Goal: Task Accomplishment & Management: Use online tool/utility

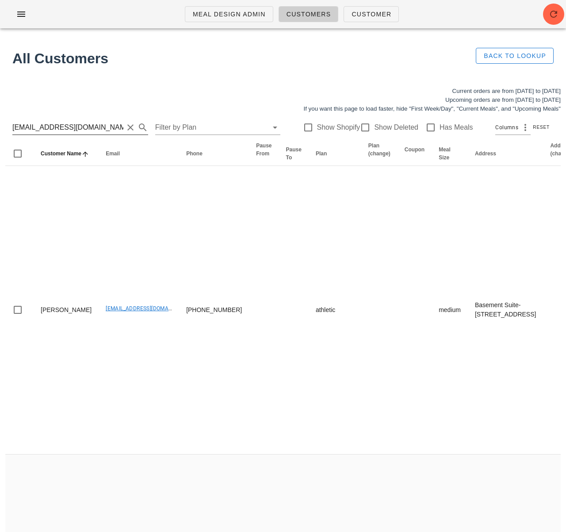
click at [71, 126] on input "contact@seachellesocial.com" at bounding box center [67, 127] width 111 height 14
paste input "[PERSON_NAME][EMAIL_ADDRESS][DOMAIN_NAME]"
type input "[PERSON_NAME][EMAIL_ADDRESS][DOMAIN_NAME]"
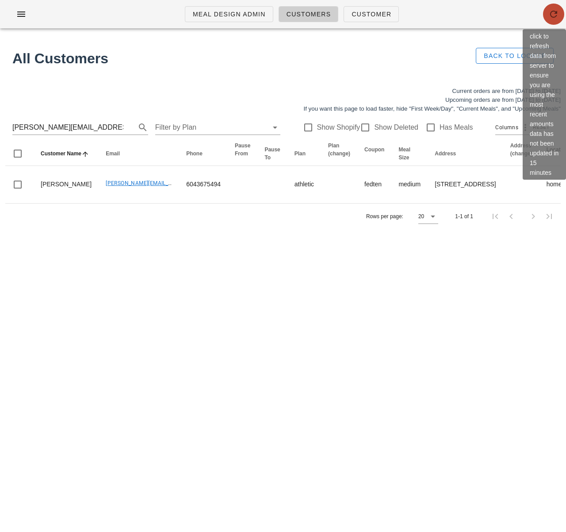
click at [557, 21] on button "button" at bounding box center [553, 14] width 21 height 21
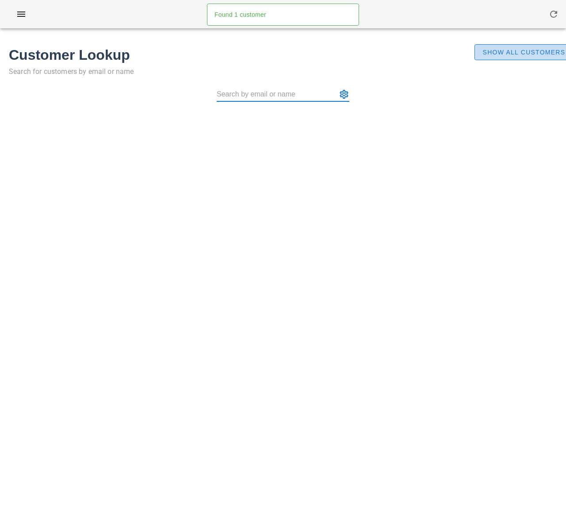
click at [513, 53] on span "Show All Customers" at bounding box center [523, 52] width 83 height 7
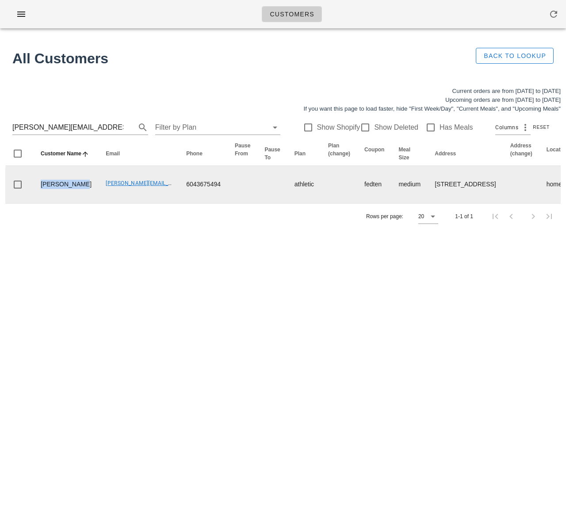
drag, startPoint x: 63, startPoint y: 205, endPoint x: 40, endPoint y: 190, distance: 27.9
click at [40, 190] on td "[PERSON_NAME]" at bounding box center [66, 184] width 65 height 37
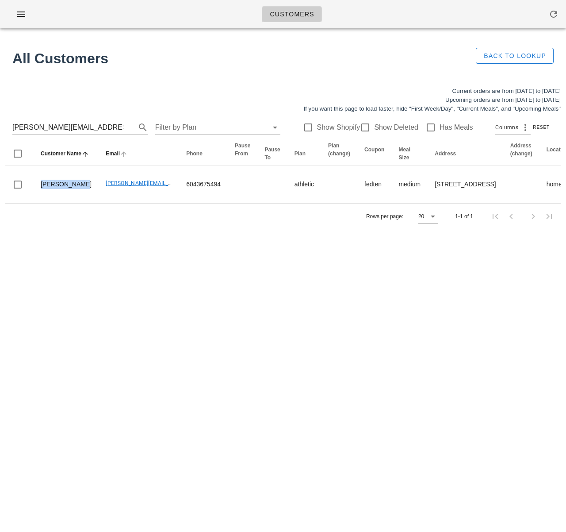
copy td "[PERSON_NAME]"
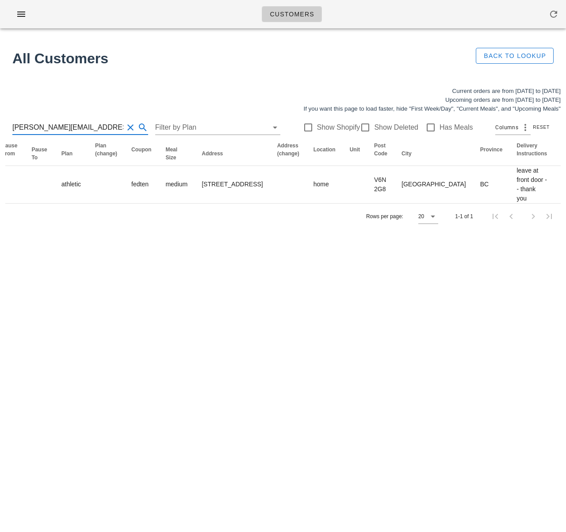
drag, startPoint x: 37, startPoint y: 129, endPoint x: -18, endPoint y: 125, distance: 55.0
click at [0, 125] on html "Customers Found 1 customer All Customers Back to Lookup Current orders are from…" at bounding box center [283, 266] width 566 height 532
drag, startPoint x: 68, startPoint y: 269, endPoint x: 365, endPoint y: 444, distance: 345.1
click at [69, 269] on div "Customers Found 1 customer All Customers Back to Lookup Current orders are from…" at bounding box center [283, 266] width 566 height 532
click at [134, 35] on div "Customers Found 1 customer All Customers Back to Lookup Current orders are from…" at bounding box center [283, 266] width 566 height 532
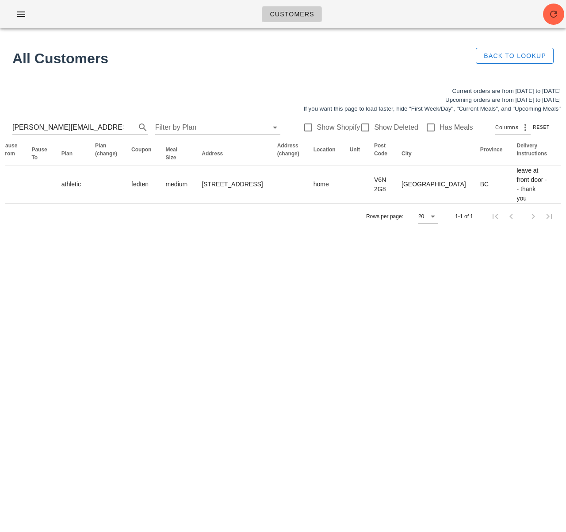
click at [133, 59] on h1 "All Customers" at bounding box center [236, 58] width 449 height 21
drag, startPoint x: 85, startPoint y: 124, endPoint x: -44, endPoint y: 122, distance: 128.8
click at [0, 122] on html "Customers Found 1 customer All Customers Back to Lookup Current orders are from…" at bounding box center [283, 266] width 566 height 532
paste input "[EMAIL_ADDRESS][DOMAIN_NAME]"
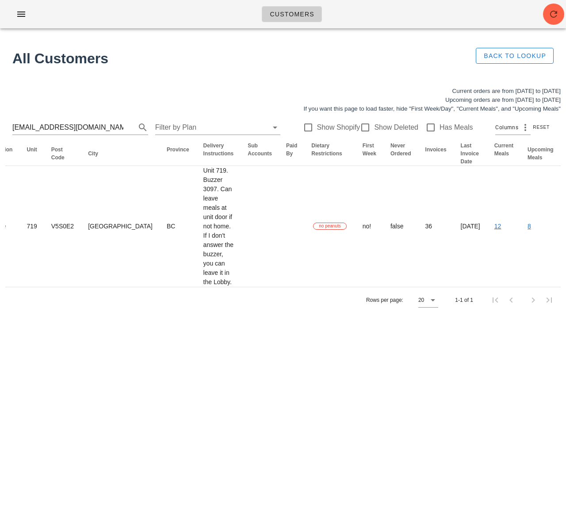
scroll to position [0, 0]
drag, startPoint x: 88, startPoint y: 128, endPoint x: -19, endPoint y: 127, distance: 107.1
click at [0, 127] on html "Customers Found 1 customer All Customers Back to Lookup Current orders are from…" at bounding box center [283, 266] width 566 height 532
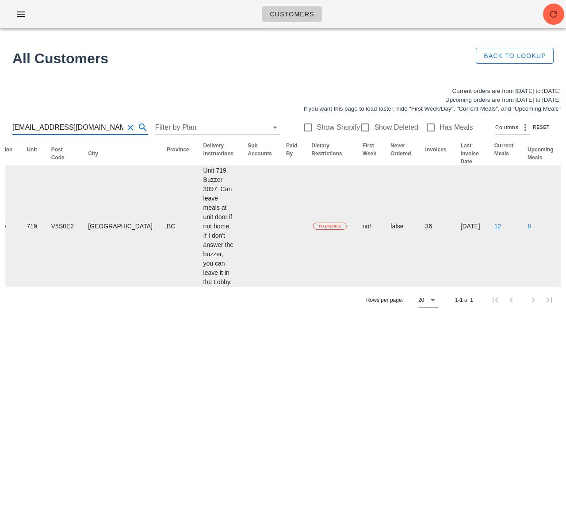
paste input "germanglik"
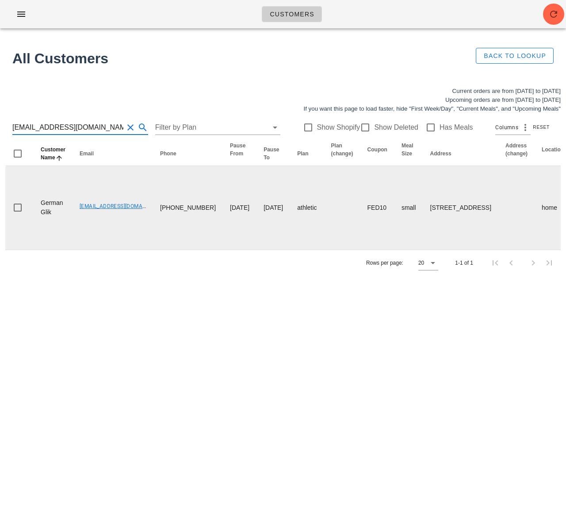
type input "germanglik@gmail.com"
drag, startPoint x: 77, startPoint y: 255, endPoint x: 142, endPoint y: 257, distance: 65.9
click at [142, 250] on td "[EMAIL_ADDRESS][DOMAIN_NAME]" at bounding box center [113, 208] width 81 height 84
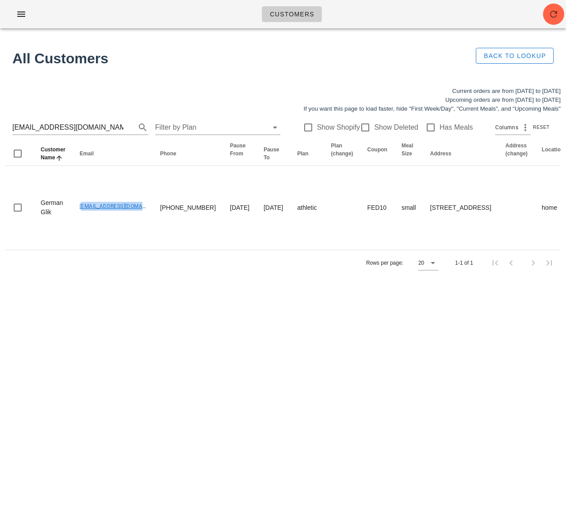
copy link "[EMAIL_ADDRESS][DOMAIN_NAME]"
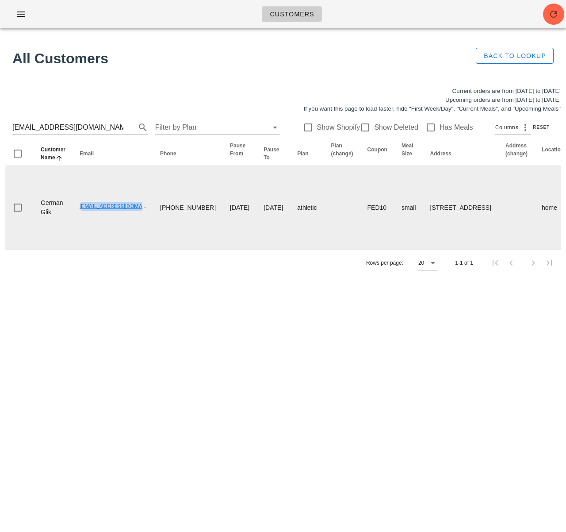
click at [99, 209] on link "[EMAIL_ADDRESS][DOMAIN_NAME]" at bounding box center [124, 206] width 88 height 6
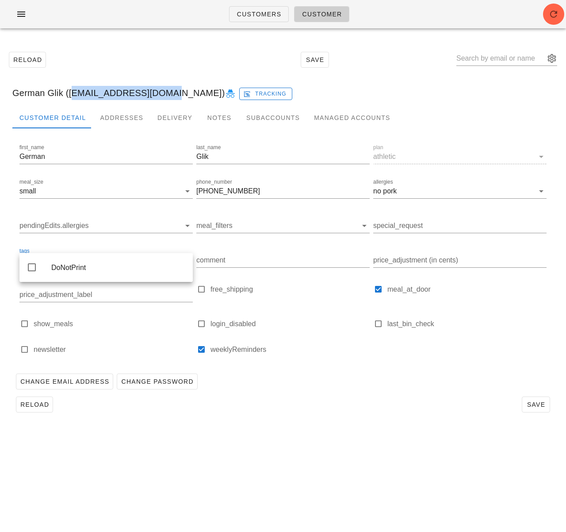
drag, startPoint x: 70, startPoint y: 95, endPoint x: 161, endPoint y: 94, distance: 91.1
click at [161, 94] on div "German Glik (germanglik@gmail.com) Tracking" at bounding box center [283, 93] width 556 height 28
copy div "[EMAIL_ADDRESS][DOMAIN_NAME]"
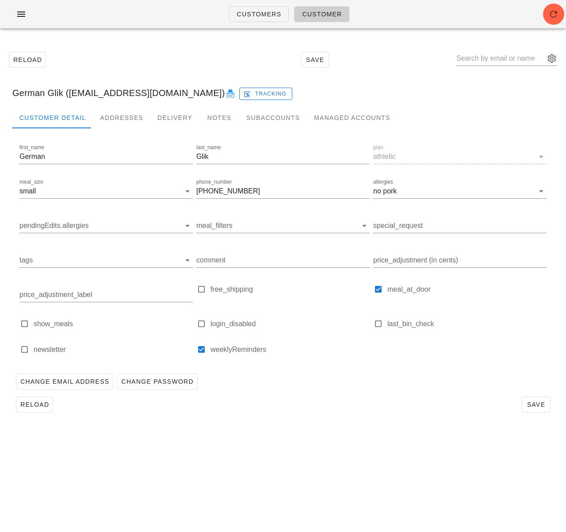
click at [96, 38] on div "Reload Save German Glik (germanglik@gmail.com) Tracking Customer Detail Address…" at bounding box center [283, 231] width 566 height 393
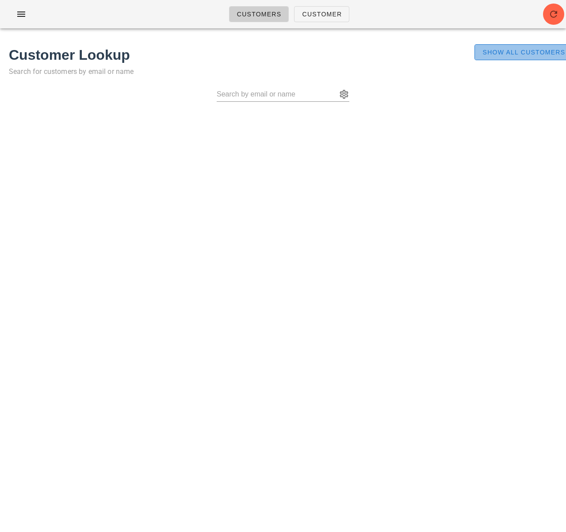
click at [503, 50] on span "Show All Customers" at bounding box center [523, 52] width 83 height 7
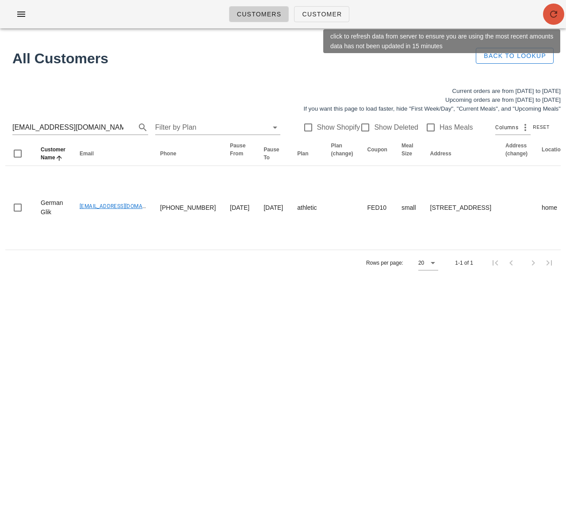
click at [553, 15] on icon "button" at bounding box center [554, 14] width 11 height 11
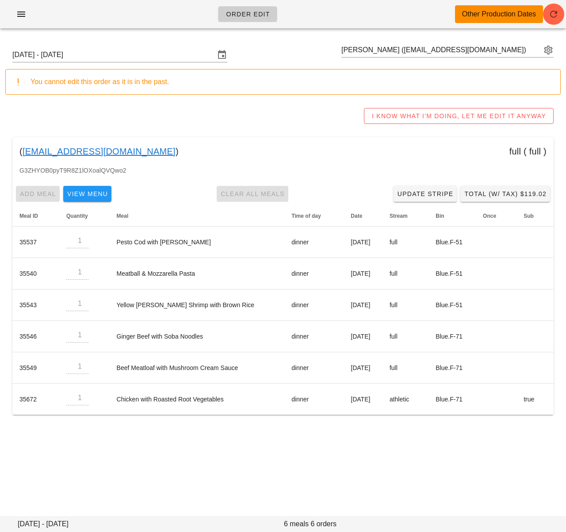
click at [398, 54] on input "Kate Britt (kmbritt@gmail.com)" at bounding box center [442, 50] width 200 height 14
paste input "[EMAIL_ADDRESS][DOMAIN_NAME]"
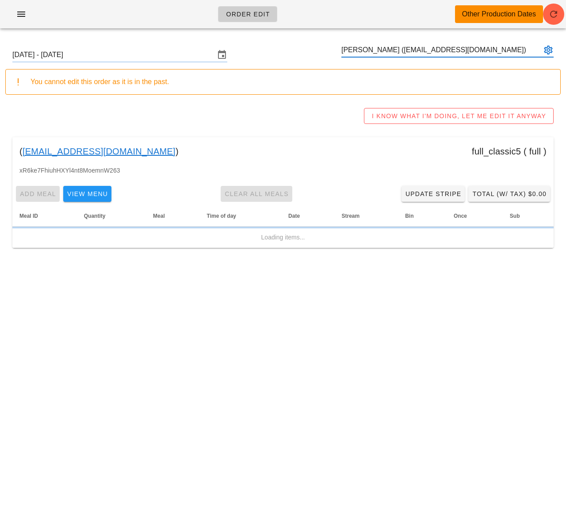
type input "Sheryl Le (Livelifewithsl@gmail.com)"
click at [150, 54] on input "Sunday September 21 - Saturday September 27" at bounding box center [113, 55] width 203 height 14
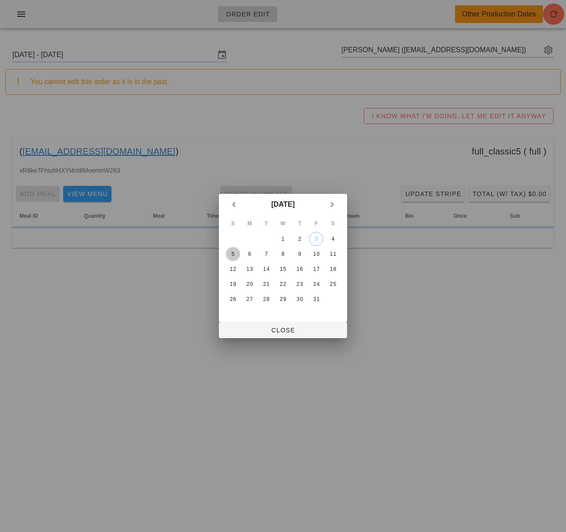
click at [232, 255] on div "5" at bounding box center [233, 254] width 14 height 6
click at [269, 327] on span "Close" at bounding box center [283, 330] width 114 height 7
type input "Sunday October 5 - Saturday October 11"
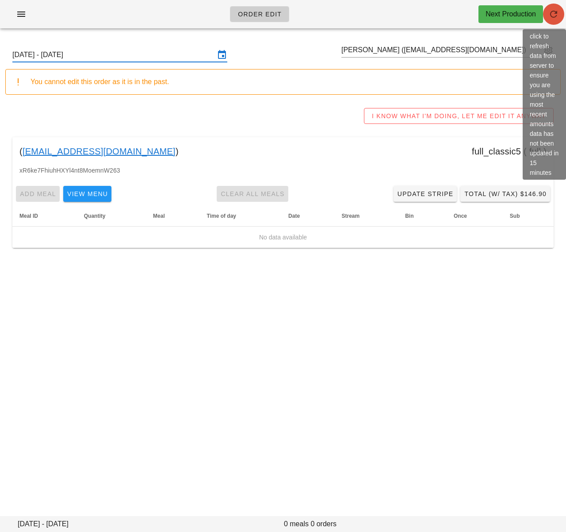
click at [547, 14] on span "button" at bounding box center [553, 14] width 21 height 11
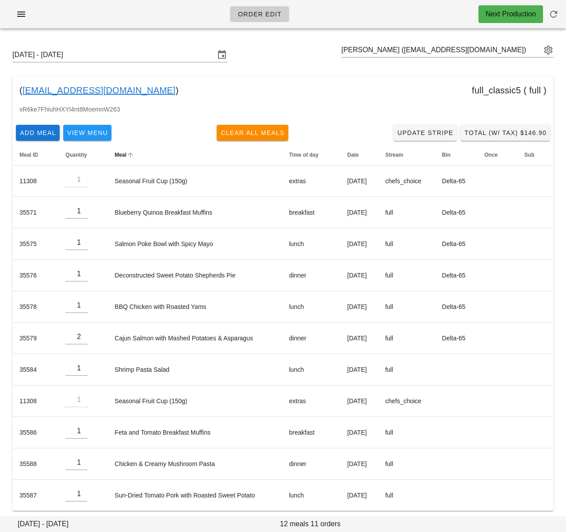
scroll to position [5, 0]
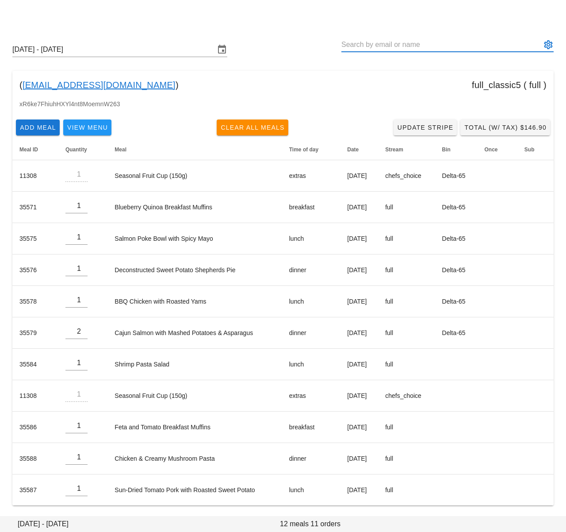
drag, startPoint x: 370, startPoint y: 45, endPoint x: 379, endPoint y: 50, distance: 10.3
click at [370, 45] on input "text" at bounding box center [442, 45] width 200 height 14
paste input "germanglik@gmail.com"
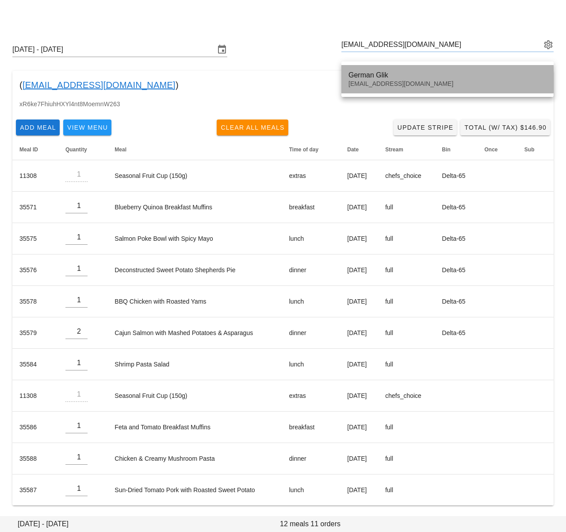
click at [373, 79] on div "German Glik" at bounding box center [448, 75] width 198 height 8
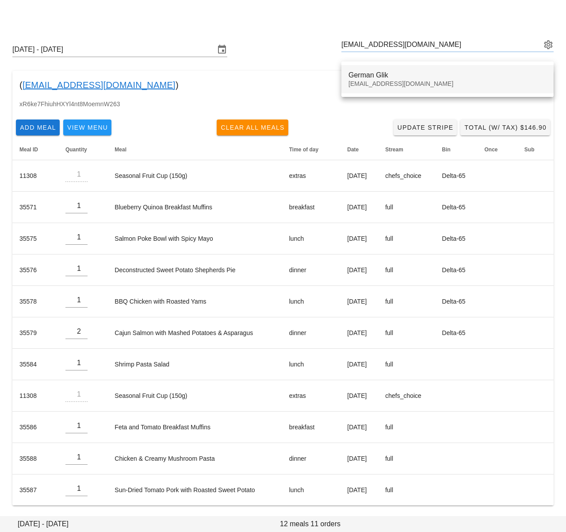
type input "German Glik (germanglik@gmail.com)"
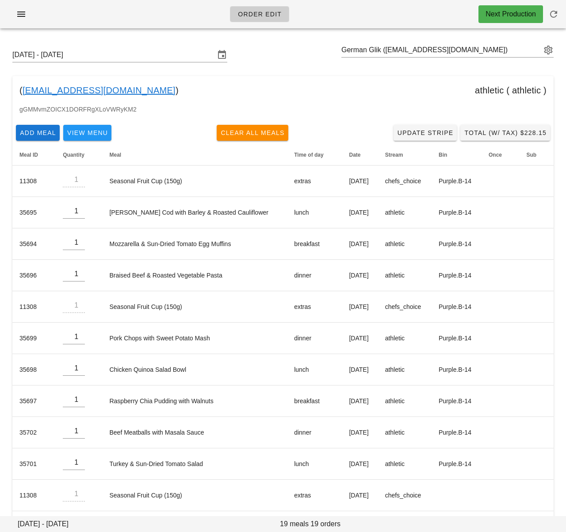
drag, startPoint x: 257, startPoint y: 58, endPoint x: 247, endPoint y: 45, distance: 16.7
click at [257, 58] on div "Sunday October 5 - Saturday October 11 German Glik (germanglik@gmail.com)" at bounding box center [283, 55] width 556 height 28
click at [560, 171] on div "Sunday October 5 - Saturday October 11 German Glik (germanglik@gmail.com) ( ger…" at bounding box center [283, 404] width 566 height 739
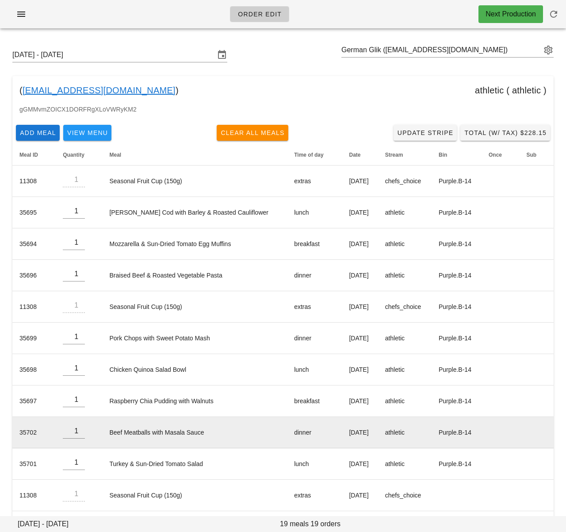
scroll to position [257, 0]
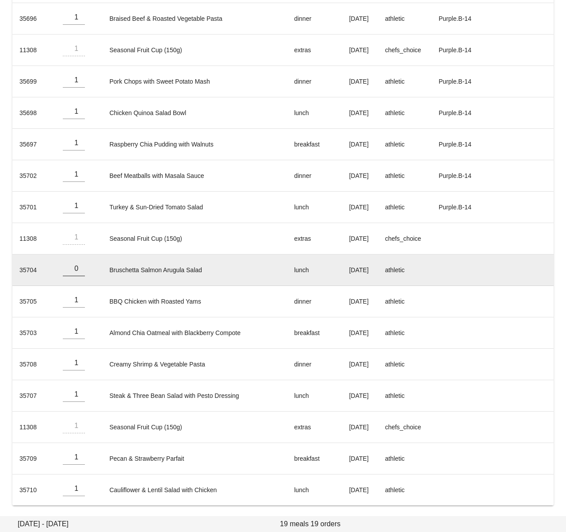
drag, startPoint x: 79, startPoint y: 272, endPoint x: 80, endPoint y: 283, distance: 11.6
type input "0"
click at [79, 272] on input "0" at bounding box center [74, 268] width 22 height 14
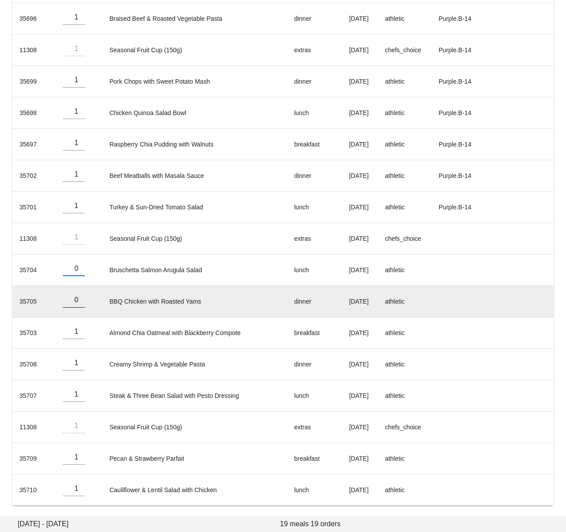
type input "0"
click at [80, 304] on input "0" at bounding box center [74, 300] width 22 height 14
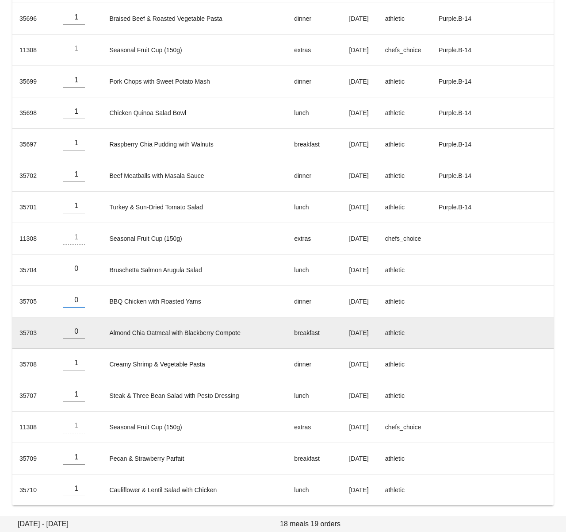
type input "0"
click at [82, 335] on input "0" at bounding box center [74, 331] width 22 height 14
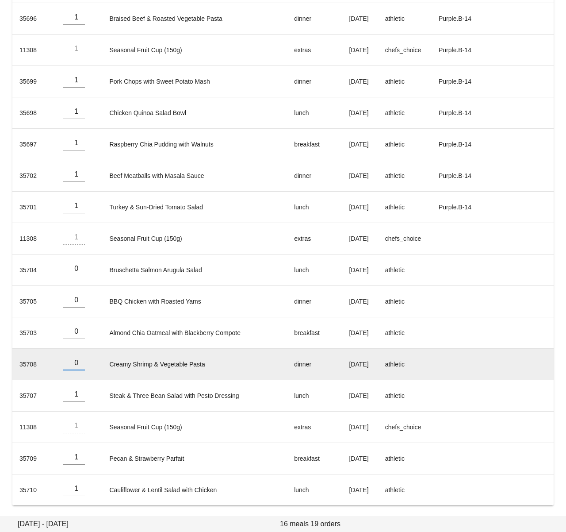
drag, startPoint x: 81, startPoint y: 366, endPoint x: 81, endPoint y: 379, distance: 12.8
type input "0"
click at [81, 366] on input "0" at bounding box center [74, 363] width 22 height 14
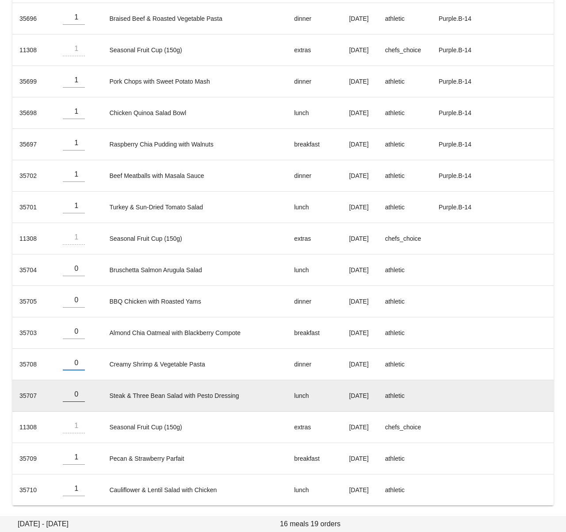
type input "0"
click at [81, 397] on input "0" at bounding box center [74, 394] width 22 height 14
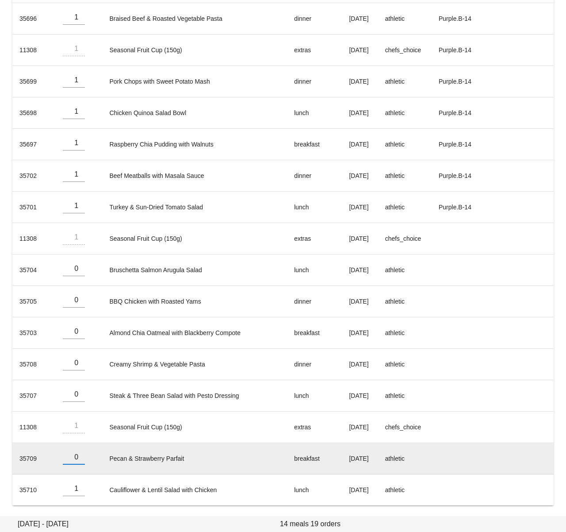
drag, startPoint x: 81, startPoint y: 460, endPoint x: 80, endPoint y: 474, distance: 14.7
type input "0"
click at [81, 460] on input "0" at bounding box center [74, 457] width 22 height 14
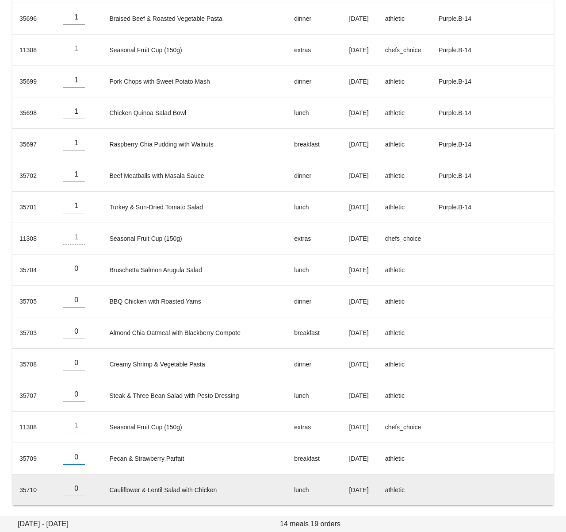
type input "0"
click at [81, 492] on input "0" at bounding box center [74, 488] width 22 height 14
drag, startPoint x: 97, startPoint y: 511, endPoint x: 104, endPoint y: 488, distance: 24.2
click at [96, 511] on div "Sunday October 5 - Saturday October 11 German Glik (germanglik@gmail.com) ( ger…" at bounding box center [283, 148] width 566 height 739
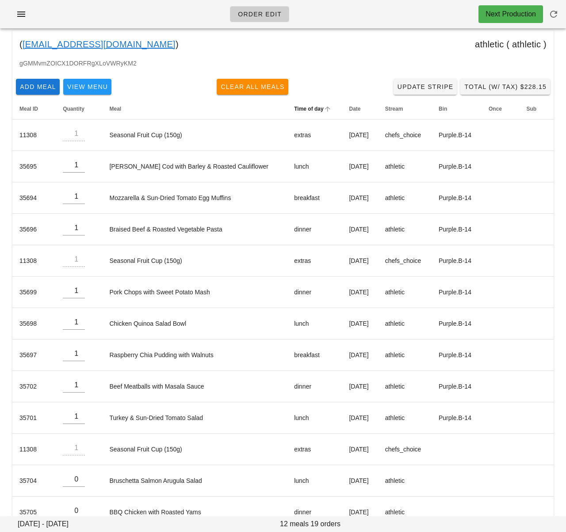
scroll to position [0, 0]
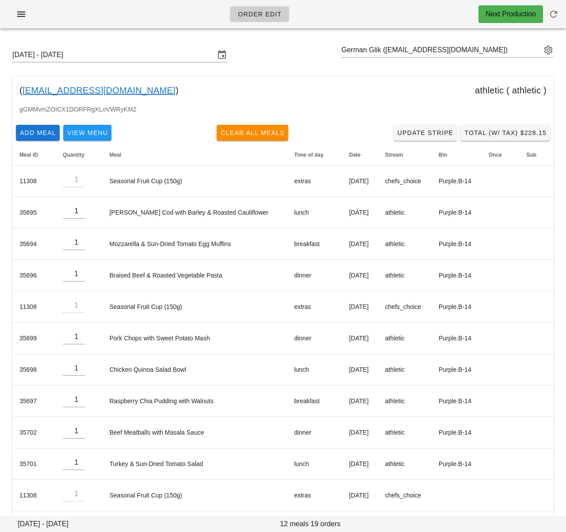
drag, startPoint x: 106, startPoint y: 92, endPoint x: 23, endPoint y: 94, distance: 83.2
click at [23, 94] on div "( germanglik@gmail.com ) athletic ( athletic )" at bounding box center [283, 90] width 542 height 28
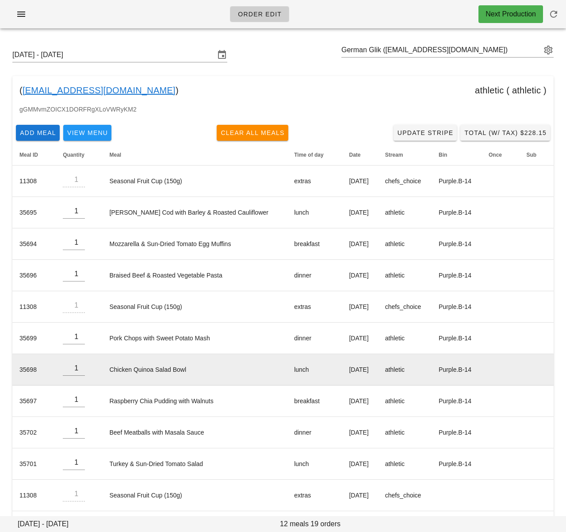
copy div "germanglik@gmail.com )"
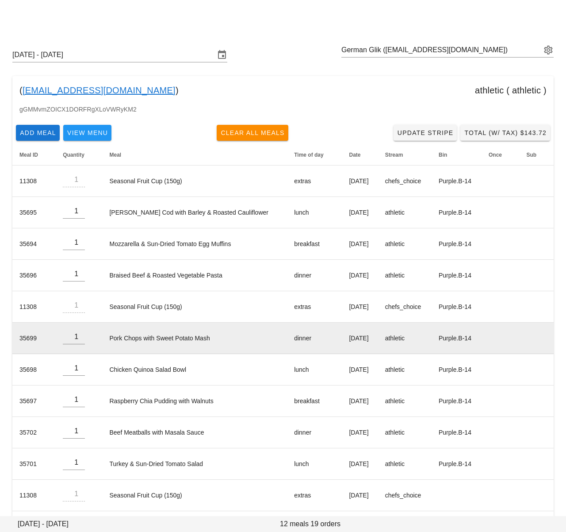
scroll to position [257, 0]
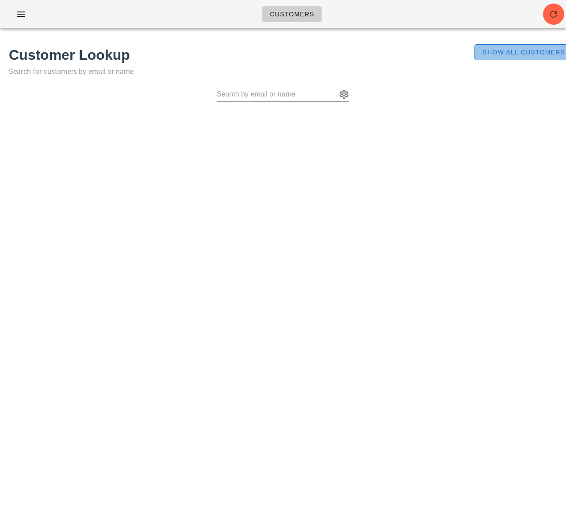
drag, startPoint x: 517, startPoint y: 56, endPoint x: 238, endPoint y: 100, distance: 282.2
click at [516, 56] on span "Show All Customers" at bounding box center [523, 52] width 83 height 7
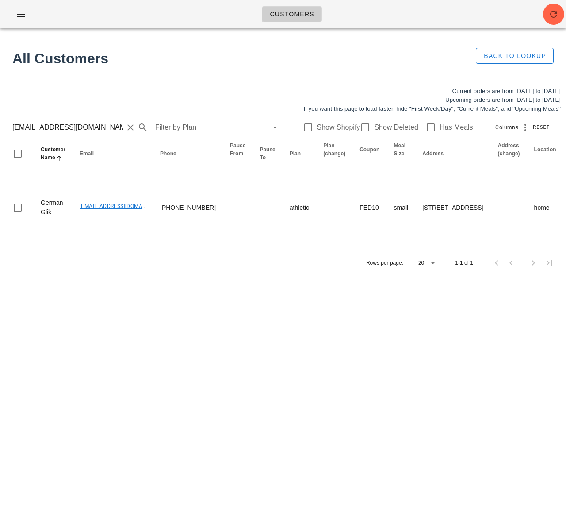
click at [70, 129] on input "[EMAIL_ADDRESS][DOMAIN_NAME]" at bounding box center [67, 127] width 111 height 14
click at [69, 129] on input "[EMAIL_ADDRESS][DOMAIN_NAME]" at bounding box center [67, 127] width 111 height 14
paste input "[EMAIL_ADDRESS][DOMAIN_NAME] )"
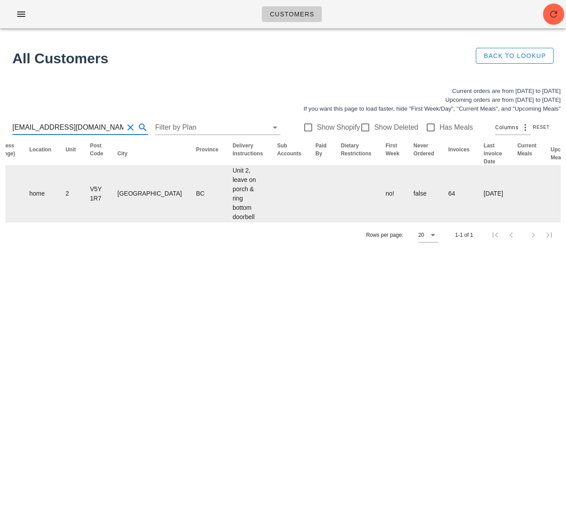
scroll to position [0, 552]
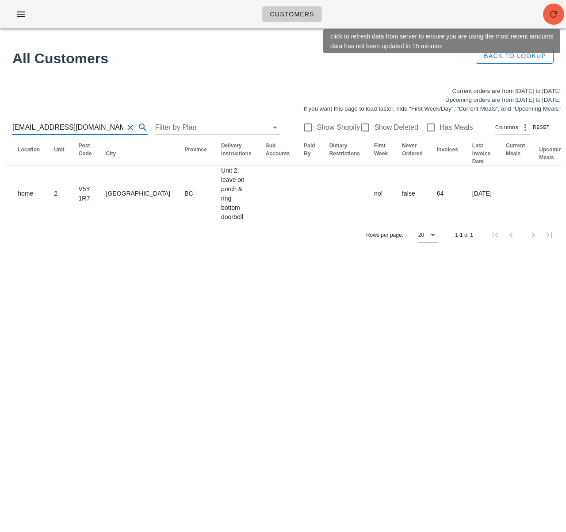
type input "[EMAIL_ADDRESS][DOMAIN_NAME]"
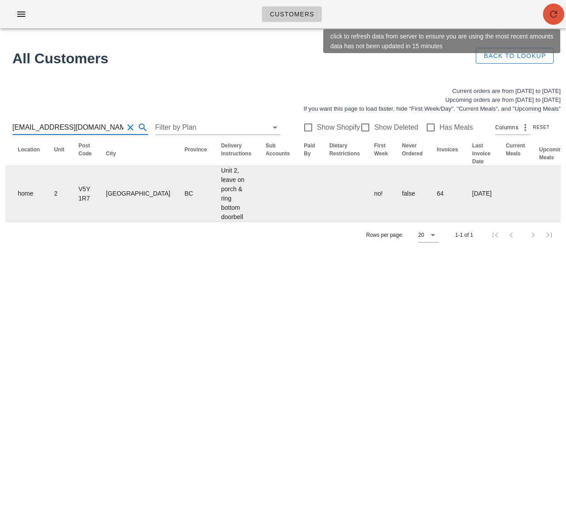
drag, startPoint x: 550, startPoint y: 18, endPoint x: 173, endPoint y: 206, distance: 421.4
click at [550, 19] on icon "button" at bounding box center [554, 14] width 11 height 11
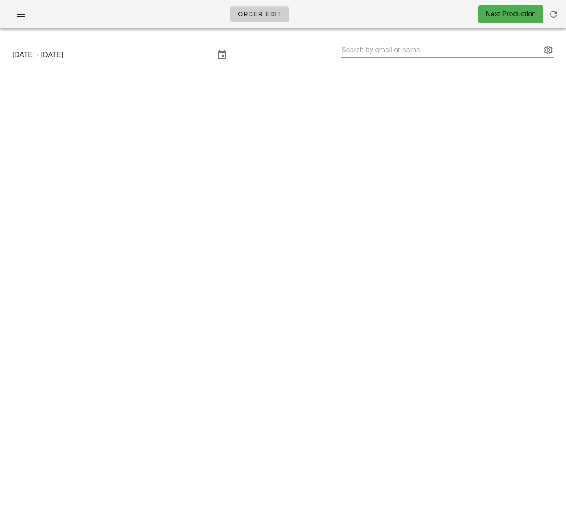
type input "German Glik (germanglik@gmail.com)"
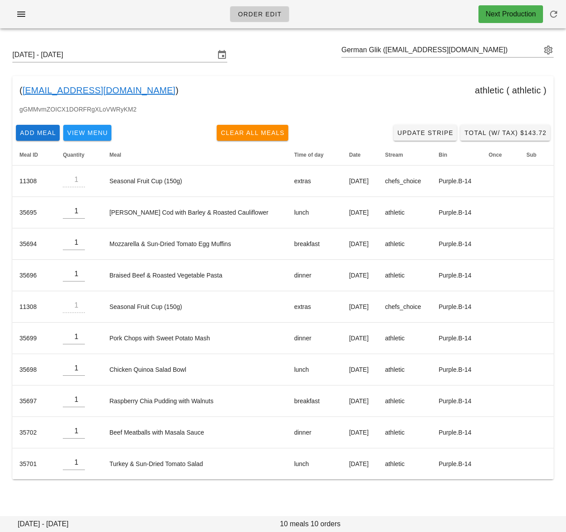
click at [321, 103] on div "( germanglik@gmail.com ) athletic ( athletic )" at bounding box center [283, 90] width 542 height 28
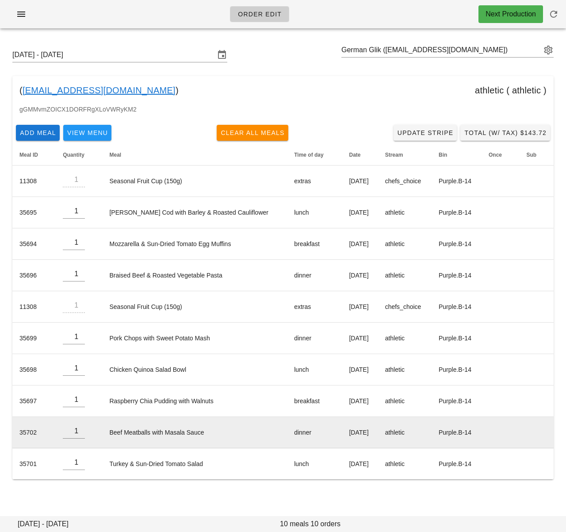
drag, startPoint x: 319, startPoint y: 496, endPoint x: 277, endPoint y: 436, distance: 74.0
click at [319, 496] on div "Sunday October 5 - Saturday October 11 German Glik (germanglik@gmail.com) ( ger…" at bounding box center [283, 270] width 566 height 470
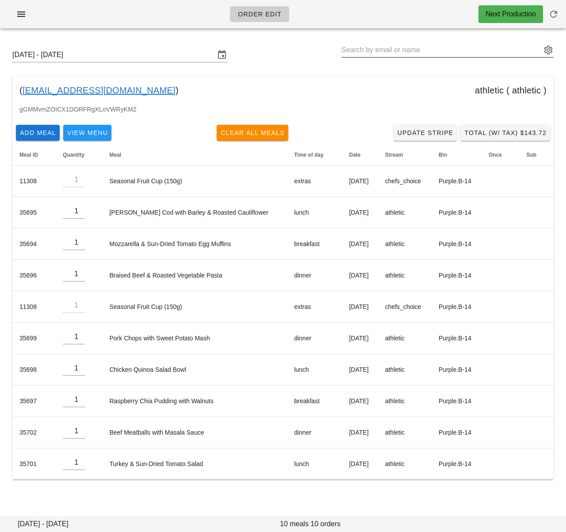
click at [391, 52] on input "text" at bounding box center [442, 50] width 200 height 14
paste input "jmhillary@hotmail.com"
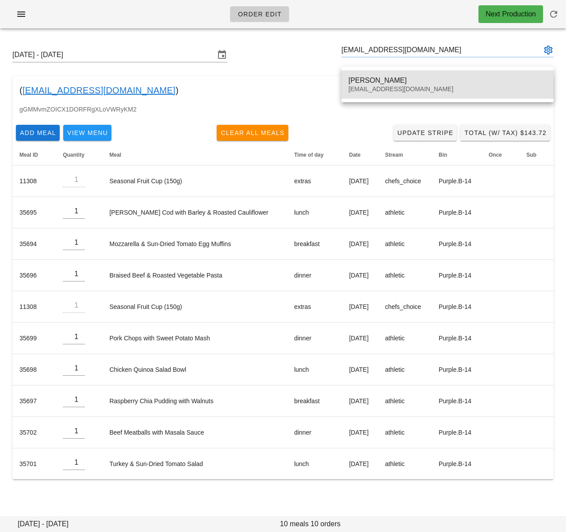
click at [393, 79] on div "Jackie Hillary" at bounding box center [448, 80] width 198 height 8
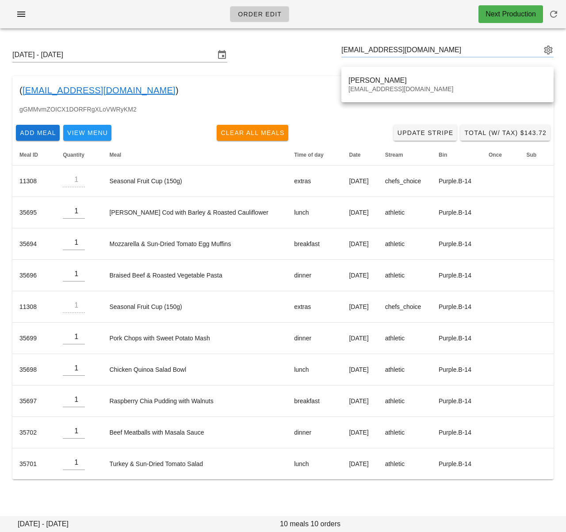
type input "Jackie Hillary (jmhillary@hotmail.com)"
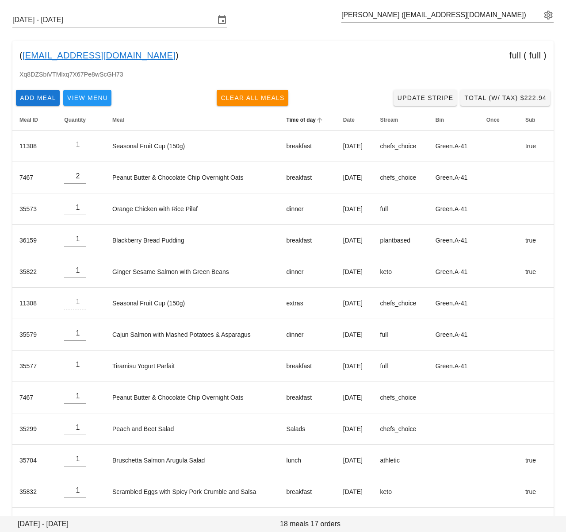
scroll to position [42, 0]
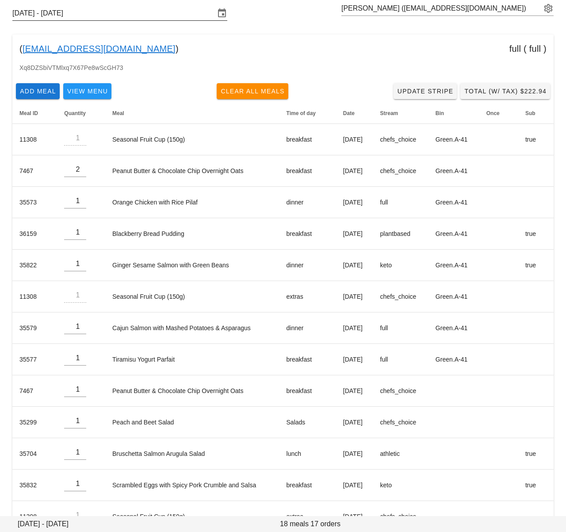
click at [165, 18] on input "Sunday October 5 - Saturday October 11" at bounding box center [113, 13] width 203 height 14
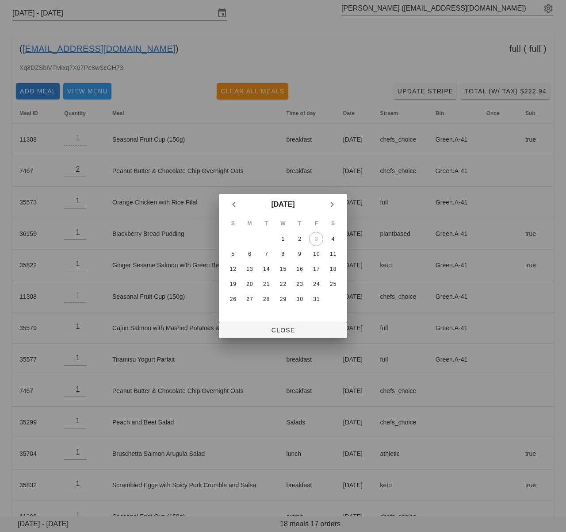
drag, startPoint x: 233, startPoint y: 199, endPoint x: 237, endPoint y: 212, distance: 14.0
click at [233, 200] on icon "Previous month" at bounding box center [234, 204] width 11 height 11
click at [234, 300] on div "28" at bounding box center [233, 299] width 14 height 6
click at [264, 327] on span "Close" at bounding box center [283, 330] width 114 height 7
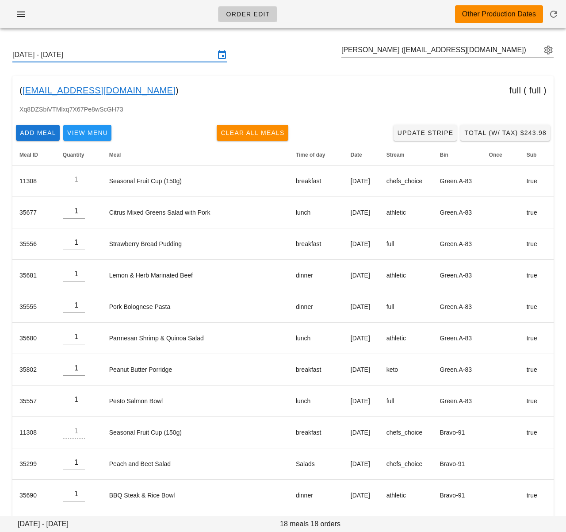
click at [138, 56] on input "Sunday September 28 - Saturday October 4" at bounding box center [113, 55] width 203 height 14
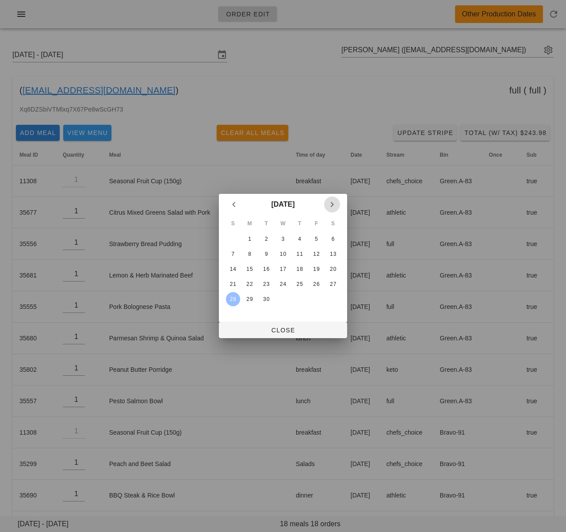
click at [331, 203] on icon "Next month" at bounding box center [332, 204] width 11 height 11
drag, startPoint x: 237, startPoint y: 252, endPoint x: 258, endPoint y: 287, distance: 40.7
click at [237, 252] on div "5" at bounding box center [233, 254] width 14 height 6
click at [261, 328] on span "Close" at bounding box center [283, 330] width 114 height 7
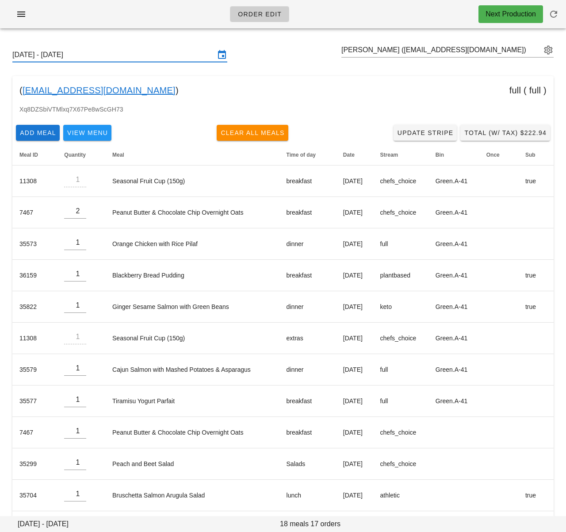
type input "Sunday September 28 - Saturday October 4"
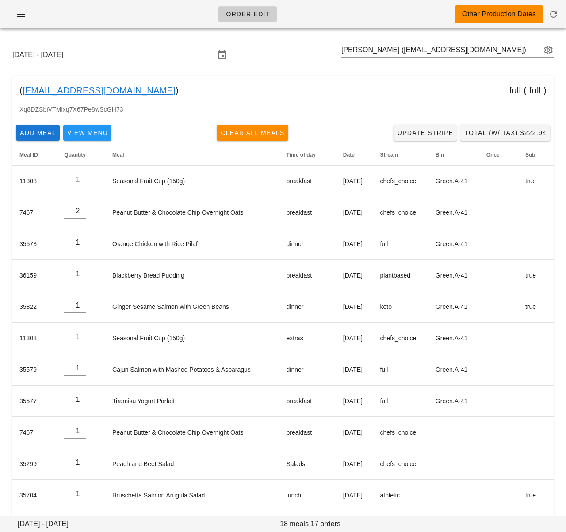
click at [292, 55] on div "Sunday September 28 - Saturday October 4 Jackie Hillary (jmhillary@hotmail.com)" at bounding box center [283, 55] width 556 height 28
click at [297, 71] on div "Sunday September 28 - Saturday October 4 Jackie Hillary (jmhillary@hotmail.com)…" at bounding box center [283, 373] width 566 height 676
click at [165, 103] on div "( jmhillary@hotmail.com ) full ( full )" at bounding box center [283, 90] width 542 height 28
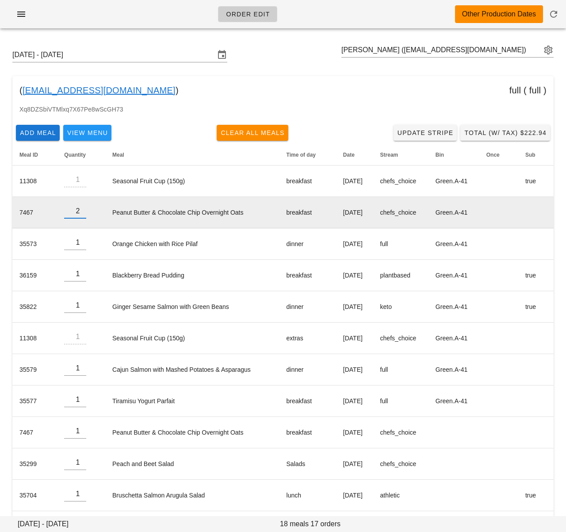
drag, startPoint x: 144, startPoint y: 211, endPoint x: 263, endPoint y: 216, distance: 119.1
click at [263, 216] on tr "7467 2 Peanut Butter & Chocolate Chip Overnight Oats breakfast Monday Oct 06 ch…" at bounding box center [283, 212] width 542 height 31
drag, startPoint x: 243, startPoint y: 211, endPoint x: 108, endPoint y: 208, distance: 135.4
click at [109, 210] on td "Peanut Butter & Chocolate Chip Overnight Oats" at bounding box center [192, 212] width 174 height 31
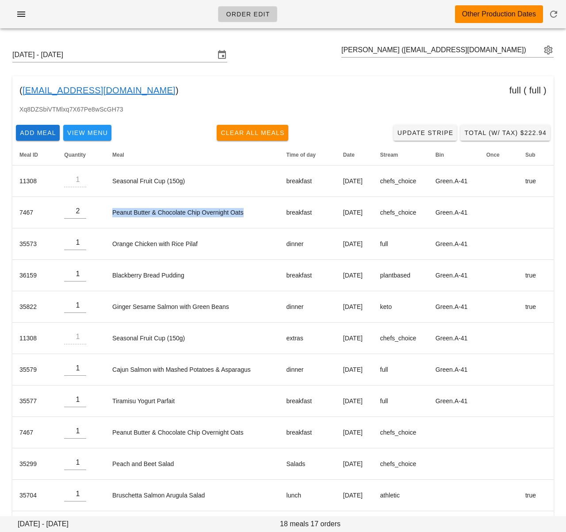
copy td "Peanut Butter & Chocolate Chip Overnight Oats"
click at [153, 81] on div "( jmhillary@hotmail.com ) full ( full )" at bounding box center [283, 90] width 542 height 28
click at [163, 55] on input "Sunday September 28 - Saturday October 4" at bounding box center [113, 55] width 203 height 14
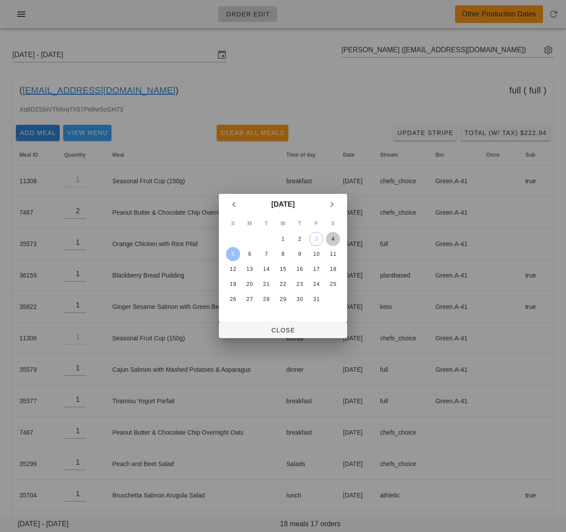
click at [332, 237] on div "4" at bounding box center [333, 239] width 14 height 6
click at [294, 329] on span "Close" at bounding box center [283, 330] width 114 height 7
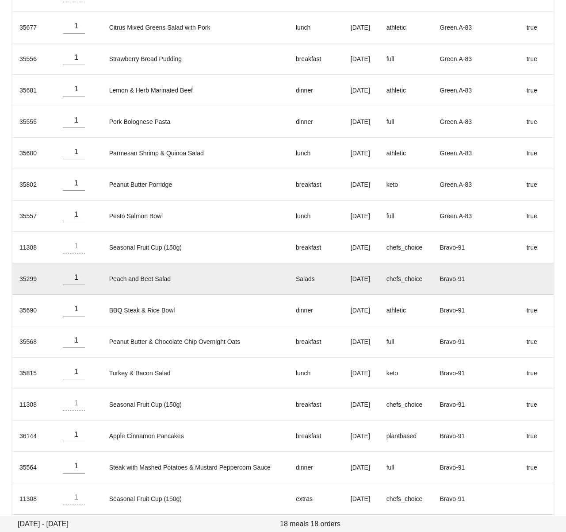
scroll to position [225, 0]
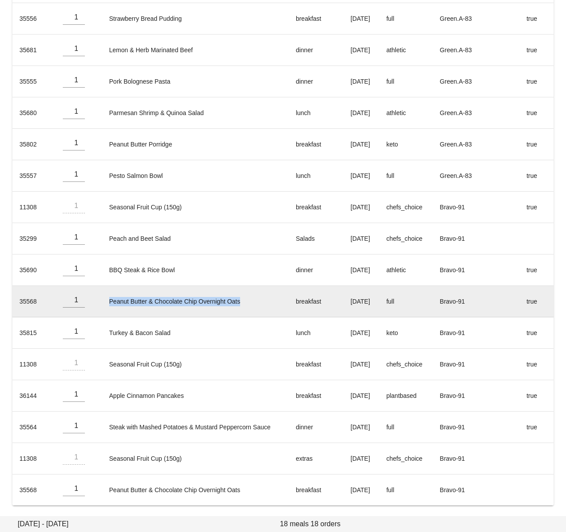
drag, startPoint x: 137, startPoint y: 300, endPoint x: 250, endPoint y: 301, distance: 113.3
click at [250, 301] on td "Peanut Butter & Chocolate Chip Overnight Oats" at bounding box center [195, 301] width 187 height 31
copy td "Peanut Butter & Chocolate Chip Overnight Oats"
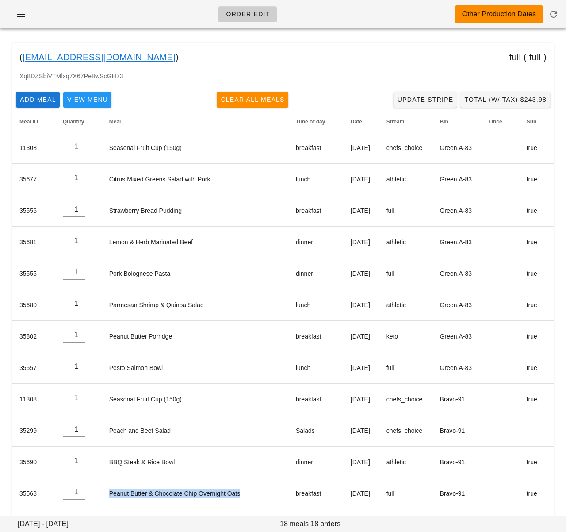
scroll to position [35, 0]
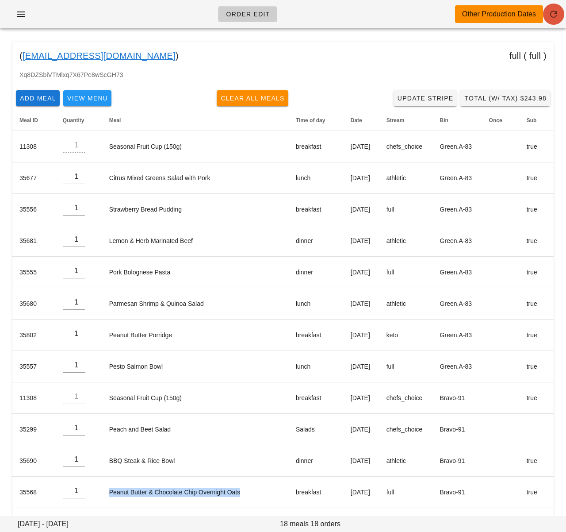
click at [555, 17] on icon "button" at bounding box center [554, 14] width 11 height 11
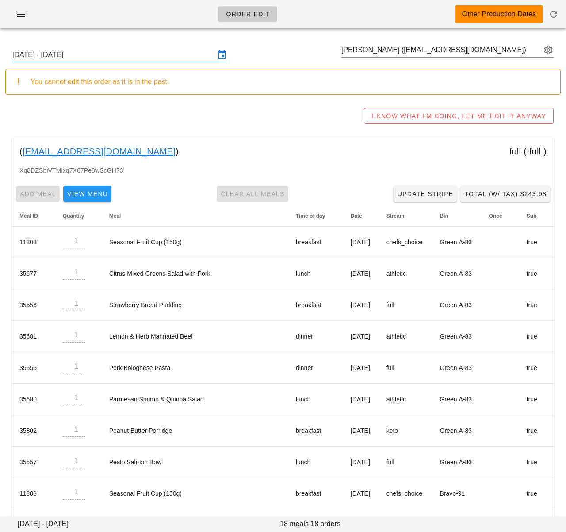
click at [150, 58] on input "[DATE] - [DATE]" at bounding box center [113, 55] width 203 height 14
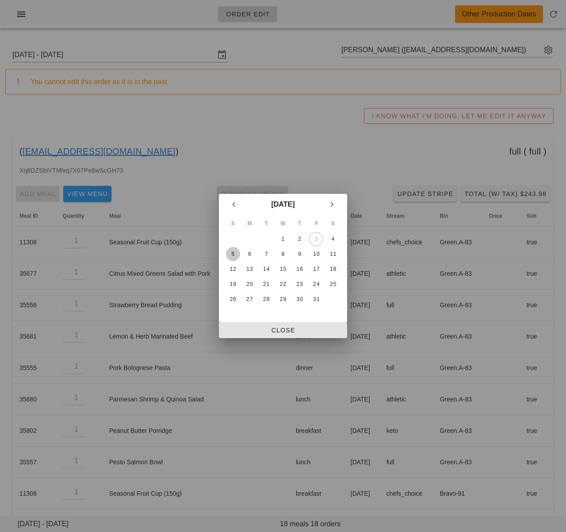
drag, startPoint x: 231, startPoint y: 255, endPoint x: 274, endPoint y: 324, distance: 81.9
click at [231, 255] on div "5" at bounding box center [233, 254] width 14 height 6
click at [279, 333] on span "Close" at bounding box center [283, 330] width 114 height 7
type input "Sunday October 5 - Saturday October 11"
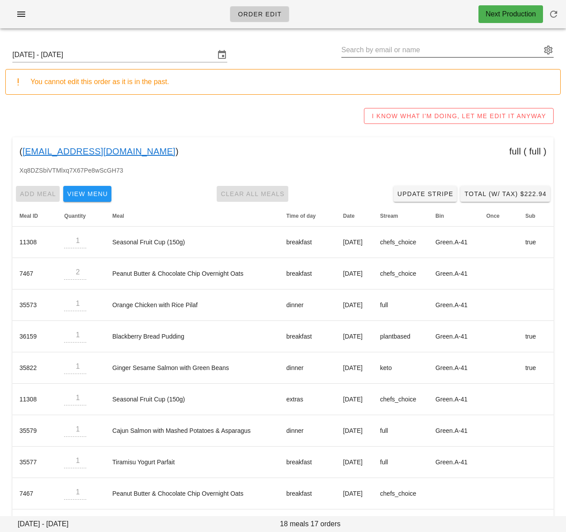
click at [374, 49] on input "text" at bounding box center [442, 50] width 200 height 14
paste input "ruthegill@hotmail.com"
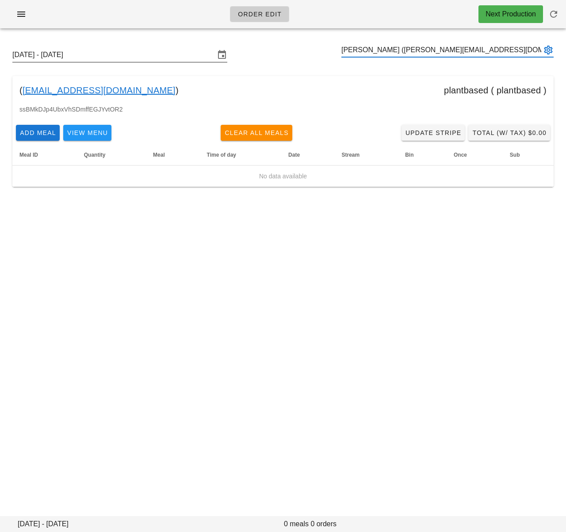
type input "Ruth Gill (ruthegill@hotmail.com)"
drag, startPoint x: 117, startPoint y: 58, endPoint x: 123, endPoint y: 62, distance: 7.6
click at [117, 58] on input "Sunday October 5 - Saturday October 11" at bounding box center [113, 55] width 203 height 14
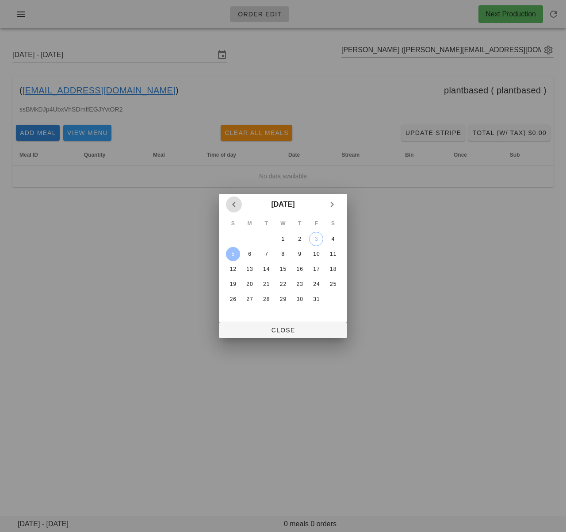
click at [232, 212] on button "Previous month" at bounding box center [234, 204] width 16 height 16
click at [234, 299] on div "28" at bounding box center [233, 299] width 14 height 6
click at [255, 328] on span "Close" at bounding box center [283, 330] width 114 height 7
type input "Sunday September 28 - Saturday October 4"
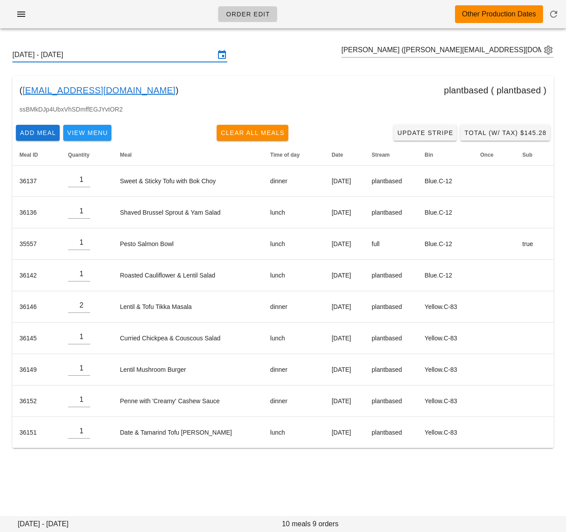
click at [190, 54] on input "Sunday September 28 - Saturday October 4" at bounding box center [113, 55] width 203 height 14
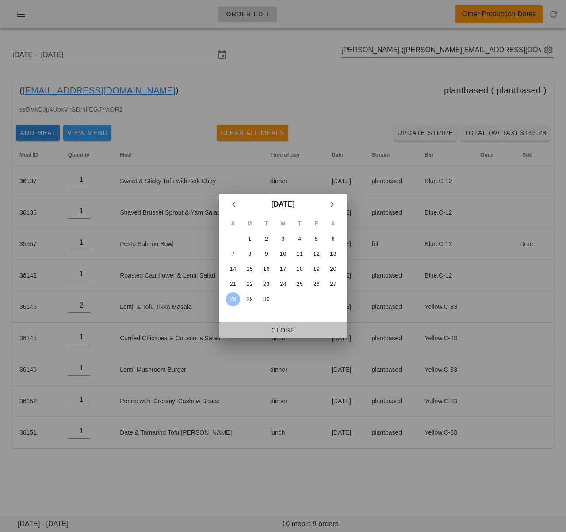
click at [278, 331] on span "Close" at bounding box center [283, 330] width 114 height 7
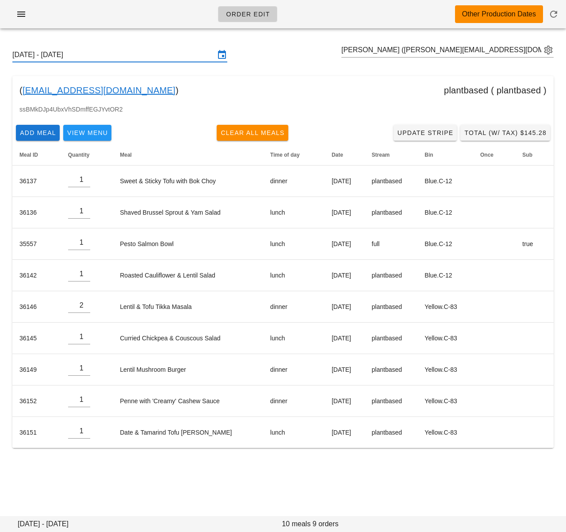
click at [184, 472] on div "Sunday September 28 - Saturday October 4 Ruth Gill (ruthegill@hotmail.com) ( ru…" at bounding box center [283, 254] width 566 height 439
drag, startPoint x: 113, startPoint y: 88, endPoint x: 23, endPoint y: 87, distance: 89.8
click at [24, 91] on div "( ruthegill@hotmail.com ) plantbased ( plantbased )" at bounding box center [283, 90] width 542 height 28
drag, startPoint x: 127, startPoint y: 90, endPoint x: 27, endPoint y: 88, distance: 100.0
click at [22, 92] on div "( ruthegill@hotmail.com ) plantbased ( plantbased )" at bounding box center [283, 90] width 542 height 28
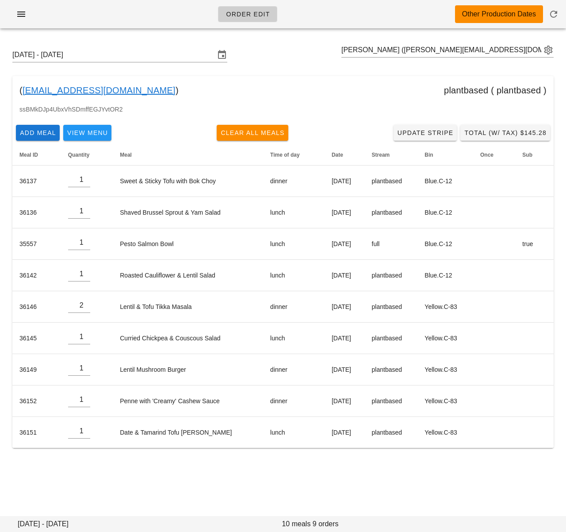
copy div "ruthegill@hotmail.com )"
drag, startPoint x: 273, startPoint y: 61, endPoint x: 153, endPoint y: 4, distance: 133.6
click at [273, 61] on div "Sunday September 28 - Saturday October 4 Ruth Gill (ruthegill@hotmail.com)" at bounding box center [283, 55] width 556 height 28
click at [374, 46] on input "text" at bounding box center [442, 50] width 200 height 14
paste input "marcbcad@gmail.com"
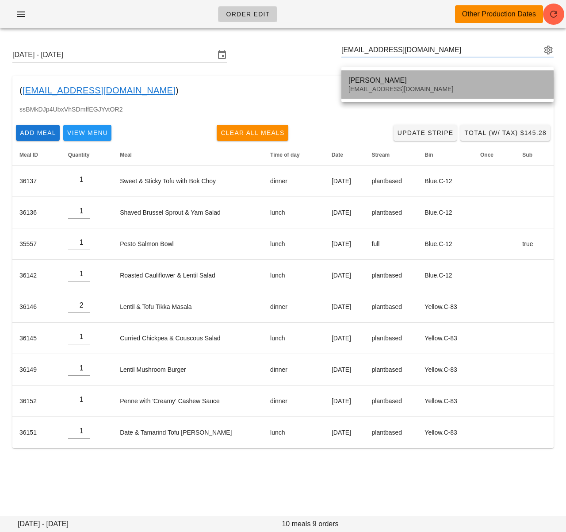
drag, startPoint x: 365, startPoint y: 81, endPoint x: 294, endPoint y: 58, distance: 74.6
click at [365, 81] on div "Marc Brummer" at bounding box center [448, 80] width 198 height 8
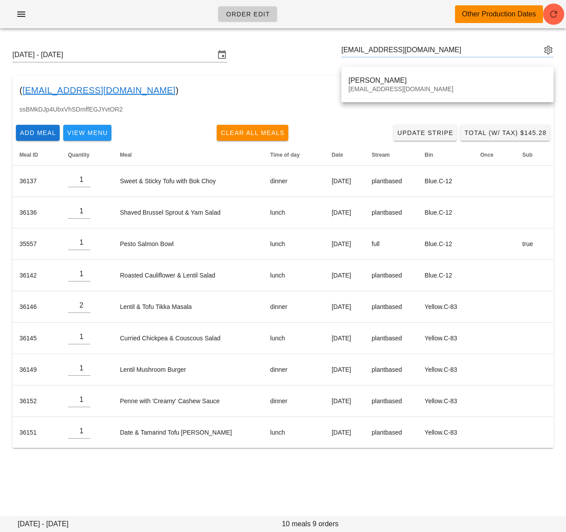
type input "Marc Brummer (marcbcad@gmail.com)"
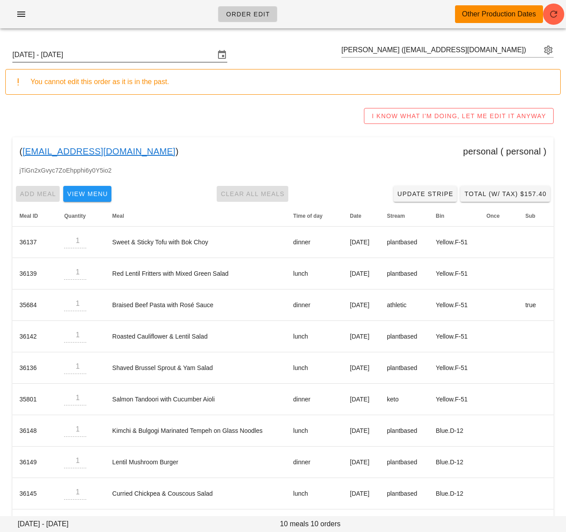
click at [167, 55] on input "Sunday September 28 - Saturday October 4" at bounding box center [113, 55] width 203 height 14
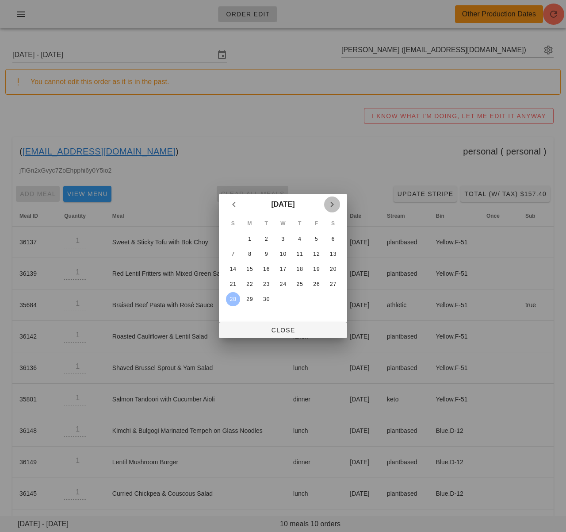
click at [330, 204] on icon "Next month" at bounding box center [332, 204] width 11 height 11
drag, startPoint x: 234, startPoint y: 251, endPoint x: 257, endPoint y: 299, distance: 53.0
click at [235, 251] on div "5" at bounding box center [233, 254] width 14 height 6
click at [259, 332] on span "Close" at bounding box center [283, 330] width 114 height 7
type input "Sunday October 5 - Saturday October 11"
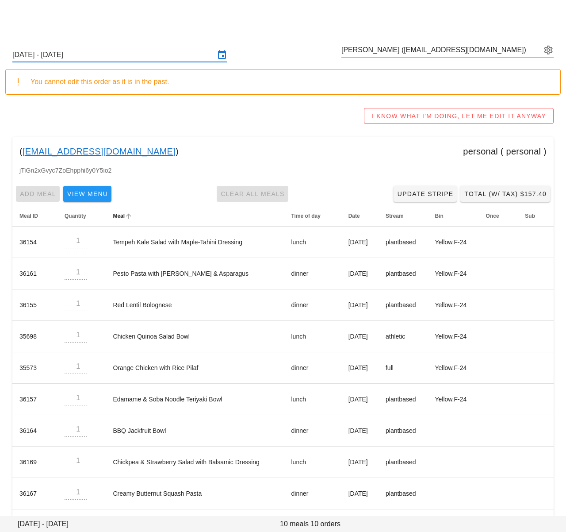
scroll to position [35, 0]
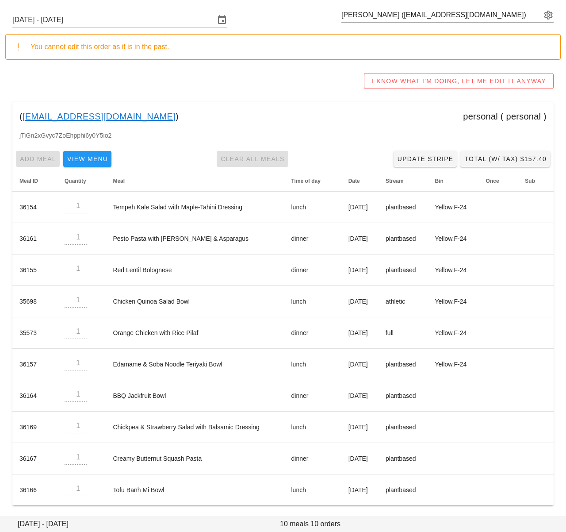
click at [301, 71] on div "I KNOW WHAT I'M DOING, LET ME EDIT IT ANYWAY" at bounding box center [283, 81] width 556 height 28
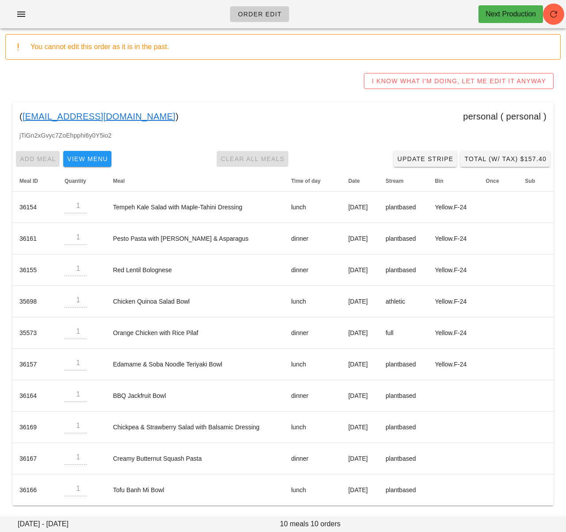
scroll to position [0, 0]
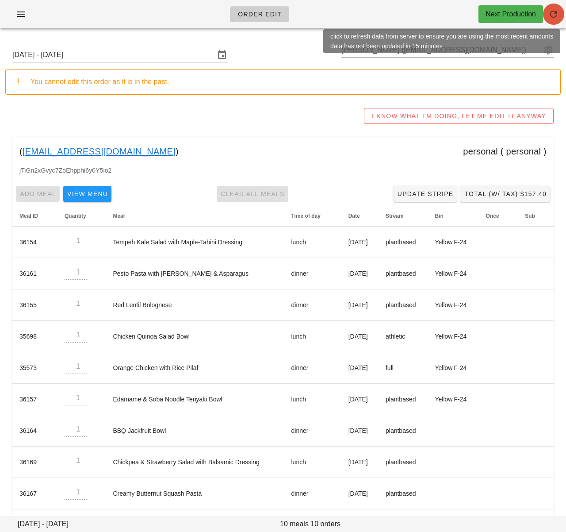
click at [549, 18] on icon "button" at bounding box center [554, 14] width 11 height 11
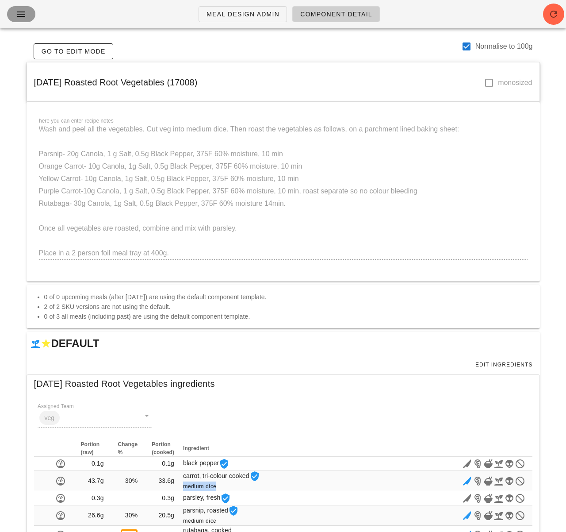
click at [23, 10] on icon "button" at bounding box center [21, 14] width 11 height 11
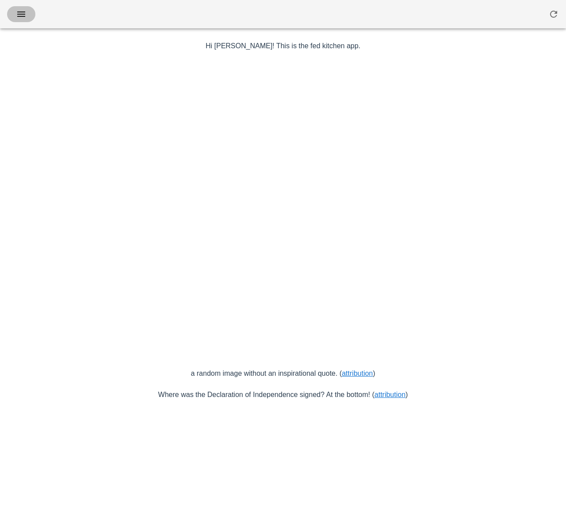
click at [26, 13] on icon "button" at bounding box center [21, 14] width 11 height 11
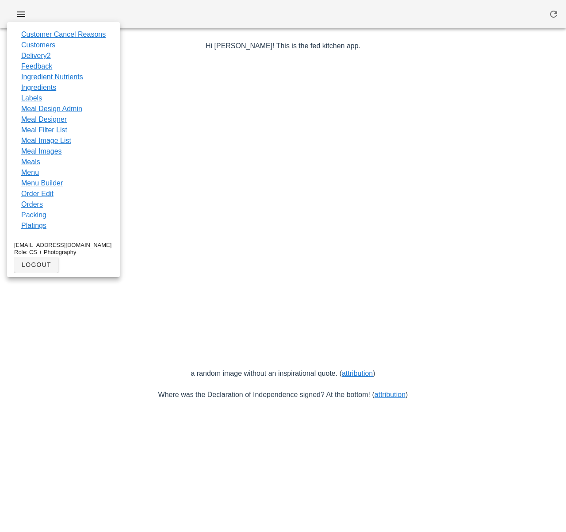
click at [34, 161] on link "Meals" at bounding box center [30, 162] width 19 height 11
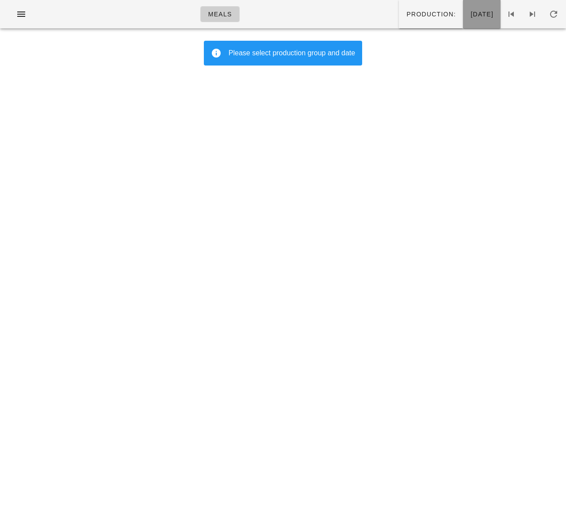
click at [470, 15] on span "[DATE]" at bounding box center [481, 14] width 23 height 7
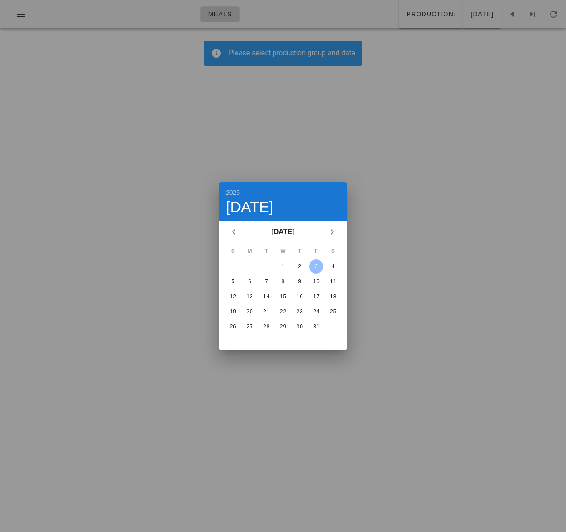
click at [319, 265] on div "3" at bounding box center [316, 266] width 14 height 6
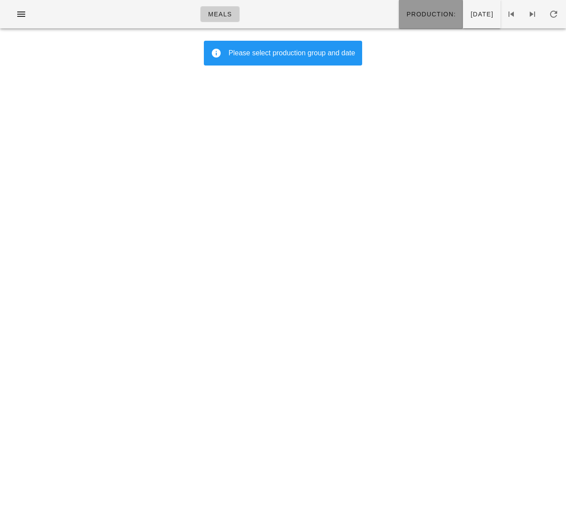
click at [414, 24] on button "Production:" at bounding box center [431, 14] width 64 height 28
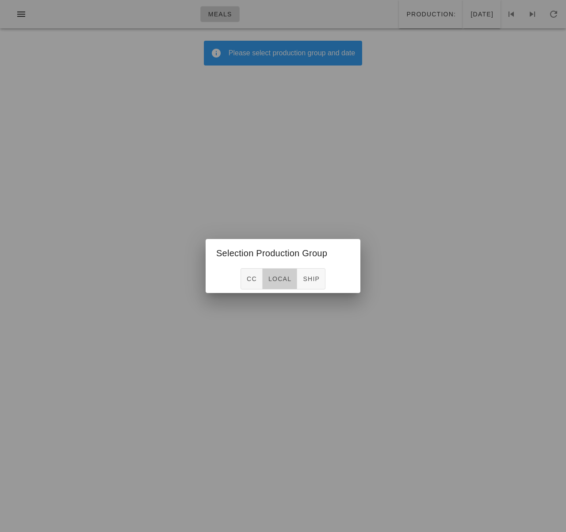
click at [281, 277] on span "local" at bounding box center [279, 278] width 23 height 7
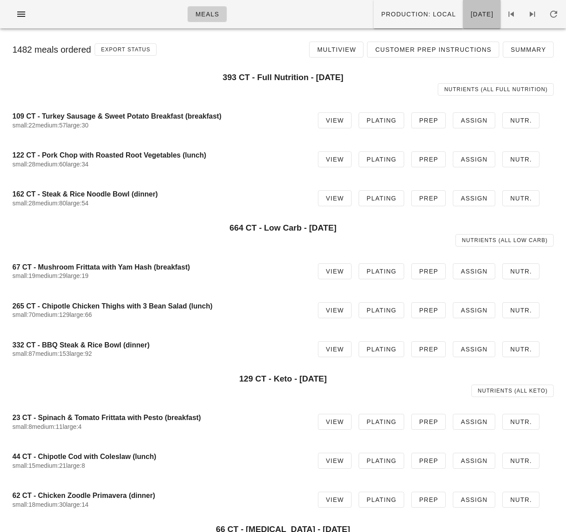
click at [464, 23] on button "[DATE]" at bounding box center [482, 14] width 38 height 28
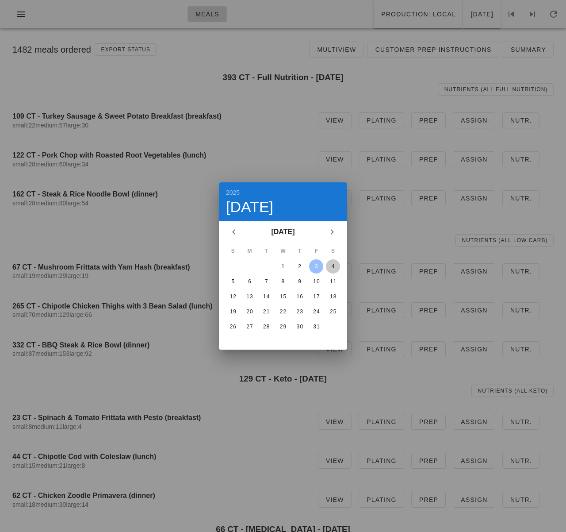
click at [333, 263] on div "4" at bounding box center [333, 266] width 14 height 6
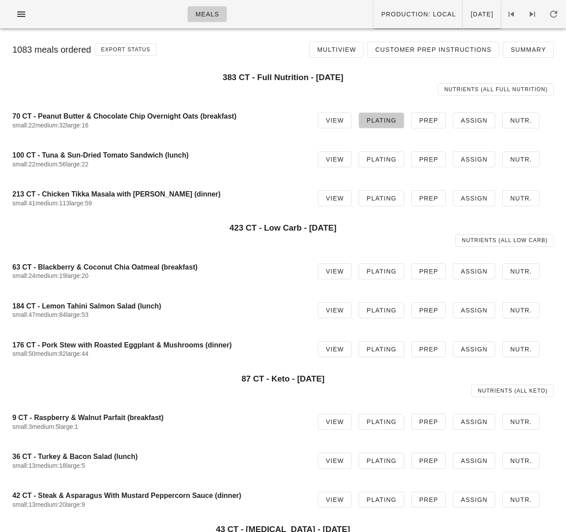
click at [376, 119] on span "Plating" at bounding box center [381, 120] width 31 height 7
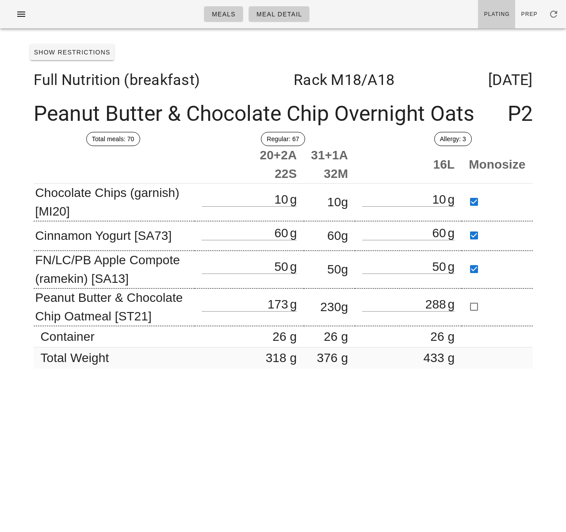
click at [156, 389] on div "Meals Meal Detail Plating Prep Show Restrictions Full Nutrition (breakfast) Rac…" at bounding box center [283, 266] width 566 height 532
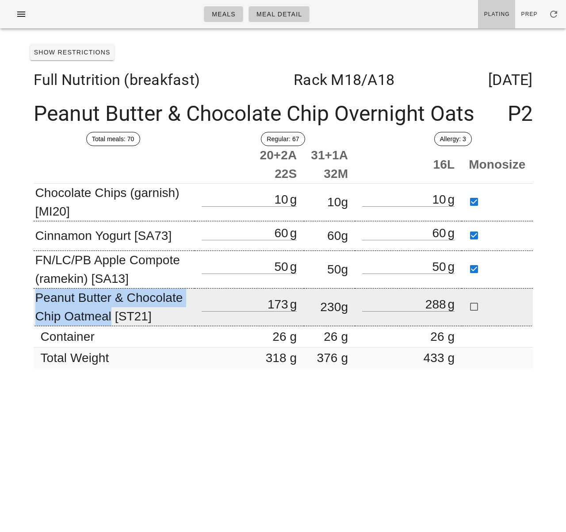
drag, startPoint x: 36, startPoint y: 297, endPoint x: 92, endPoint y: 319, distance: 60.5
click at [112, 313] on td "Peanut Butter & Chocolate Chip Oatmeal [ST21]" at bounding box center [114, 307] width 161 height 38
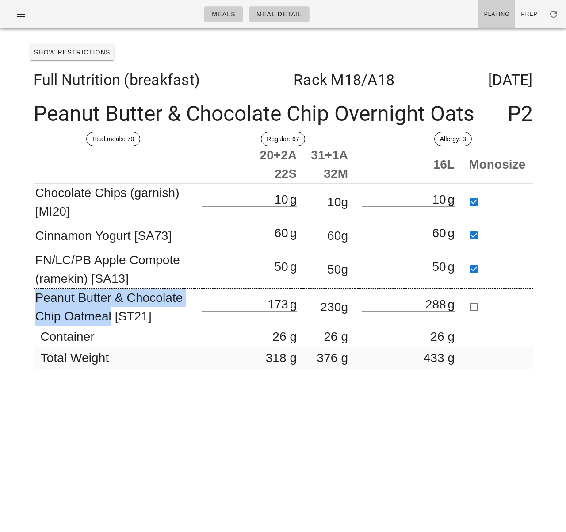
copy td "Peanut Butter & Chocolate Chip Oatmeal"
click at [22, 12] on icon "button" at bounding box center [21, 14] width 11 height 11
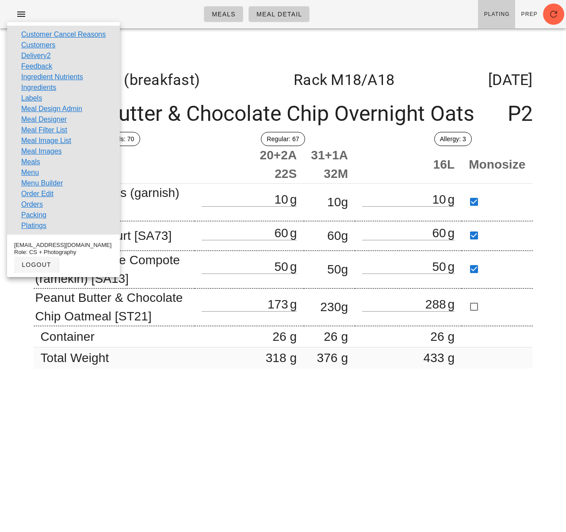
click at [170, 46] on div "Show Restrictions" at bounding box center [284, 52] width 514 height 23
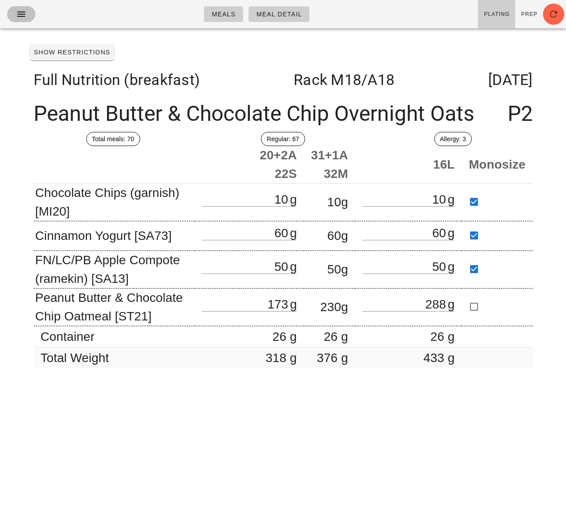
click at [19, 19] on icon "button" at bounding box center [21, 14] width 11 height 11
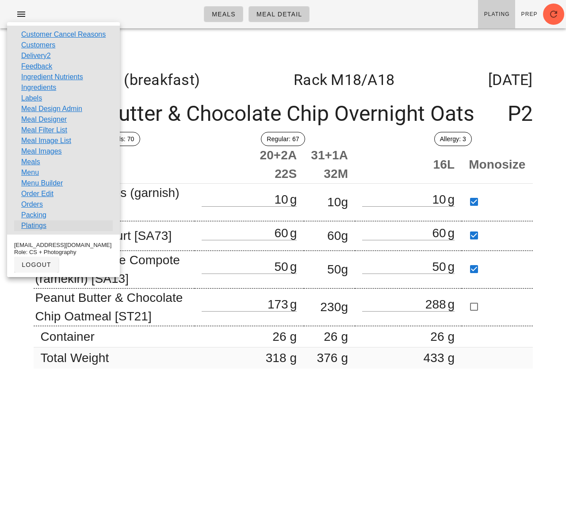
click at [42, 223] on link "Platings" at bounding box center [33, 225] width 25 height 11
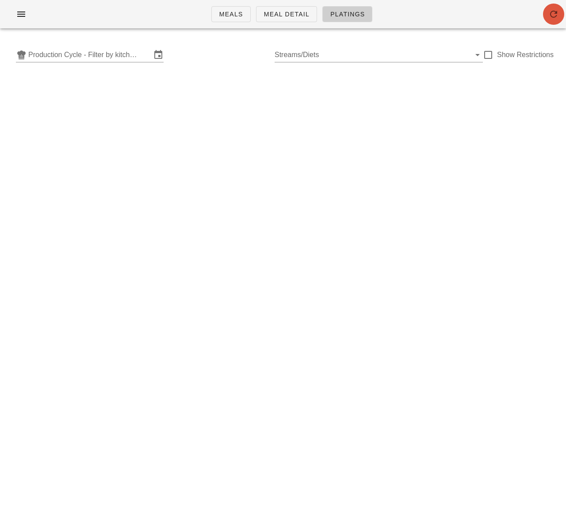
click at [554, 5] on button "button" at bounding box center [553, 14] width 21 height 21
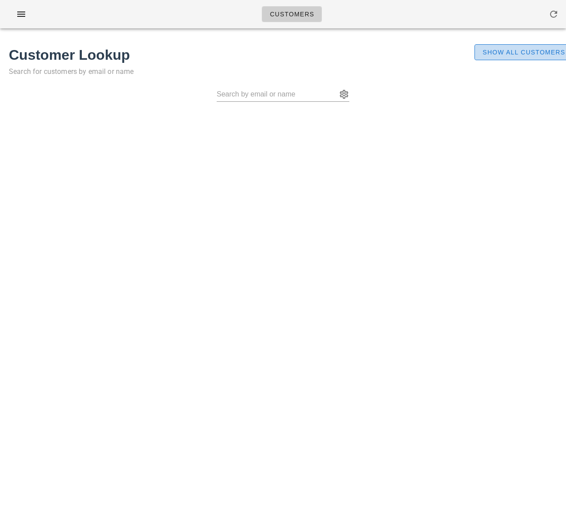
drag, startPoint x: 503, startPoint y: 52, endPoint x: 543, endPoint y: 14, distance: 55.4
click at [503, 52] on span "Show All Customers" at bounding box center [523, 52] width 83 height 7
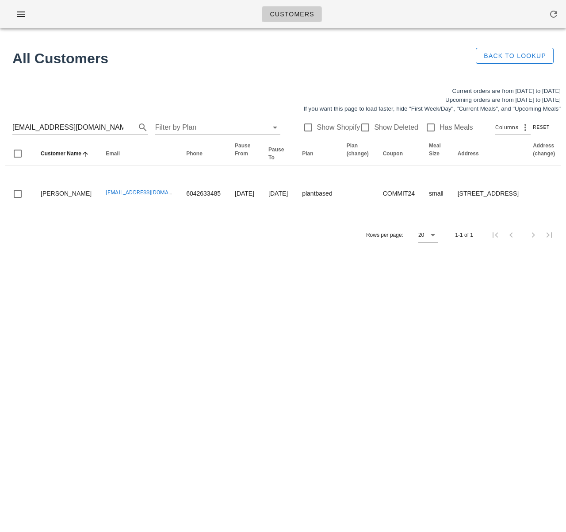
click at [490, 457] on div "Customers Found 1 customer All Customers Back to Lookup Current orders are from…" at bounding box center [283, 266] width 566 height 532
drag, startPoint x: 88, startPoint y: 123, endPoint x: -39, endPoint y: 120, distance: 127.5
click at [0, 120] on html "Customers Found 1 customer All Customers Back to Lookup Current orders are from…" at bounding box center [283, 266] width 566 height 532
paste input "[PERSON_NAME]"
click at [19, 127] on input "[PERSON_NAME]" at bounding box center [67, 127] width 111 height 14
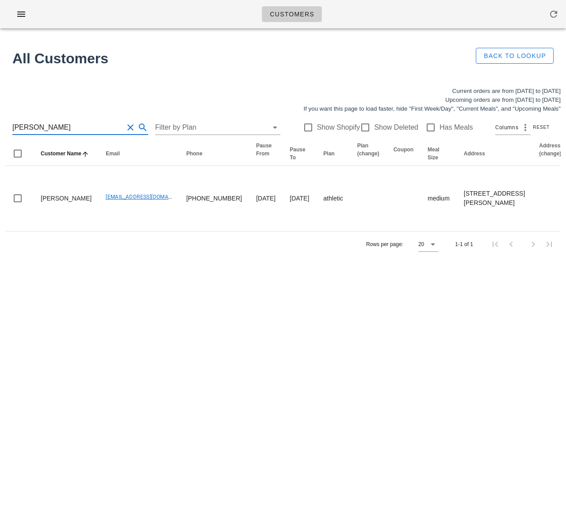
click at [19, 128] on input "[PERSON_NAME]" at bounding box center [67, 127] width 111 height 14
drag, startPoint x: 10, startPoint y: 126, endPoint x: 3, endPoint y: 125, distance: 7.6
click at [3, 125] on div "Current orders are from [DATE] to [DATE] Upcoming orders are from [DATE] to [DA…" at bounding box center [283, 171] width 566 height 181
type input "[PERSON_NAME]"
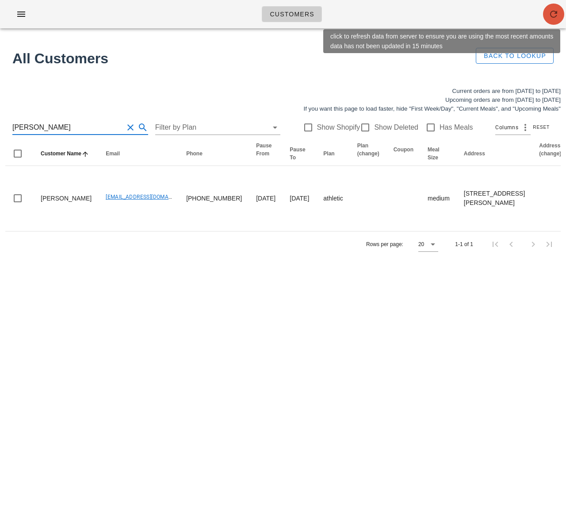
click at [553, 15] on icon "button" at bounding box center [554, 14] width 11 height 11
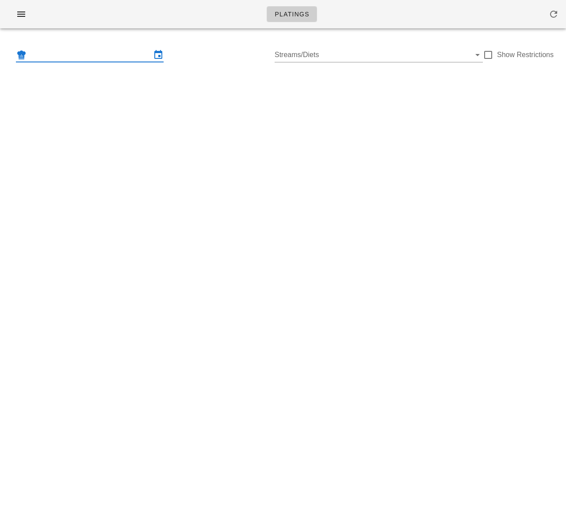
click at [126, 55] on input "text" at bounding box center [89, 55] width 123 height 14
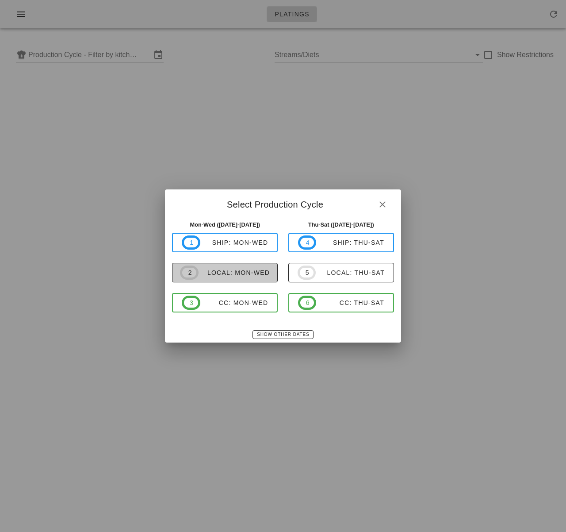
click at [252, 273] on div "local: Mon-Wed" at bounding box center [234, 272] width 71 height 7
type input "local: Mon-Wed (Oct 6-Oct 8)"
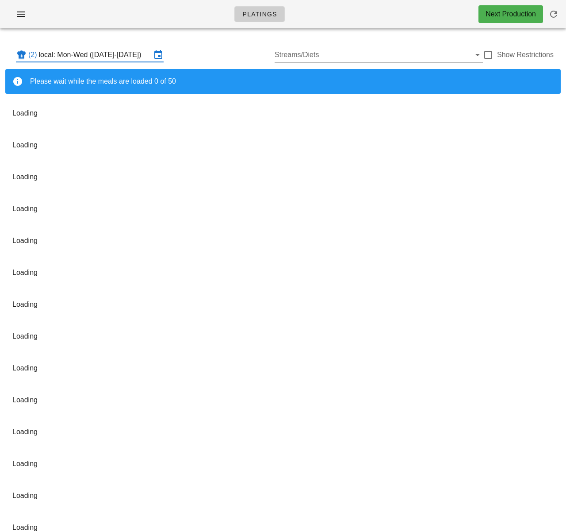
click at [312, 57] on input "Streams/Diets" at bounding box center [373, 55] width 196 height 14
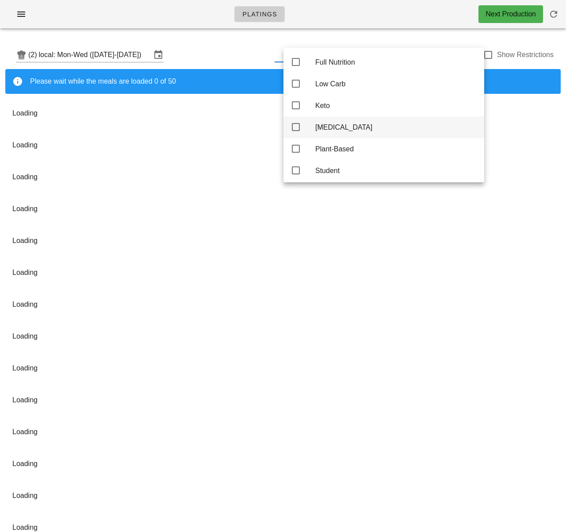
scroll to position [8, 0]
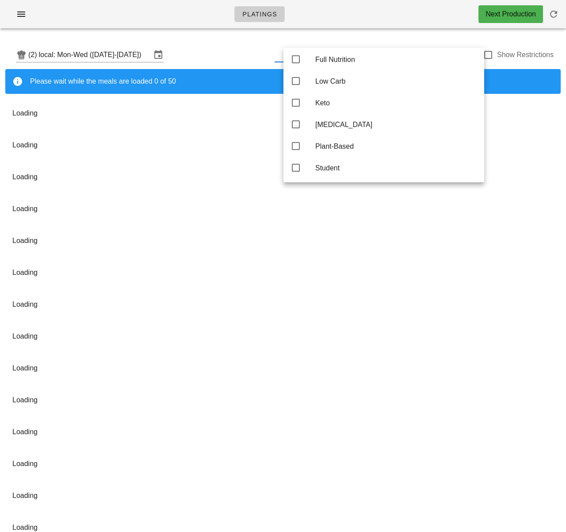
click at [215, 45] on div "(2) local: Mon-Wed (Oct 6-Oct 8) Show Restrictions" at bounding box center [283, 55] width 556 height 28
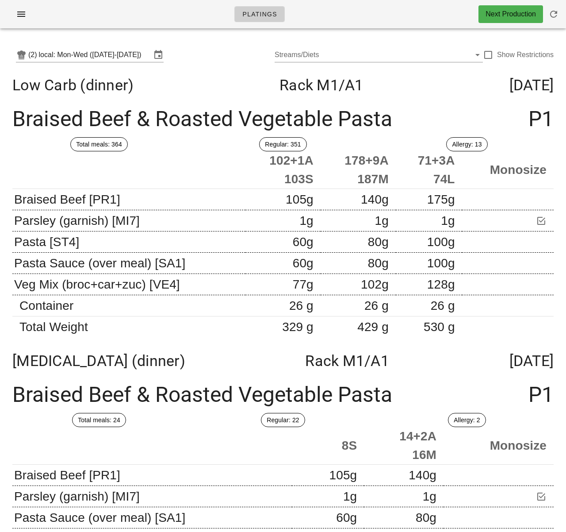
click at [403, 94] on div "Low Carb (dinner) Rack M1 /A1 Monday Oct 06" at bounding box center [283, 85] width 556 height 32
click at [231, 54] on div "(2) local: Mon-Wed (Oct 6-Oct 8) Streams/Diets Show Restrictions" at bounding box center [283, 55] width 556 height 28
click at [178, 72] on div "Low Carb (dinner) Rack M1 /A1 Monday Oct 06" at bounding box center [283, 85] width 556 height 32
click at [488, 53] on div at bounding box center [488, 54] width 15 height 15
checkbox input "true"
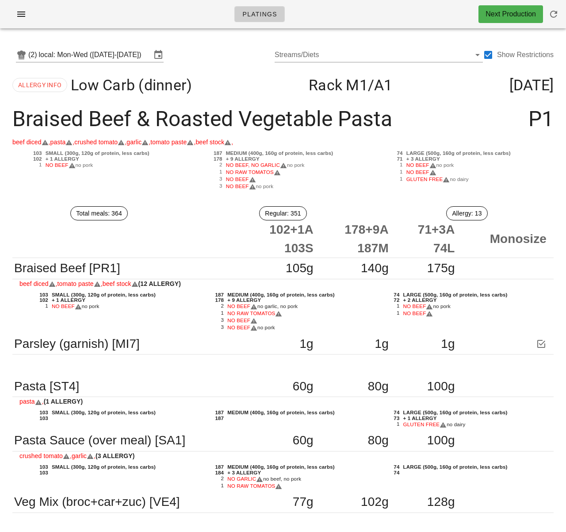
click at [137, 170] on div "103 SMALL (300g, 120g of protein, less carbs) 102 + 1 ALLERGY 1 NO BEEF no pork" at bounding box center [102, 170] width 181 height 43
click at [103, 54] on input "local: Mon-Wed (Oct 6-Oct 8)" at bounding box center [95, 55] width 112 height 14
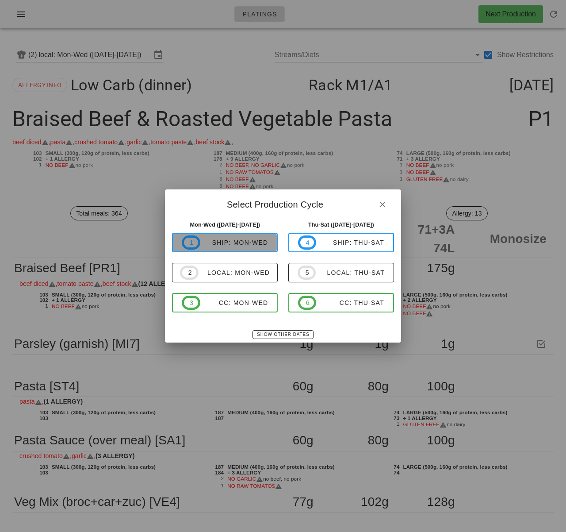
click at [241, 244] on div "ship: Mon-Wed" at bounding box center [234, 242] width 68 height 7
type input "ship: Mon-Wed (Oct 6-Oct 8)"
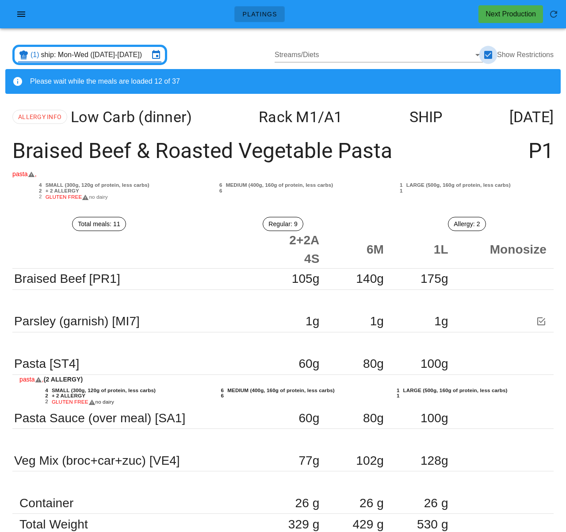
click at [488, 52] on div at bounding box center [488, 54] width 15 height 15
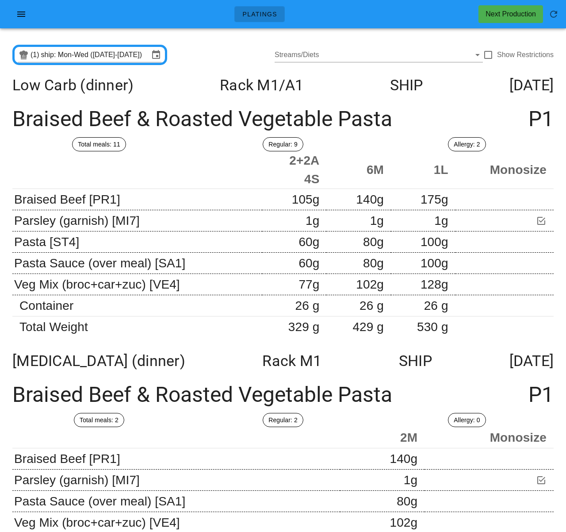
click at [431, 105] on div "Braised Beef & Roasted Vegetable Pasta P1" at bounding box center [283, 119] width 556 height 36
click at [215, 157] on th at bounding box center [137, 170] width 250 height 38
click at [198, 160] on th at bounding box center [137, 170] width 250 height 38
click at [486, 55] on div at bounding box center [488, 54] width 15 height 15
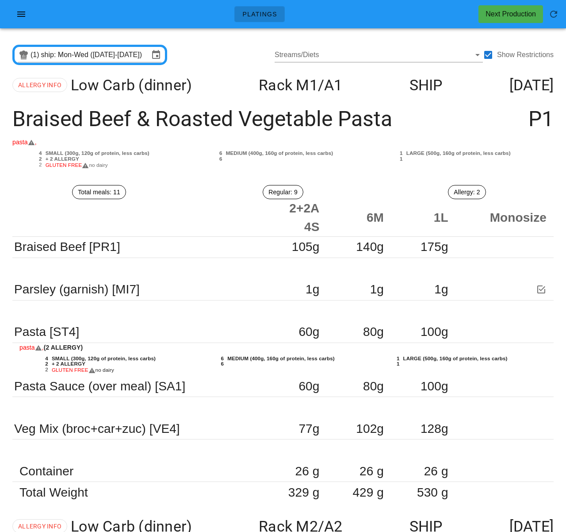
click at [188, 154] on div "SMALL (300g, 120g of protein, less carbs)" at bounding box center [117, 153] width 147 height 6
click at [207, 204] on th at bounding box center [137, 218] width 250 height 38
click at [488, 57] on div at bounding box center [488, 54] width 15 height 15
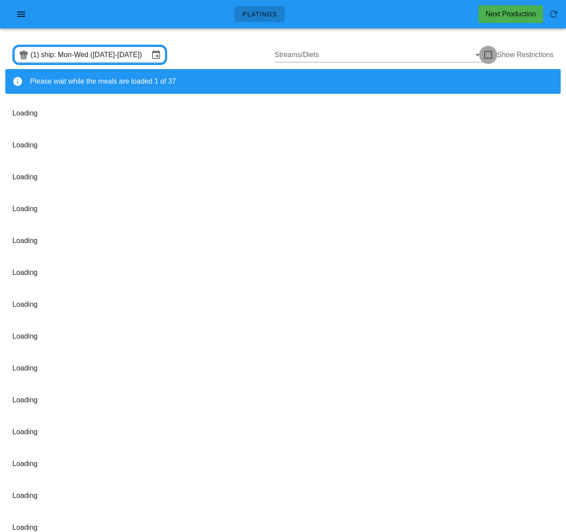
checkbox input "false"
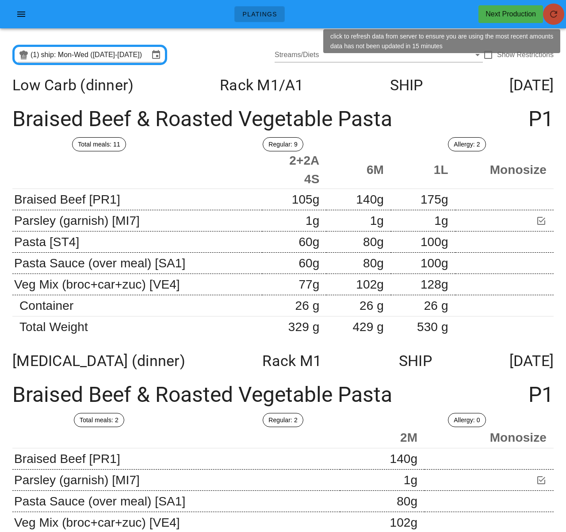
click at [554, 19] on icon "button" at bounding box center [554, 14] width 11 height 11
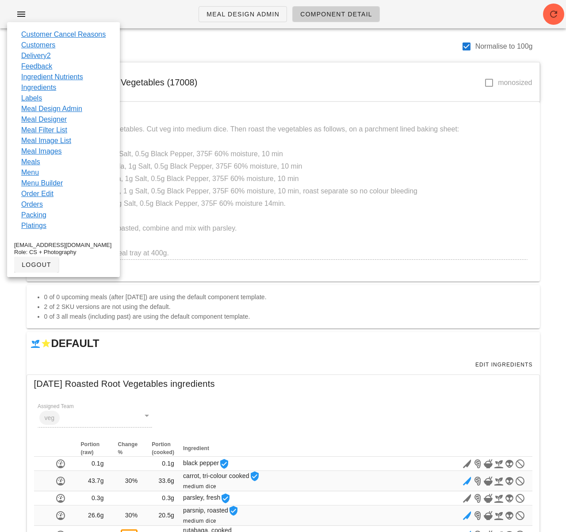
click at [151, 46] on div "Go to Edit Mode Normalise to 100g" at bounding box center [284, 51] width 514 height 21
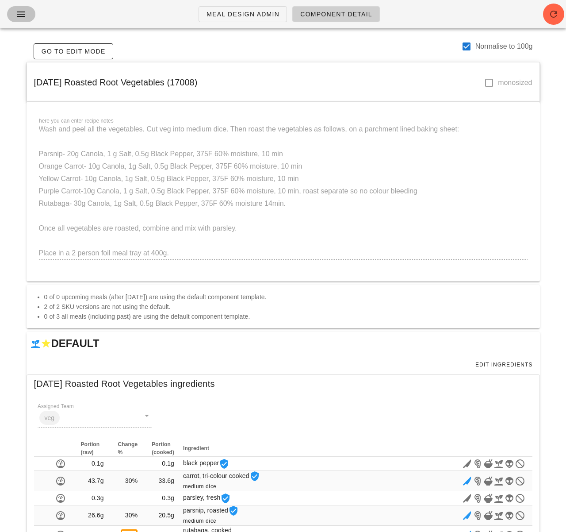
drag, startPoint x: 17, startPoint y: 8, endPoint x: 26, endPoint y: 15, distance: 11.0
click at [17, 8] on button "button" at bounding box center [21, 14] width 28 height 16
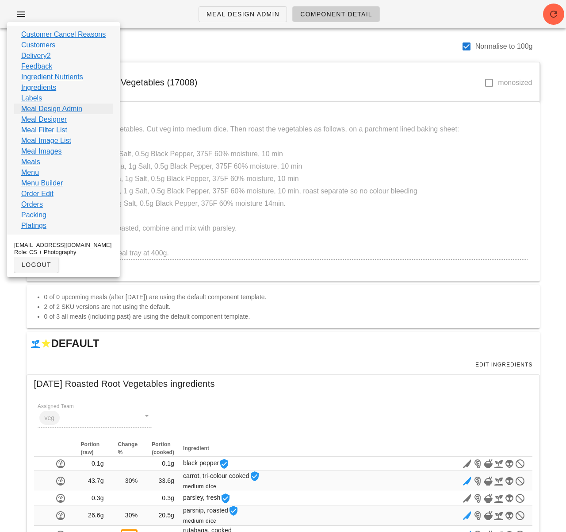
click at [61, 112] on link "Meal Design Admin" at bounding box center [51, 109] width 61 height 11
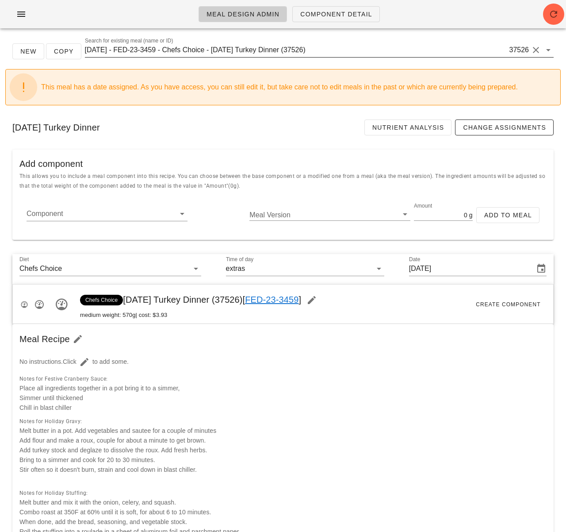
click at [181, 51] on input "2025-01-05 - FED-23-3459 - Chefs Choice - Thanksgiving Turkey Dinner (37526)" at bounding box center [296, 50] width 423 height 14
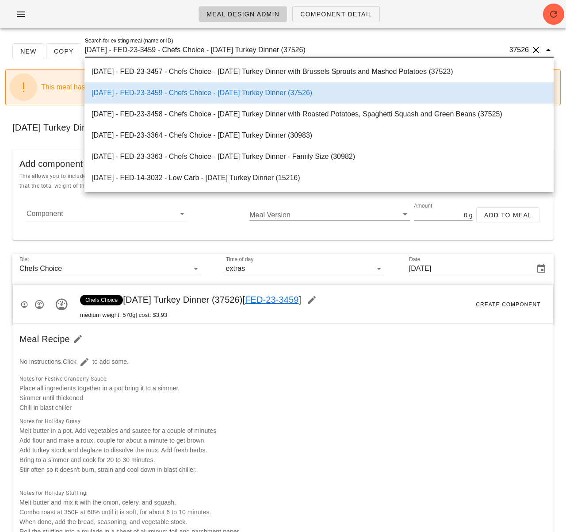
scroll to position [0, 0]
click at [181, 51] on input "2025-01-05 - FED-23-3459 - Chefs Choice - Thanksgiving Turkey Dinner (37526)" at bounding box center [296, 50] width 423 height 14
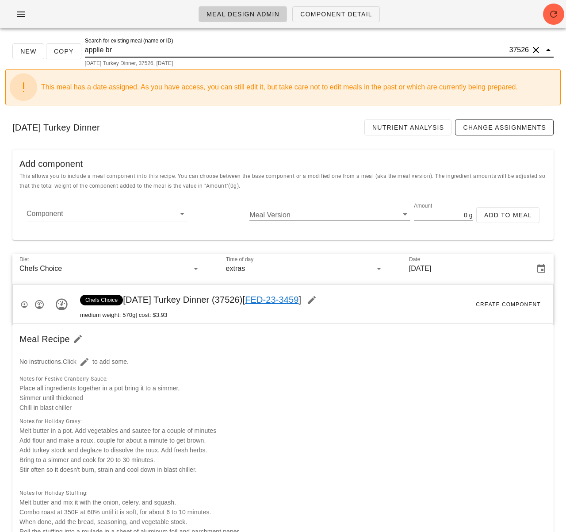
click at [104, 50] on input "applie br" at bounding box center [296, 50] width 423 height 14
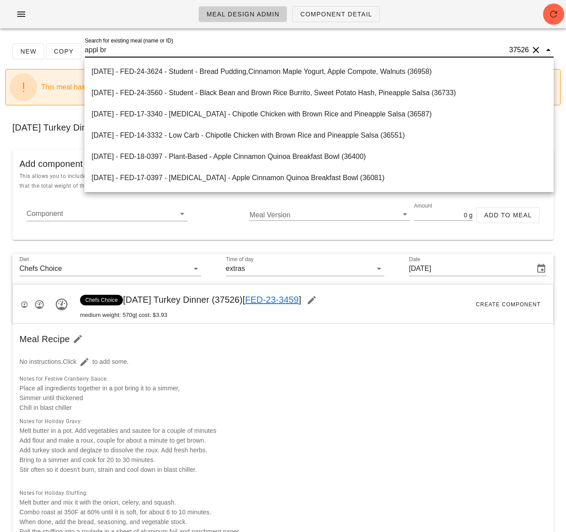
type input "apple br"
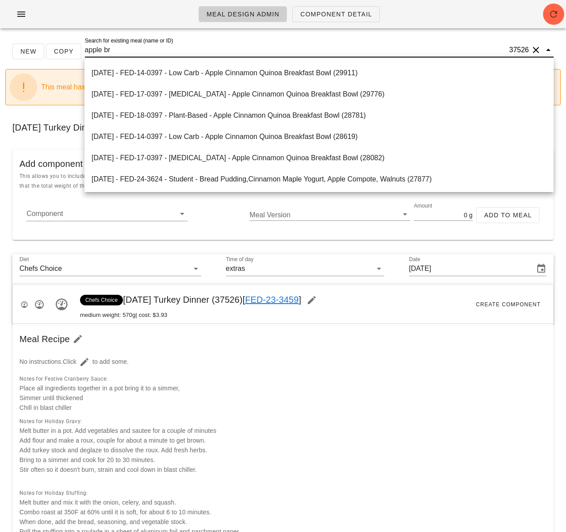
scroll to position [657, 0]
drag, startPoint x: 28, startPoint y: 46, endPoint x: 8, endPoint y: 45, distance: 19.5
click at [8, 45] on div "New Copy Search for existing meal (name or ID) apple br 37526 Thanksgiving Turk…" at bounding box center [283, 55] width 556 height 28
type input "brie"
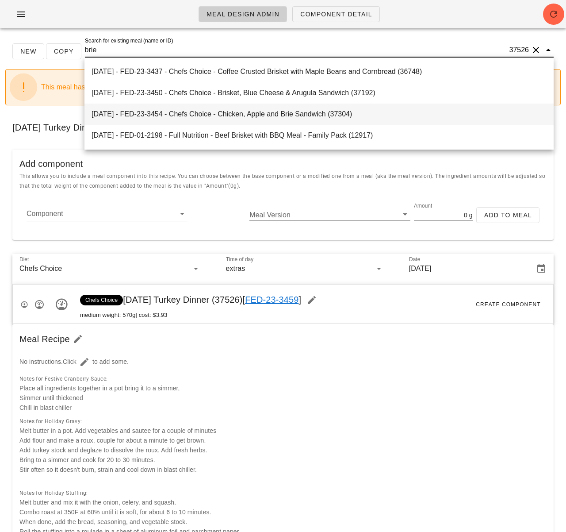
click at [166, 106] on div "2025-01-05 - FED-23-3454 - Chefs Choice - Chicken, Apple and Brie Sandwich (373…" at bounding box center [319, 113] width 455 height 19
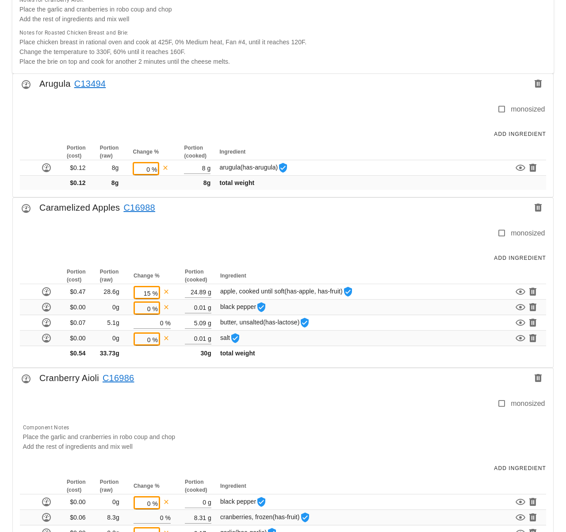
scroll to position [467, 0]
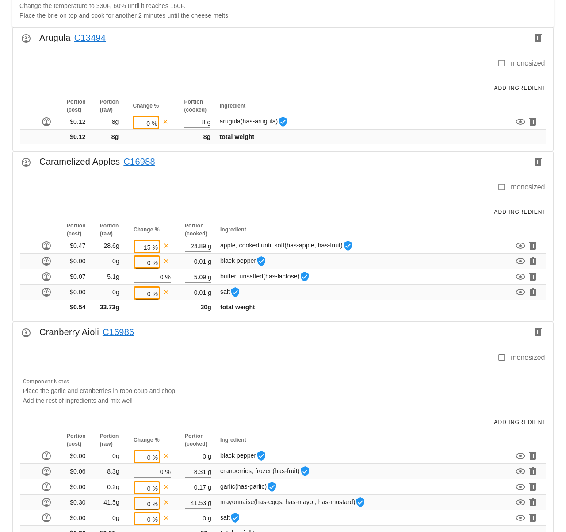
click at [138, 165] on link "C16988" at bounding box center [137, 161] width 35 height 14
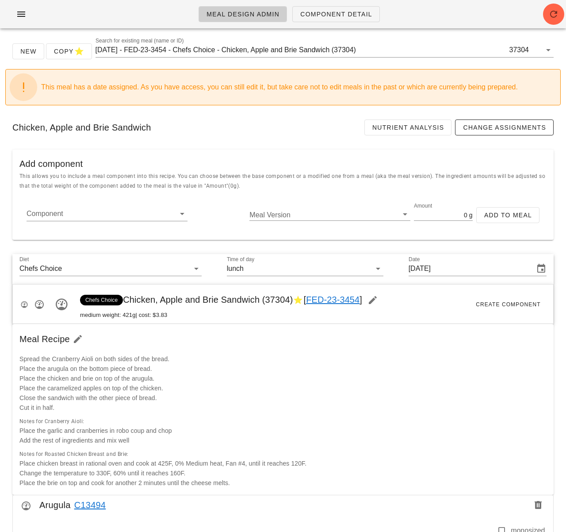
scroll to position [467, 0]
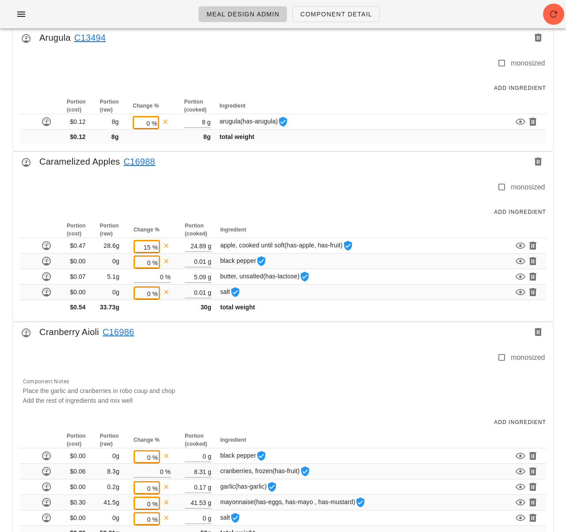
click at [150, 163] on link "C16988" at bounding box center [137, 161] width 35 height 14
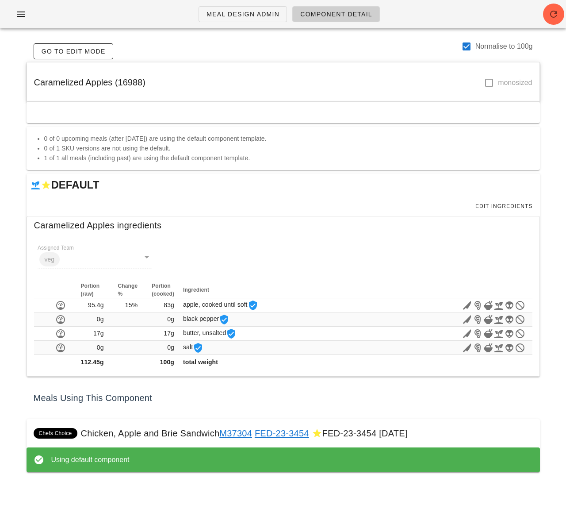
click at [411, 89] on div "Caramelized Apples (16988) monosized" at bounding box center [283, 82] width 513 height 40
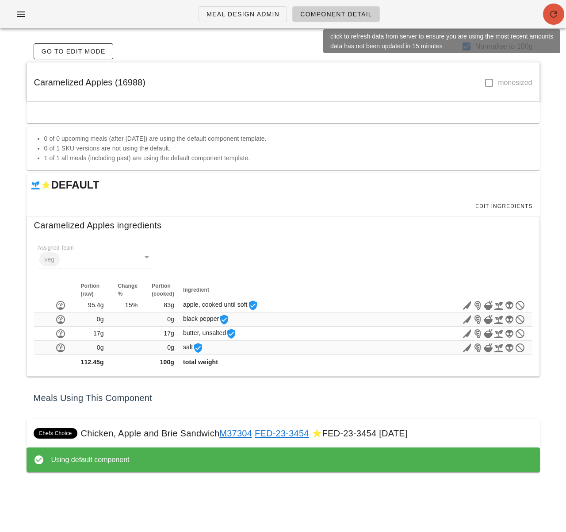
click at [556, 19] on icon "button" at bounding box center [554, 14] width 11 height 11
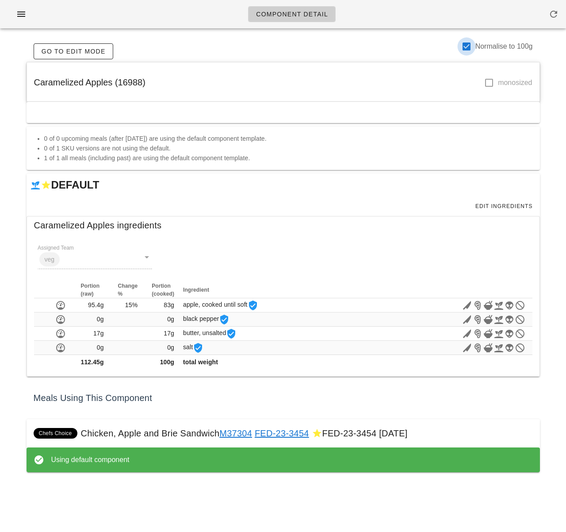
click at [466, 47] on div at bounding box center [466, 46] width 15 height 15
checkbox input "false"
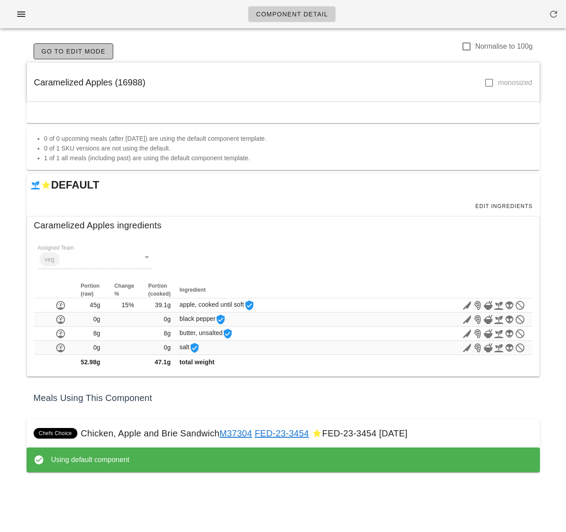
click at [90, 48] on span "Go to Edit Mode" at bounding box center [73, 51] width 65 height 7
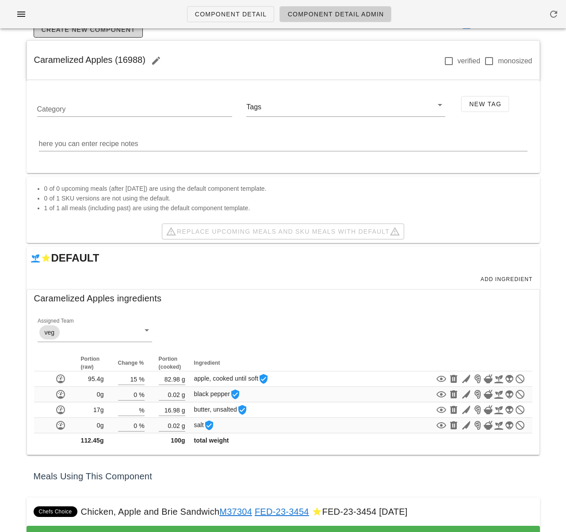
scroll to position [53, 0]
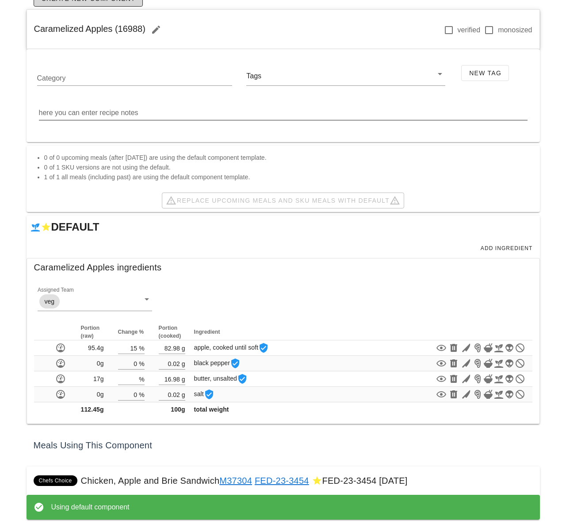
click at [123, 107] on div "here you can enter recipe notes" at bounding box center [283, 113] width 489 height 14
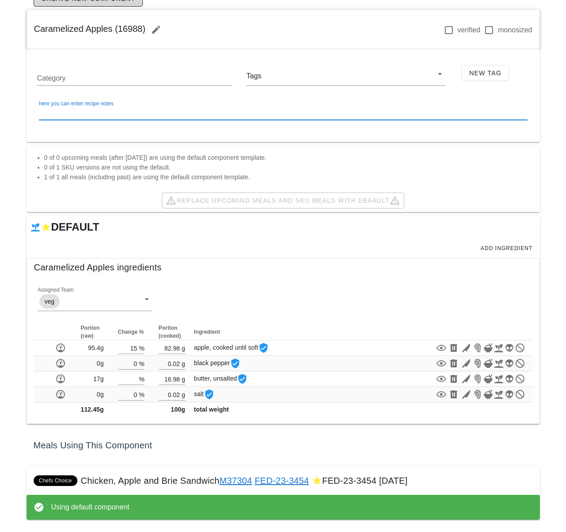
click at [138, 113] on textarea "here you can enter recipe notes" at bounding box center [283, 113] width 489 height 14
paste textarea "Core apples and slice thin Roast at 400f in dry heat- 100% For 7 minutes"
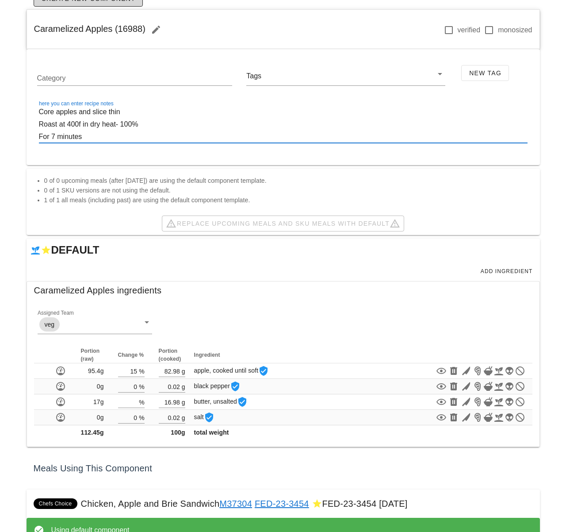
type textarea "Core apples and slice thin Roast at 400f in dry heat- 100% For 7 minutes"
click at [353, 323] on div "Assigned Team veg" at bounding box center [283, 325] width 509 height 53
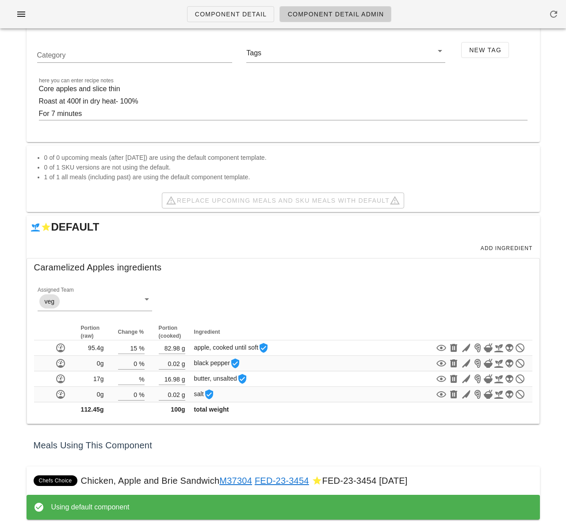
scroll to position [0, 0]
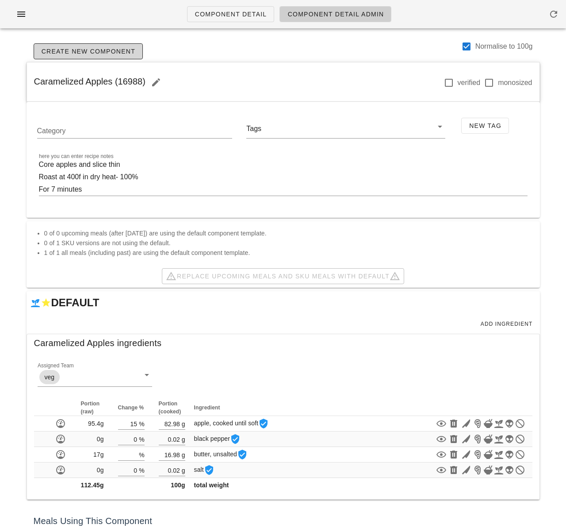
drag, startPoint x: 553, startPoint y: 151, endPoint x: 552, endPoint y: 127, distance: 24.4
click at [553, 151] on div "Component Detail Component Detail Admin Create New Component Normalise to 100g …" at bounding box center [283, 303] width 566 height 607
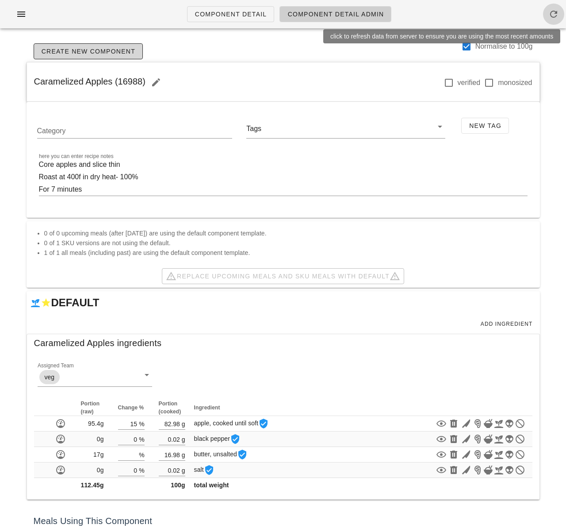
drag, startPoint x: 557, startPoint y: 10, endPoint x: 556, endPoint y: 17, distance: 6.7
click at [557, 10] on icon "button" at bounding box center [554, 14] width 11 height 11
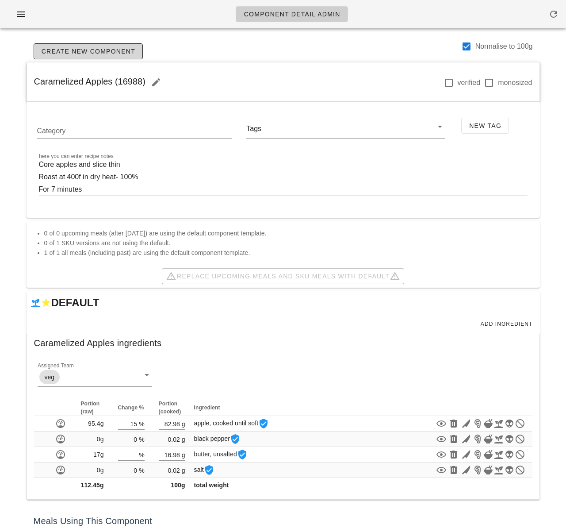
click at [172, 44] on div "Create New Component Normalise to 100g" at bounding box center [284, 51] width 514 height 21
click at [25, 17] on icon "button" at bounding box center [21, 14] width 11 height 11
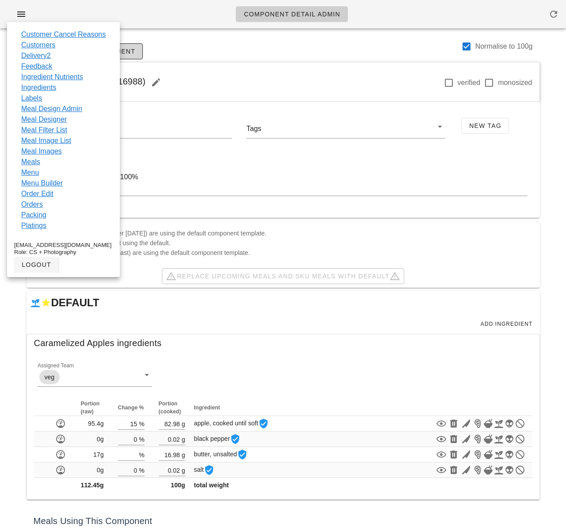
click at [216, 44] on div "Create New Component Normalise to 100g" at bounding box center [284, 51] width 514 height 21
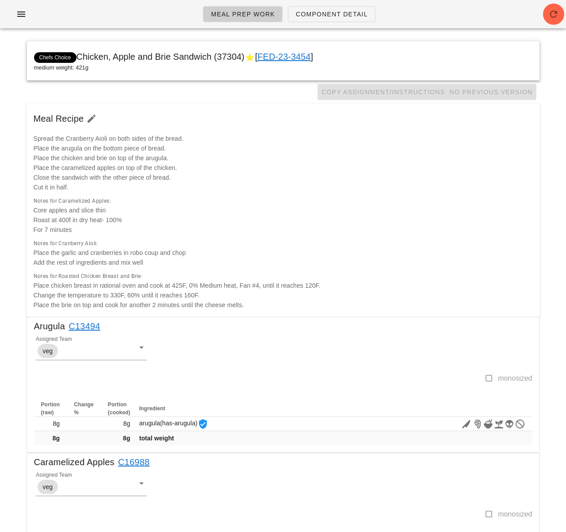
click at [326, 131] on div "Spread the Cranberry Aioli on both sides of the bread. Place the arugula on the…" at bounding box center [283, 162] width 510 height 69
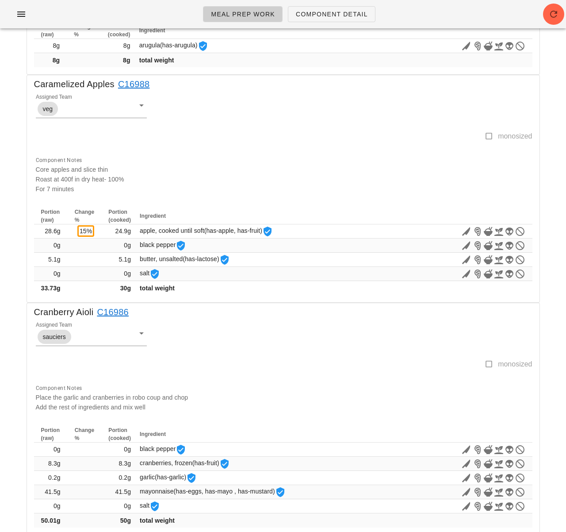
scroll to position [361, 0]
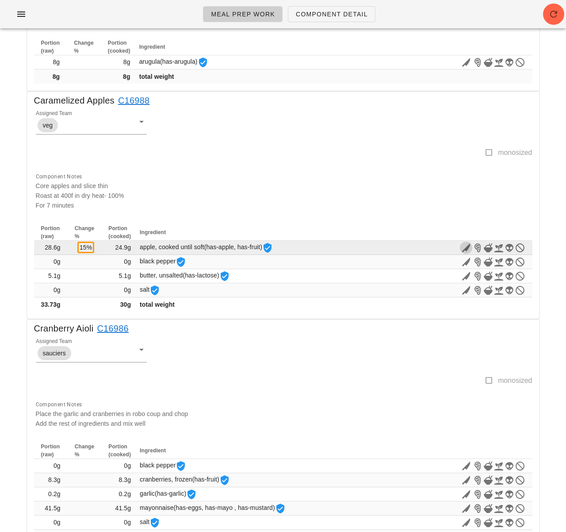
click at [467, 249] on icon "button" at bounding box center [466, 247] width 11 height 11
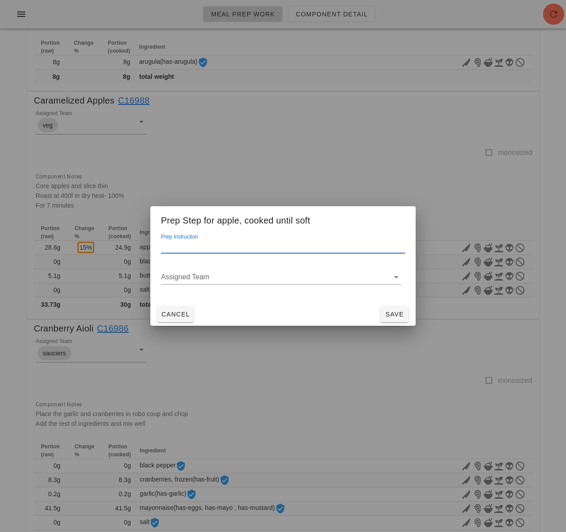
click at [265, 248] on input "Prep Instruction" at bounding box center [283, 246] width 244 height 14
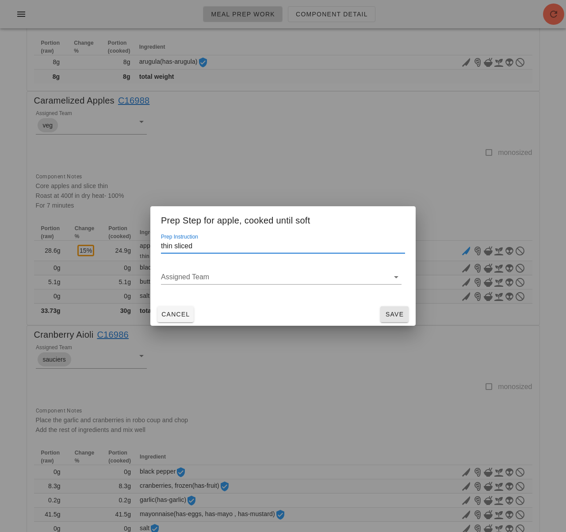
type input "thin sliced"
click at [392, 311] on span "Save" at bounding box center [394, 314] width 21 height 7
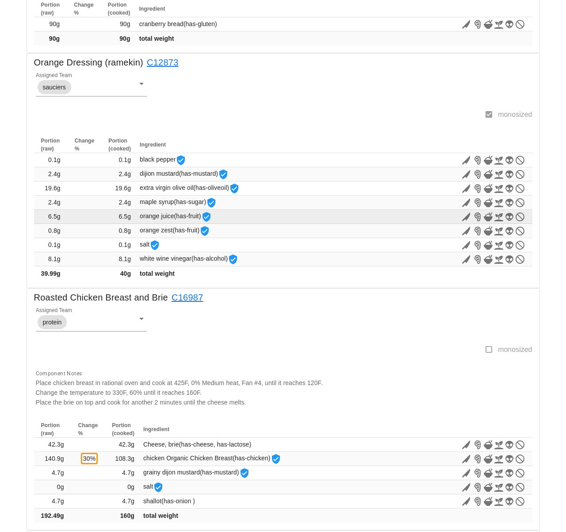
scroll to position [1169, 0]
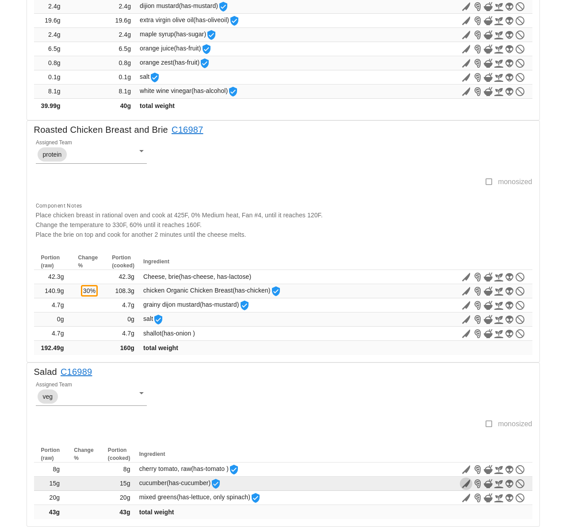
click at [465, 482] on icon "button" at bounding box center [466, 483] width 11 height 11
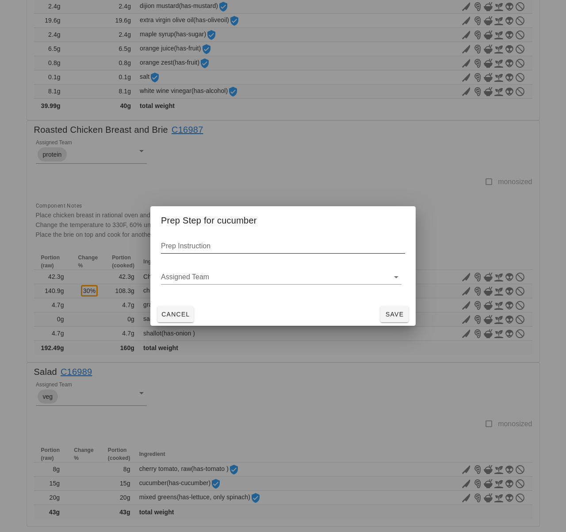
click at [242, 253] on div "Prep Instruction" at bounding box center [283, 246] width 244 height 14
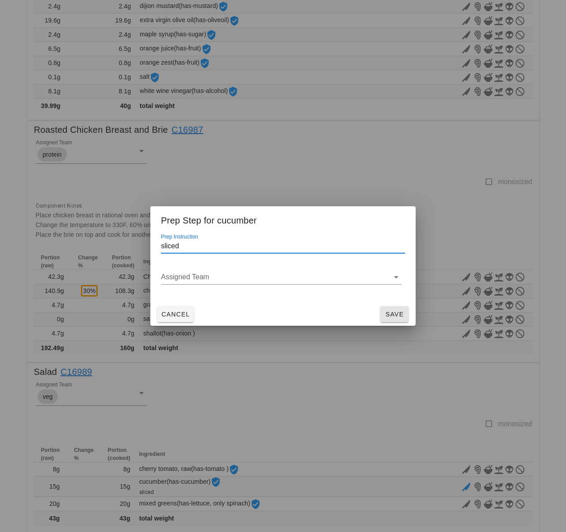
type input "sliced"
click at [390, 317] on span "Save" at bounding box center [394, 314] width 21 height 7
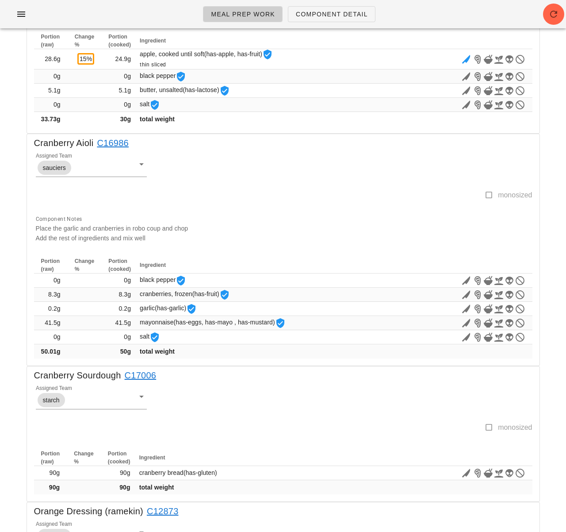
scroll to position [515, 0]
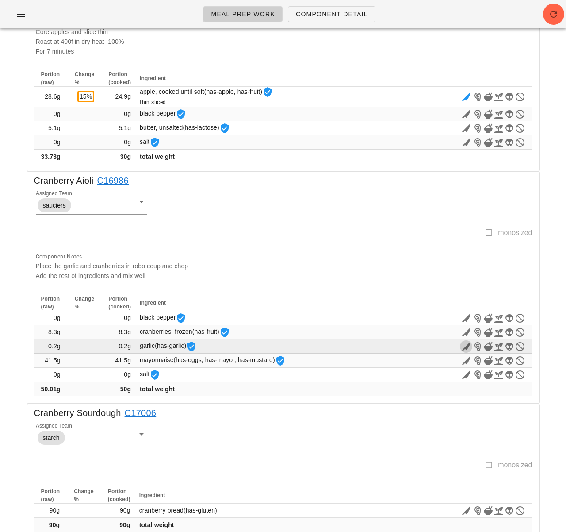
click at [467, 346] on icon "button" at bounding box center [466, 346] width 11 height 11
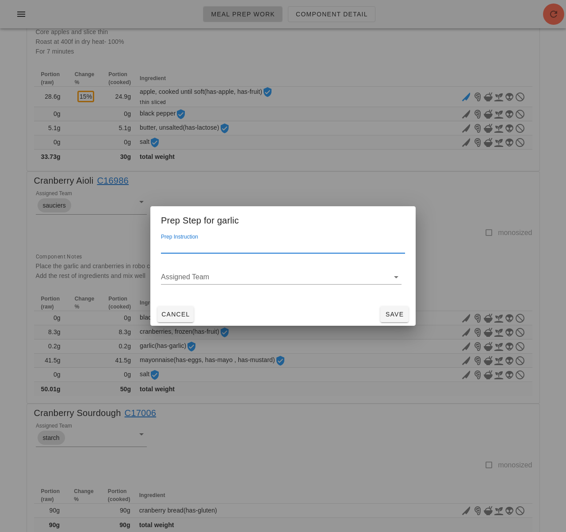
click at [220, 243] on input "Prep Instruction" at bounding box center [283, 246] width 244 height 14
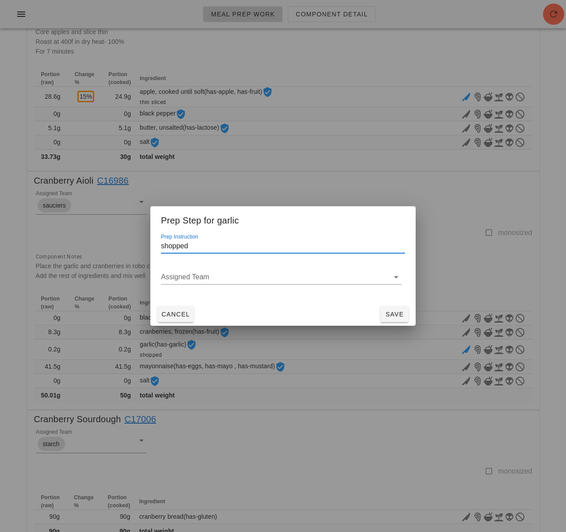
click at [163, 245] on input "shopped" at bounding box center [283, 246] width 244 height 14
type input "chopped"
click at [388, 308] on button "Save" at bounding box center [394, 314] width 28 height 16
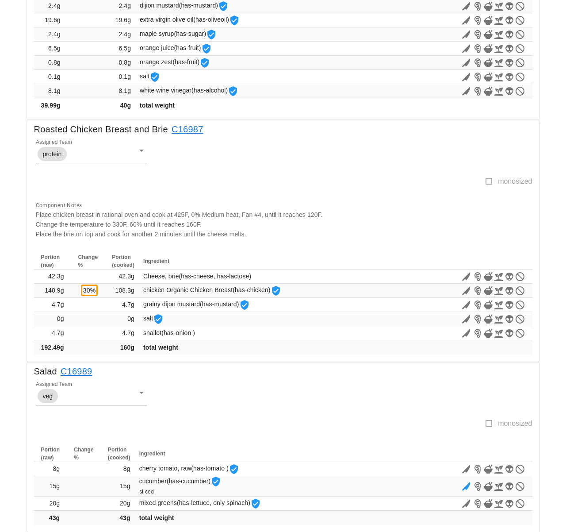
scroll to position [1182, 0]
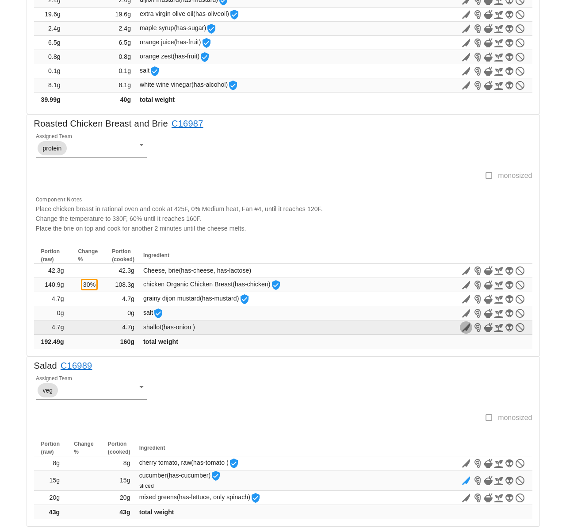
click at [466, 327] on icon "button" at bounding box center [466, 327] width 11 height 11
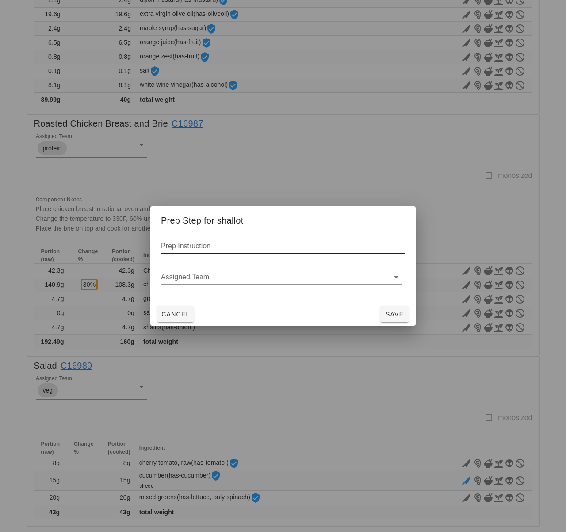
click at [213, 250] on input "Prep Instruction" at bounding box center [283, 246] width 244 height 14
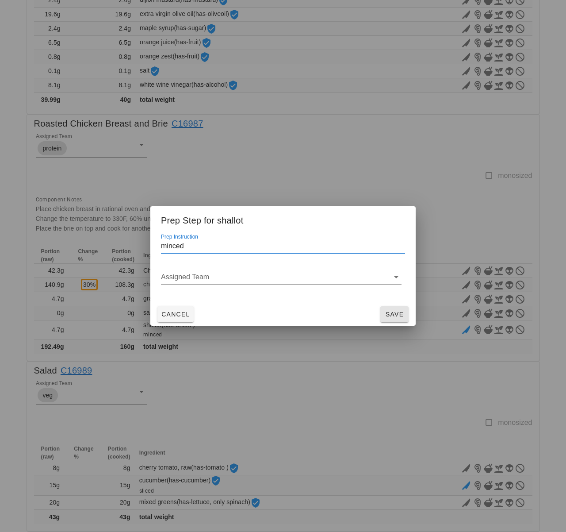
type input "minced"
click at [405, 312] on span "Save" at bounding box center [394, 314] width 21 height 7
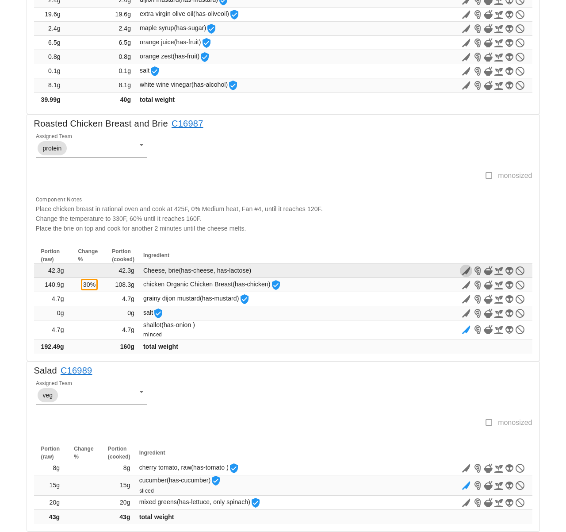
click at [465, 269] on icon "button" at bounding box center [466, 270] width 11 height 11
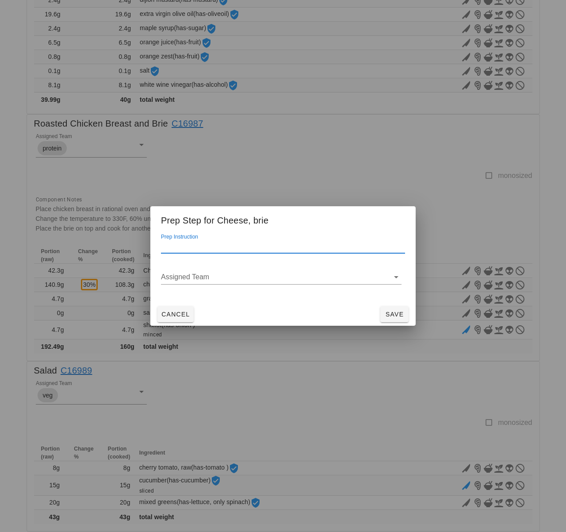
click at [366, 252] on input "Prep Instruction" at bounding box center [283, 246] width 244 height 14
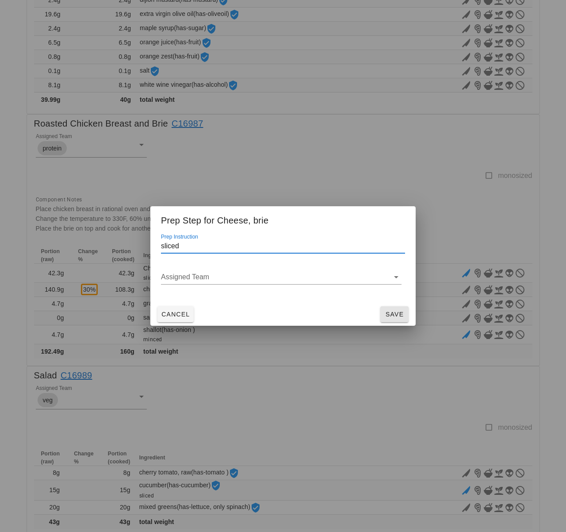
type input "sliced"
click at [391, 311] on span "Save" at bounding box center [394, 314] width 21 height 7
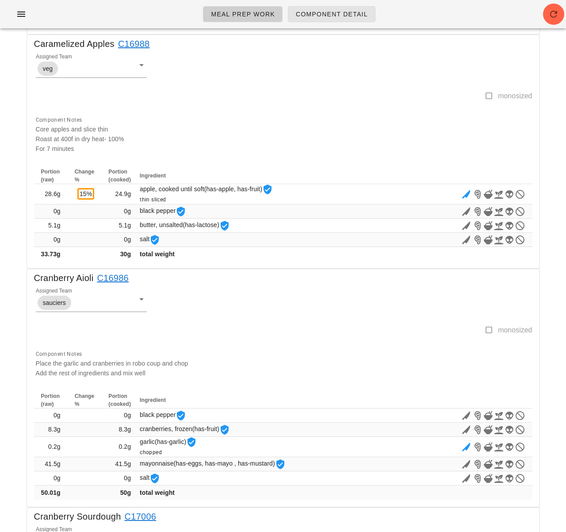
scroll to position [312, 0]
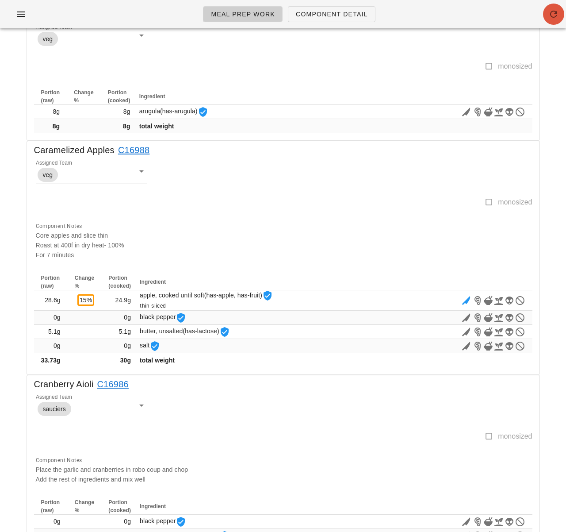
click at [551, 12] on icon "button" at bounding box center [554, 14] width 11 height 11
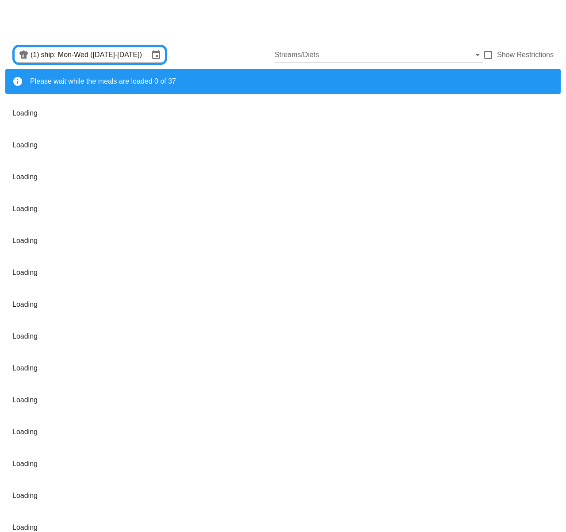
click at [116, 51] on input "ship: Mon-Wed ([DATE]-[DATE])" at bounding box center [95, 55] width 108 height 14
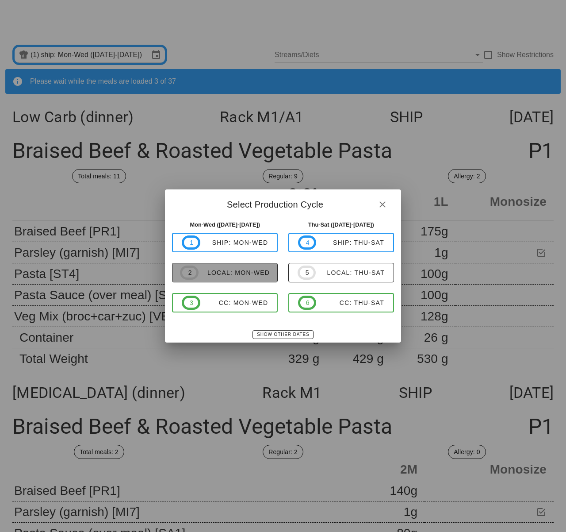
drag, startPoint x: 247, startPoint y: 273, endPoint x: 197, endPoint y: 258, distance: 51.9
click at [247, 273] on div "local: Mon-Wed" at bounding box center [234, 272] width 71 height 7
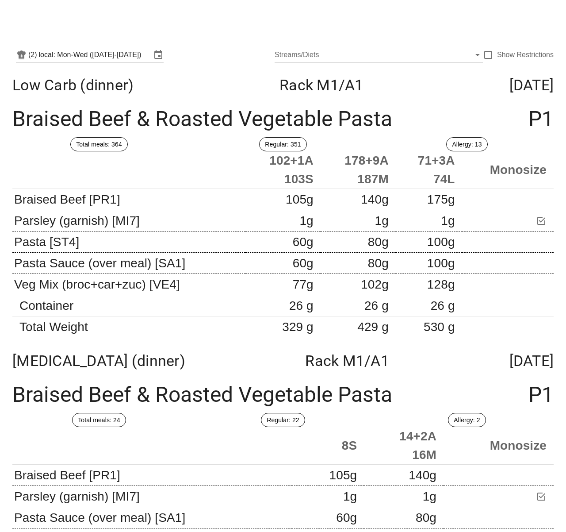
click at [233, 169] on th at bounding box center [128, 170] width 233 height 38
click at [110, 54] on input "local: Mon-Wed (Oct 6-Oct 8)" at bounding box center [95, 55] width 112 height 14
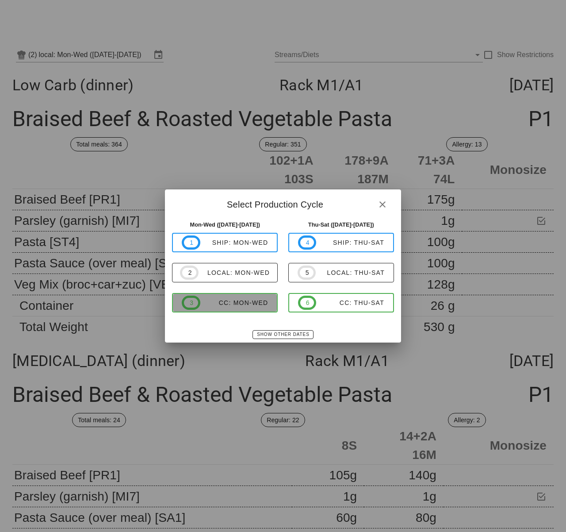
click at [253, 304] on div "CC: Mon-Wed" at bounding box center [234, 302] width 68 height 7
type input "CC: Mon-Wed (Oct 6-Oct 8)"
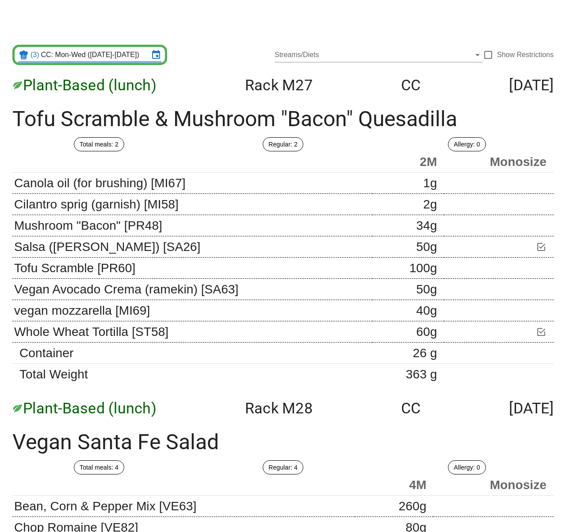
click at [317, 96] on div "Plant-Based (lunch) Rack M27 CC Monday Oct 06" at bounding box center [283, 85] width 556 height 32
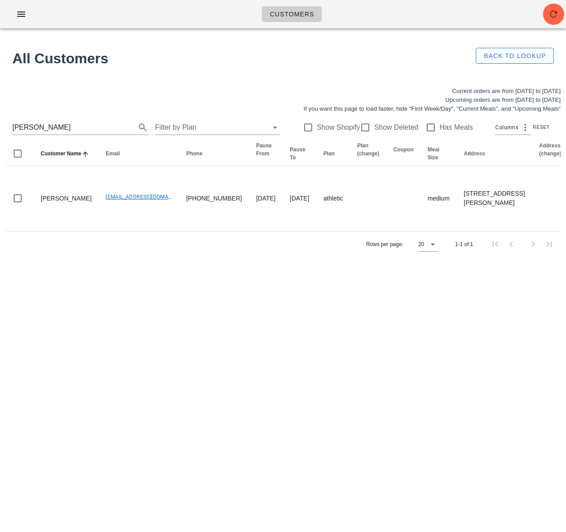
drag, startPoint x: 67, startPoint y: 127, endPoint x: -59, endPoint y: 121, distance: 126.2
click at [0, 121] on html "Customers Found 1 customer All Customers Back to Lookup Current orders are from…" at bounding box center [283, 266] width 566 height 532
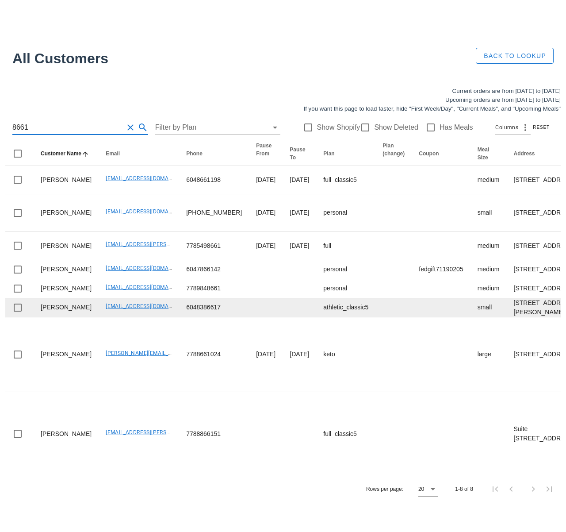
type input "8661"
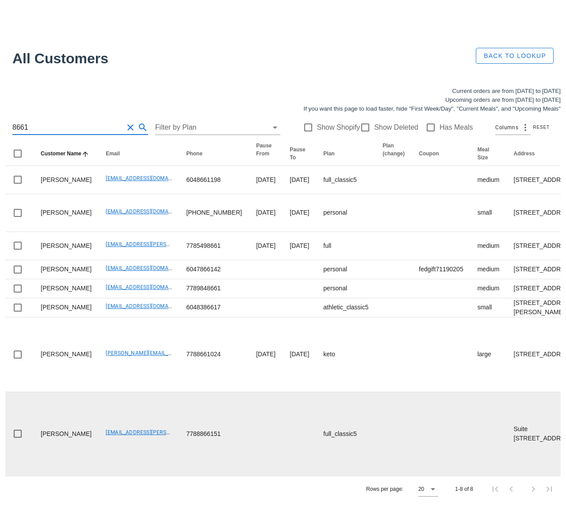
scroll to position [252, 0]
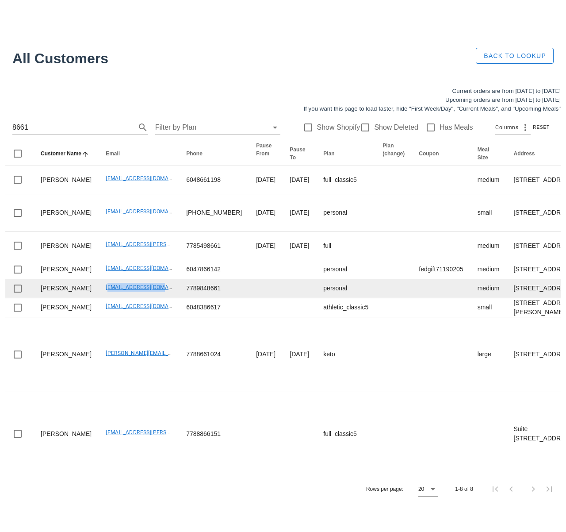
drag, startPoint x: 84, startPoint y: 184, endPoint x: 149, endPoint y: 186, distance: 64.6
click at [149, 279] on td "[EMAIL_ADDRESS][DOMAIN_NAME]" at bounding box center [139, 288] width 81 height 19
copy link "[EMAIL_ADDRESS][DOMAIN_NAME]"
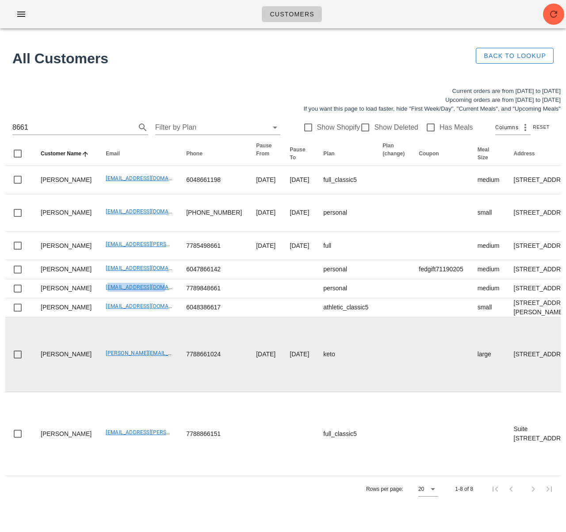
scroll to position [0, 0]
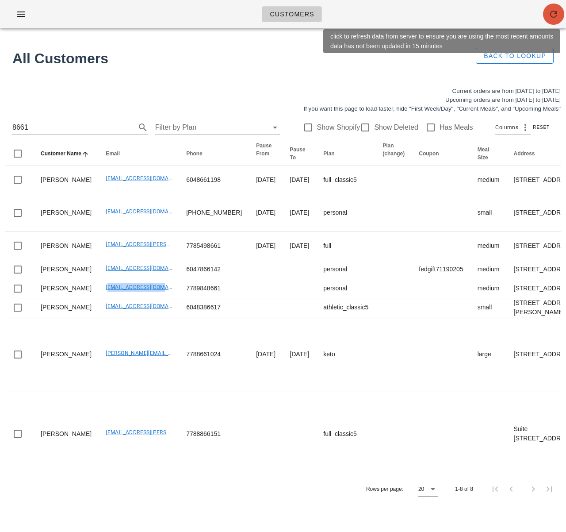
click at [552, 11] on icon "button" at bounding box center [554, 14] width 11 height 11
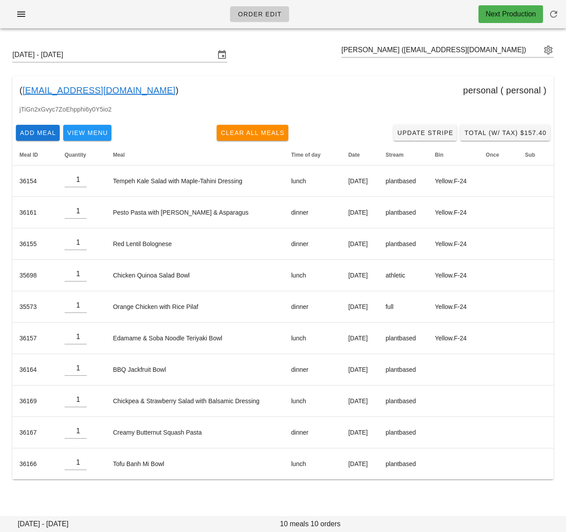
drag, startPoint x: 155, startPoint y: 59, endPoint x: 191, endPoint y: 104, distance: 57.2
click at [155, 59] on input "[DATE] - [DATE]" at bounding box center [113, 55] width 203 height 14
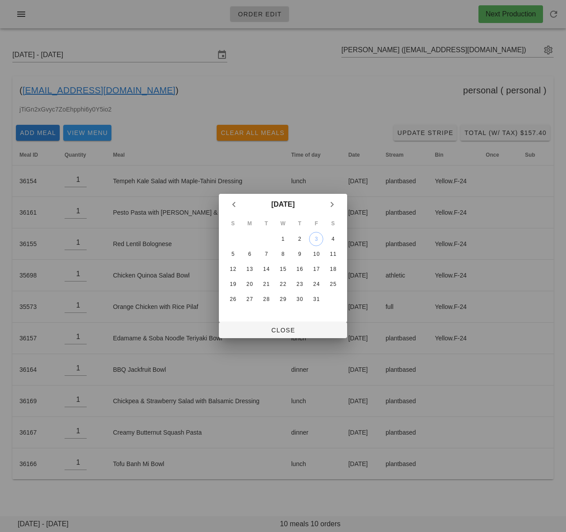
drag, startPoint x: 235, startPoint y: 207, endPoint x: 241, endPoint y: 217, distance: 11.9
click at [236, 207] on icon "Previous month" at bounding box center [234, 204] width 11 height 11
drag, startPoint x: 231, startPoint y: 298, endPoint x: 238, endPoint y: 310, distance: 13.7
click at [231, 299] on div "28" at bounding box center [233, 299] width 14 height 6
click at [252, 325] on button "Close" at bounding box center [283, 330] width 128 height 16
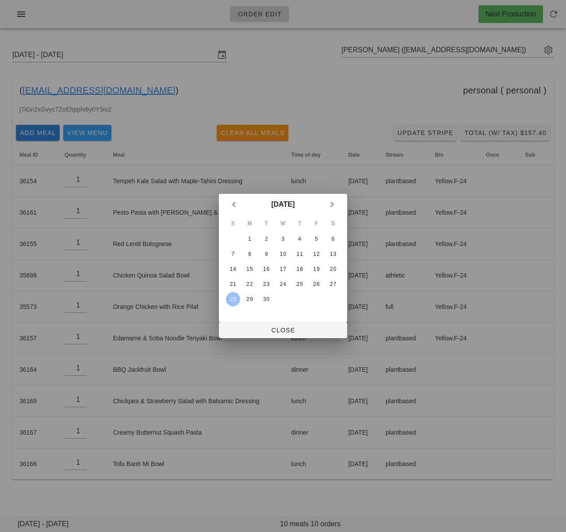
type input "[DATE] - [DATE]"
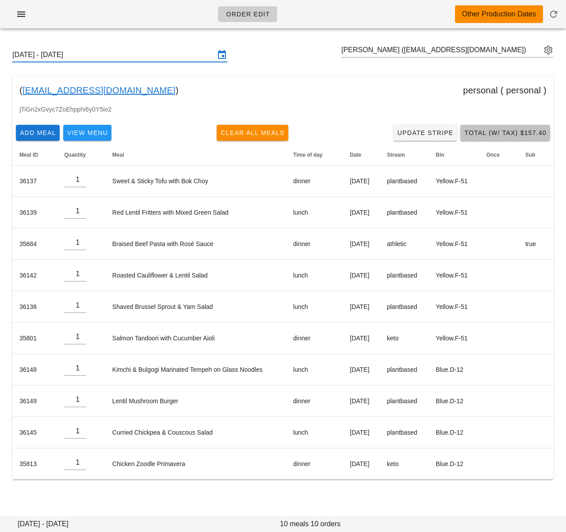
click at [492, 129] on span "Total (w/ Tax) $157.40" at bounding box center [505, 132] width 83 height 7
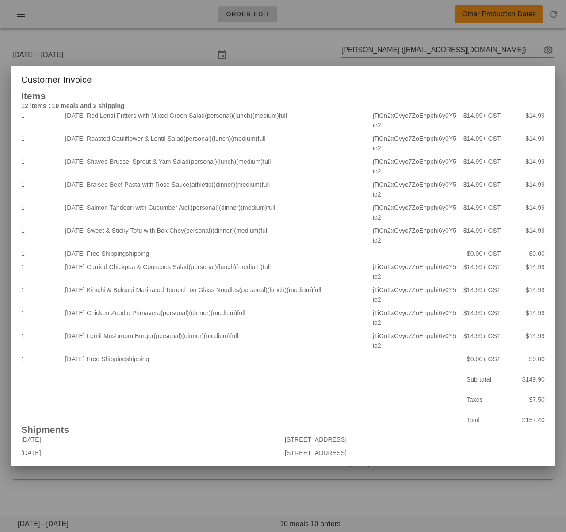
click at [258, 480] on div at bounding box center [283, 266] width 566 height 532
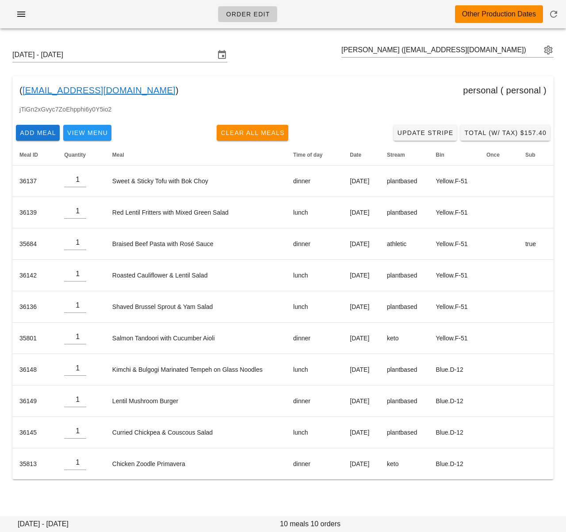
drag, startPoint x: 121, startPoint y: 92, endPoint x: 22, endPoint y: 92, distance: 99.1
click at [22, 92] on div "( [EMAIL_ADDRESS][DOMAIN_NAME] ) personal ( personal )" at bounding box center [283, 90] width 542 height 28
copy div "[EMAIL_ADDRESS][DOMAIN_NAME] )"
drag, startPoint x: 327, startPoint y: 70, endPoint x: 145, endPoint y: 64, distance: 181.5
click at [327, 70] on div "[DATE] - [DATE] [PERSON_NAME] ([EMAIL_ADDRESS][DOMAIN_NAME]) ( [EMAIL_ADDRESS][…" at bounding box center [283, 263] width 566 height 456
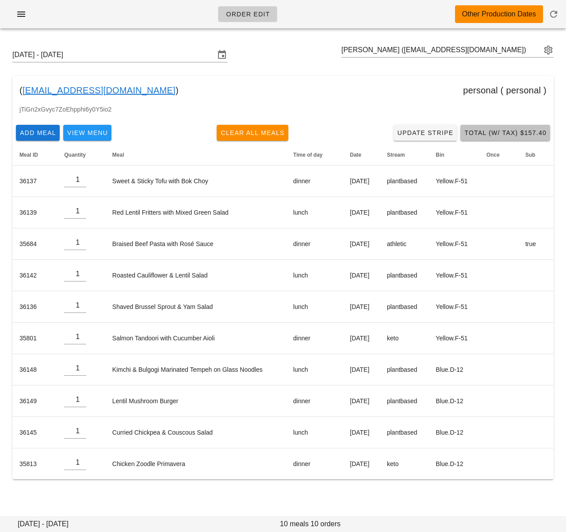
click at [496, 137] on button "Total (w/ Tax) $157.40" at bounding box center [506, 133] width 90 height 16
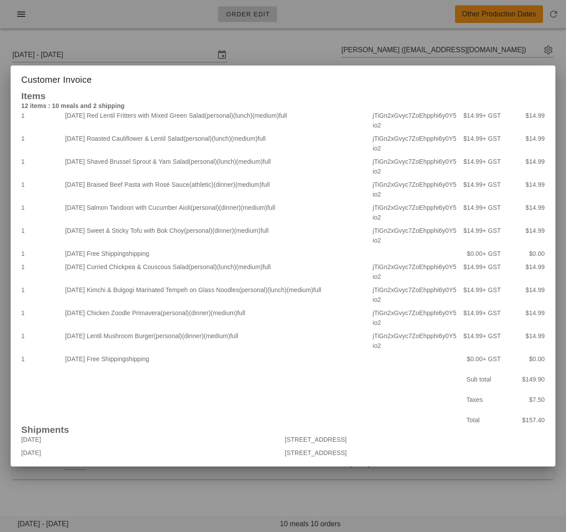
drag, startPoint x: 213, startPoint y: 511, endPoint x: 129, endPoint y: 506, distance: 84.7
click at [213, 511] on div at bounding box center [283, 266] width 566 height 532
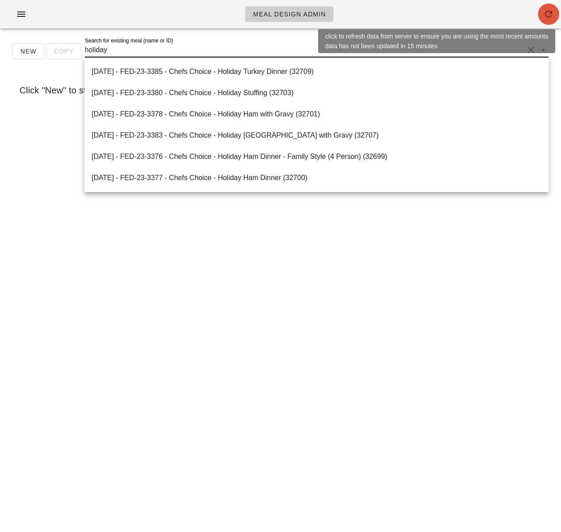
click at [539, 11] on span "button" at bounding box center [548, 14] width 21 height 11
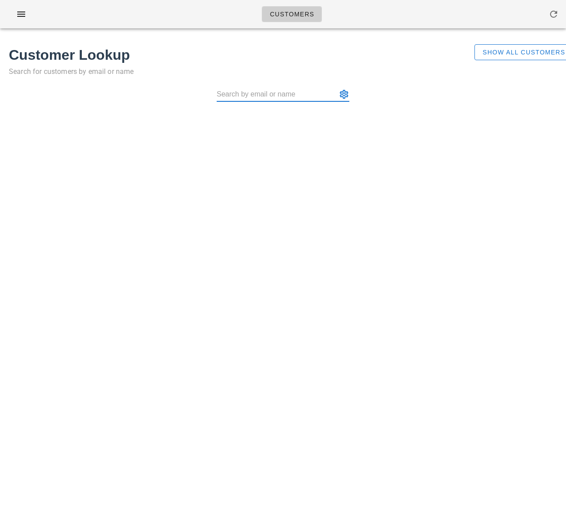
drag, startPoint x: 94, startPoint y: 21, endPoint x: 36, endPoint y: 12, distance: 59.1
click at [81, 18] on div "Customers" at bounding box center [283, 14] width 566 height 28
drag, startPoint x: 206, startPoint y: 71, endPoint x: 124, endPoint y: 10, distance: 101.5
click at [205, 70] on p "Search for customers by email or name" at bounding box center [236, 71] width 455 height 12
click at [504, 10] on div "Customers" at bounding box center [283, 14] width 566 height 28
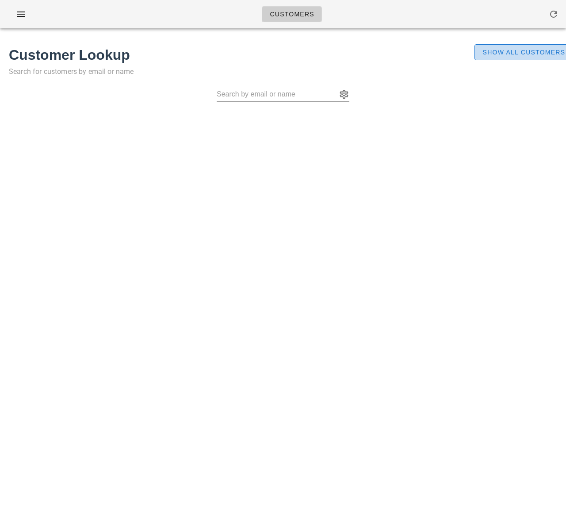
click at [484, 46] on button "Show All Customers" at bounding box center [524, 52] width 98 height 16
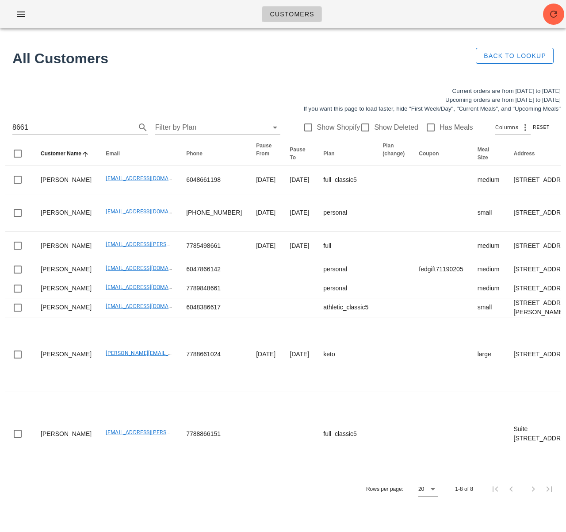
drag, startPoint x: 46, startPoint y: 127, endPoint x: -15, endPoint y: 120, distance: 61.4
click at [0, 120] on html "Customers No customers found for your search. All Customers Back to Lookup Curr…" at bounding box center [283, 266] width 566 height 532
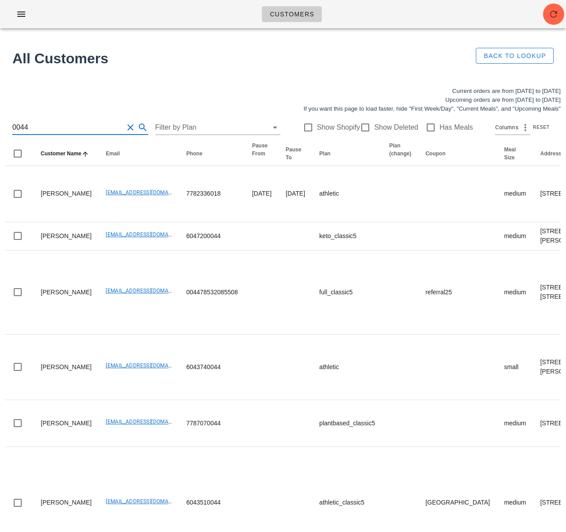
click at [15, 127] on input "0044" at bounding box center [67, 127] width 111 height 14
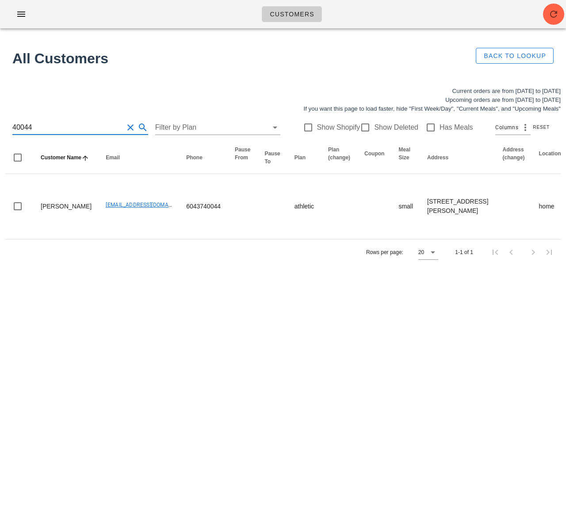
type input "40044"
click at [252, 257] on div "Rows per page: 20 1-1 of 1" at bounding box center [283, 252] width 556 height 26
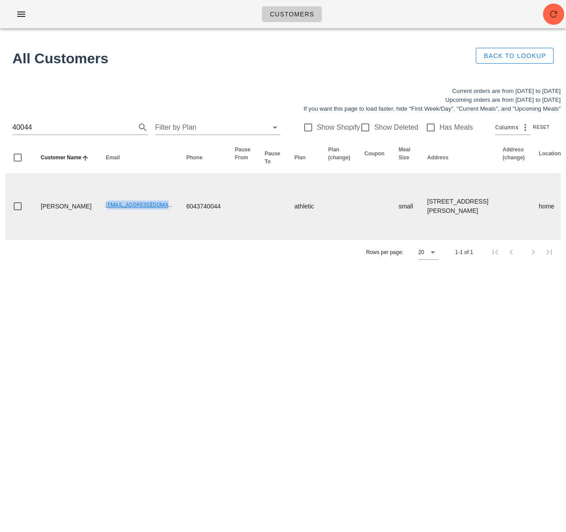
drag, startPoint x: 76, startPoint y: 204, endPoint x: 145, endPoint y: 203, distance: 69.5
click at [145, 203] on td "nasimnorouzi83@gmail.com" at bounding box center [139, 206] width 81 height 65
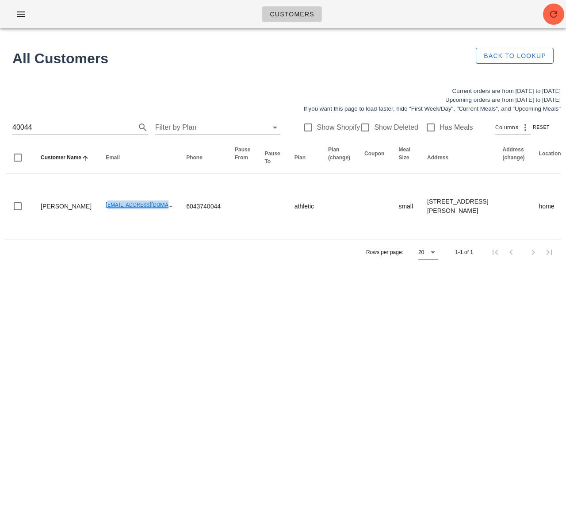
copy link "nasimnorouzi83@gmail.com"
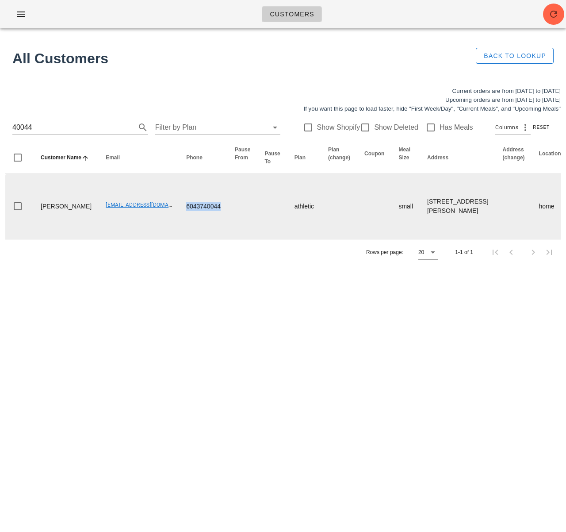
drag, startPoint x: 207, startPoint y: 206, endPoint x: 149, endPoint y: 216, distance: 58.5
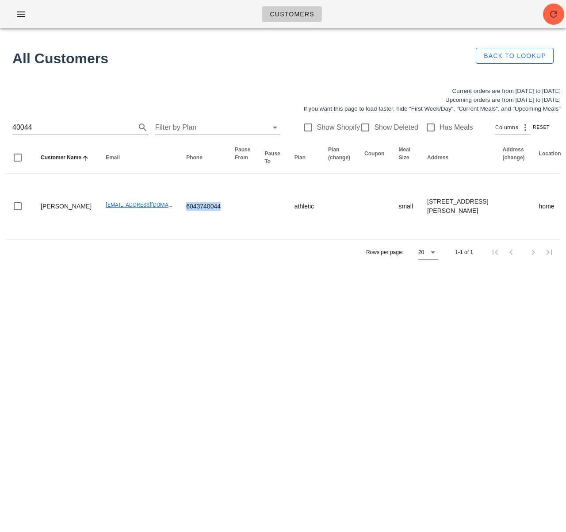
copy td "6043740044"
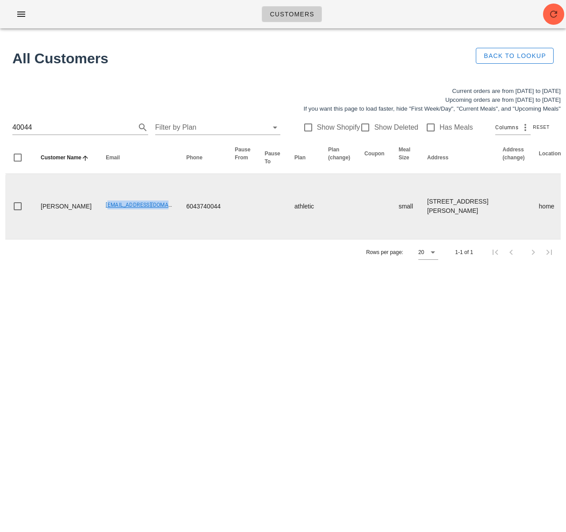
drag, startPoint x: 76, startPoint y: 205, endPoint x: 8, endPoint y: 209, distance: 67.8
click at [149, 207] on td "nasimnorouzi83@gmail.com" at bounding box center [139, 206] width 81 height 65
copy link "nasimnorouzi83@gmail.com"
drag, startPoint x: 175, startPoint y: 310, endPoint x: 196, endPoint y: 228, distance: 84.2
click at [175, 306] on div "Customers No customers found for your search. All Customers Back to Lookup Curr…" at bounding box center [283, 266] width 566 height 532
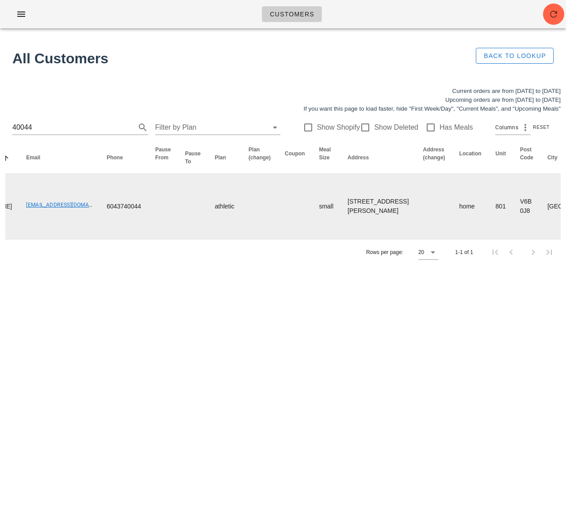
scroll to position [0, 135]
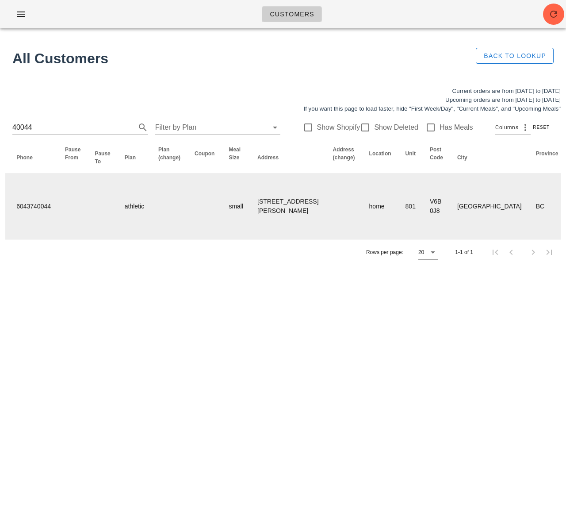
click at [126, 226] on tr "Nasim Norouzi nasimnorouzi83@gmail.com 6043740044 athletic small 801-1088 Richa…" at bounding box center [436, 206] width 1202 height 65
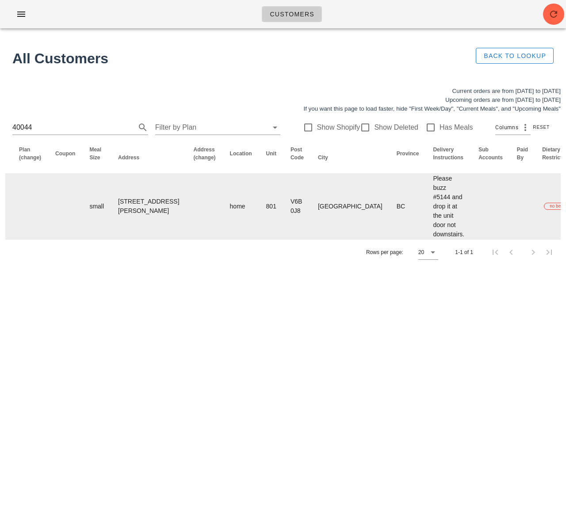
scroll to position [0, 538]
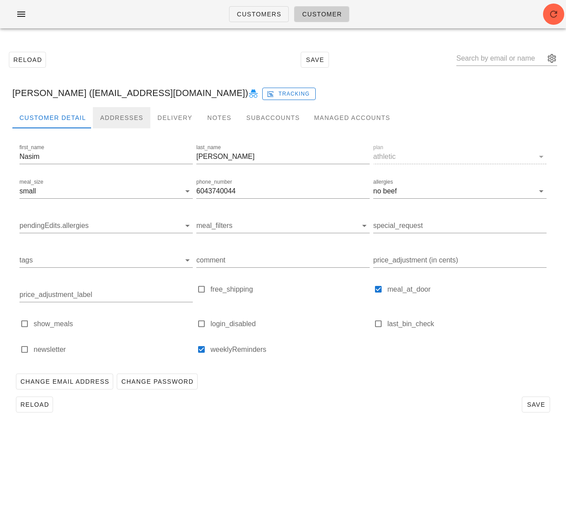
click at [123, 117] on div "Addresses" at bounding box center [122, 117] width 58 height 21
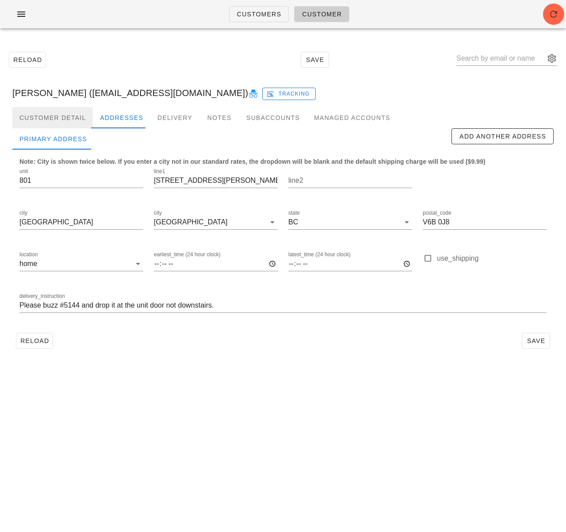
click at [61, 120] on div "Customer Detail" at bounding box center [52, 117] width 81 height 21
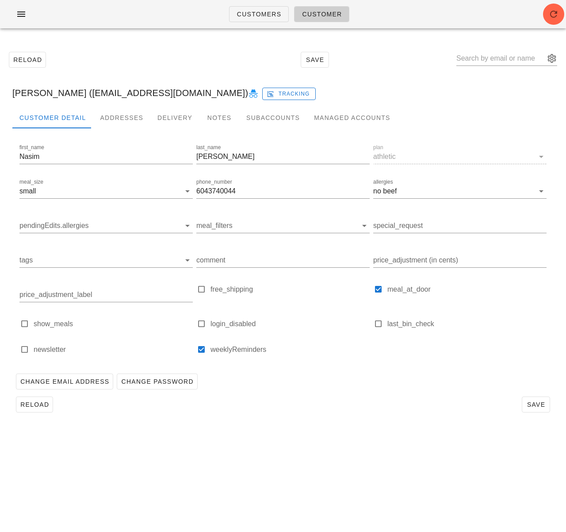
drag, startPoint x: 355, startPoint y: 469, endPoint x: 362, endPoint y: 470, distance: 7.1
click at [355, 469] on div "Customers Customer Reload Save Nasim Norouzi (nasimnorouzi83@gmail.com) Trackin…" at bounding box center [283, 266] width 566 height 532
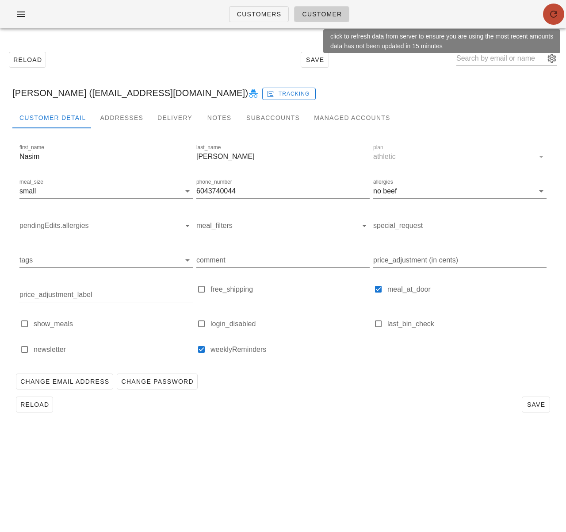
click at [550, 17] on icon "button" at bounding box center [554, 14] width 11 height 11
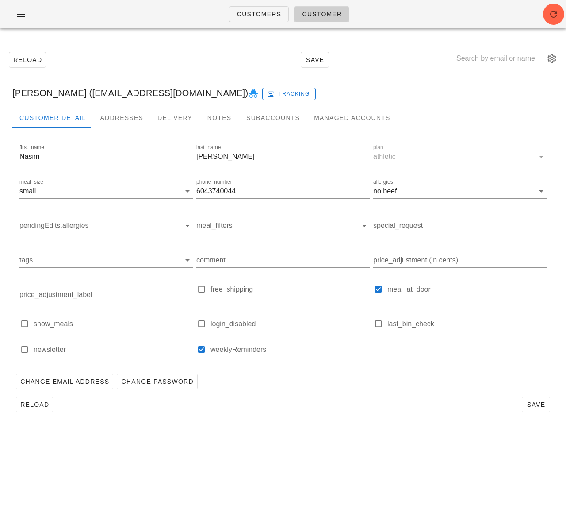
click at [112, 0] on div "Customers Customer" at bounding box center [283, 14] width 566 height 28
click at [421, 483] on div "Customers Customer Reload Save Nasim Norouzi (nasimnorouzi83@gmail.com) Trackin…" at bounding box center [283, 266] width 566 height 532
click at [340, 326] on label "login_disabled" at bounding box center [290, 323] width 159 height 9
type input "[PERSON_NAME] ([EMAIL_ADDRESS][DOMAIN_NAME])"
checkbox input "true"
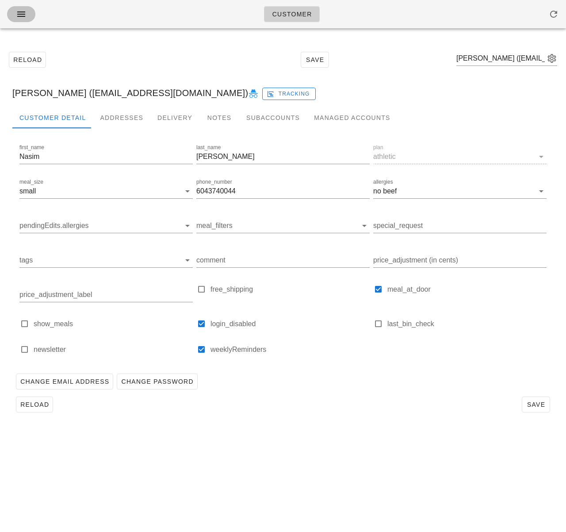
click at [23, 11] on icon "button" at bounding box center [21, 14] width 11 height 11
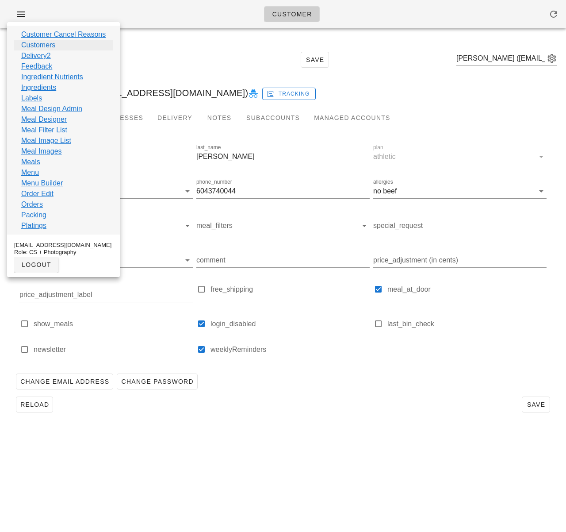
click at [42, 47] on link "Customers" at bounding box center [38, 45] width 34 height 11
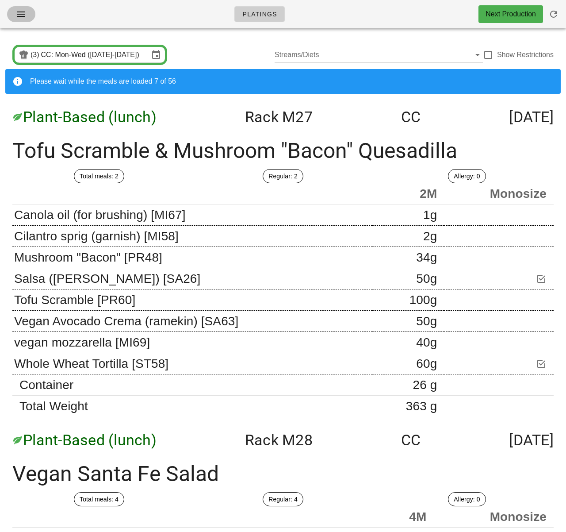
click at [24, 12] on icon "button" at bounding box center [21, 14] width 11 height 11
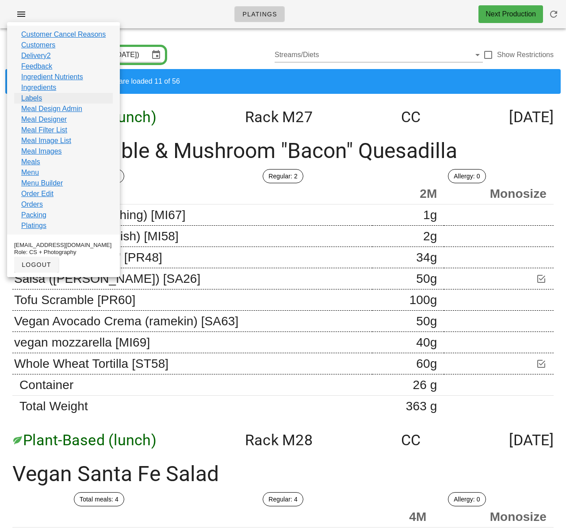
click at [49, 98] on div "Labels" at bounding box center [63, 98] width 99 height 11
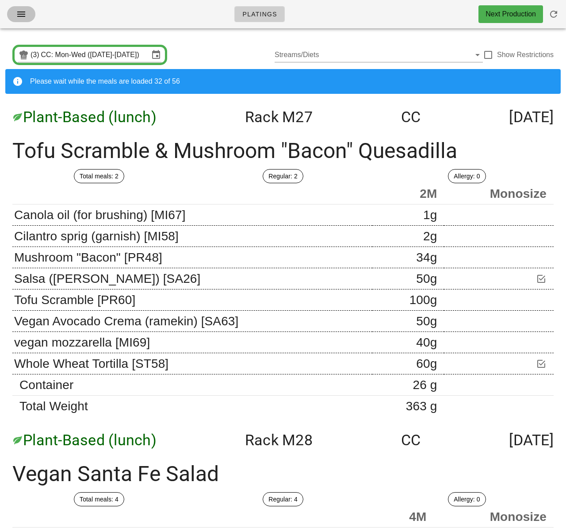
click at [22, 13] on icon "button" at bounding box center [21, 14] width 11 height 11
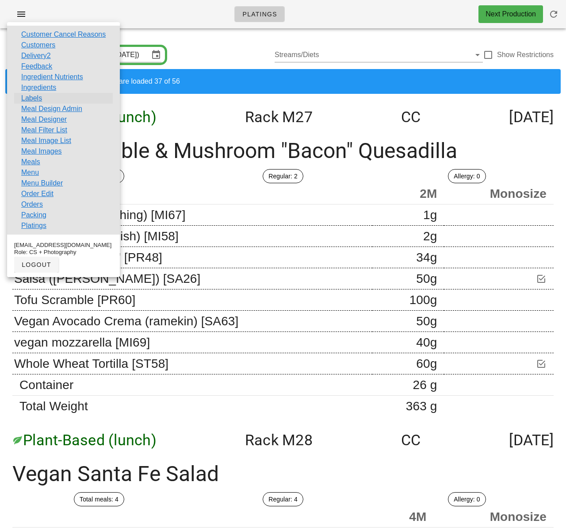
click at [36, 96] on link "Labels" at bounding box center [31, 98] width 21 height 11
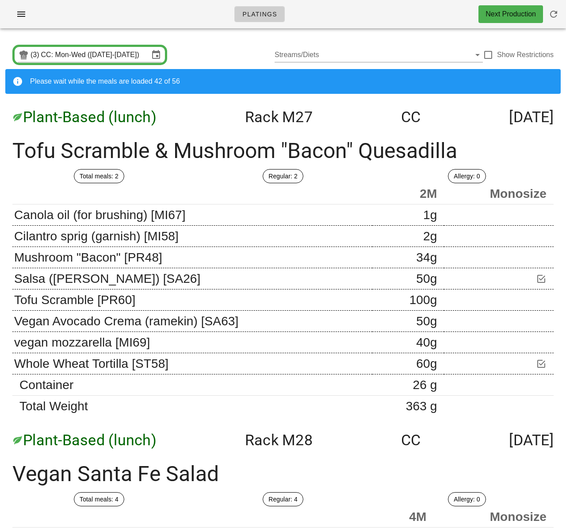
click at [16, 17] on icon "button" at bounding box center [21, 14] width 11 height 11
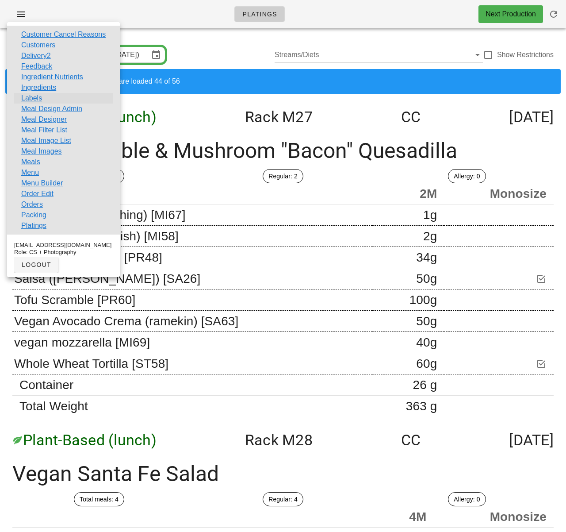
click at [31, 98] on link "Labels" at bounding box center [31, 98] width 21 height 11
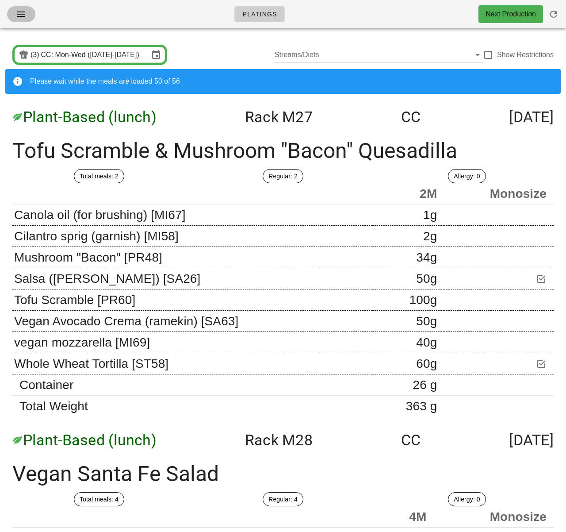
click at [20, 16] on icon "button" at bounding box center [21, 14] width 11 height 11
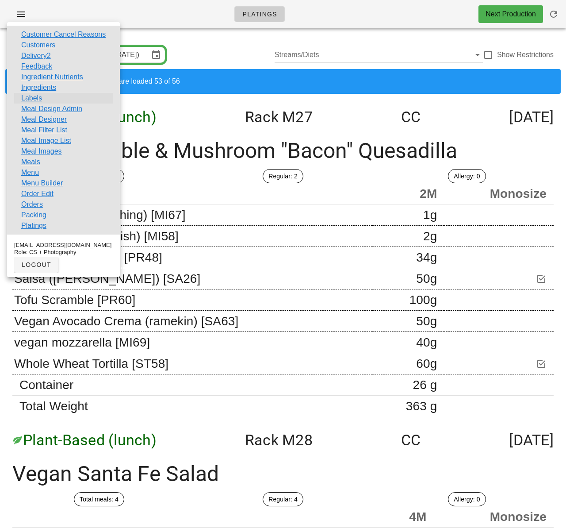
click at [33, 97] on link "Labels" at bounding box center [31, 98] width 21 height 11
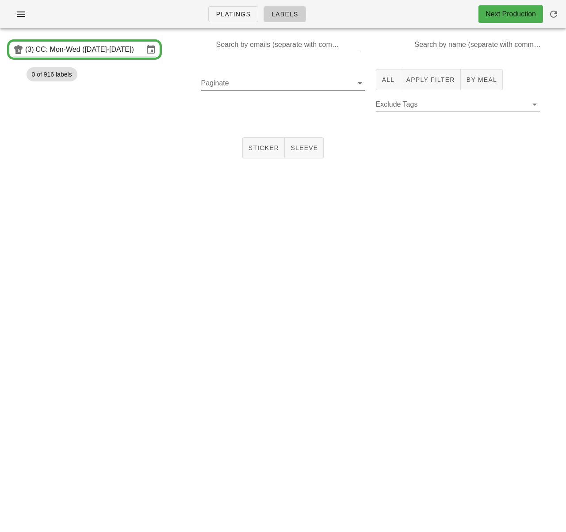
click at [75, 51] on input "CC: Mon-Wed ([DATE]-[DATE])" at bounding box center [90, 49] width 108 height 14
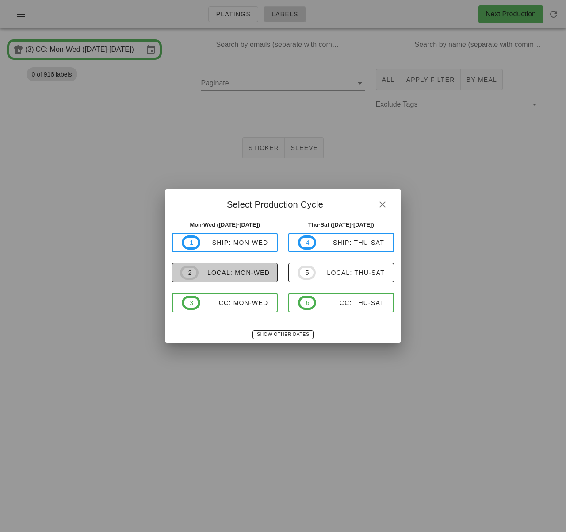
click at [257, 267] on span "2 local: Mon-Wed" at bounding box center [225, 272] width 90 height 14
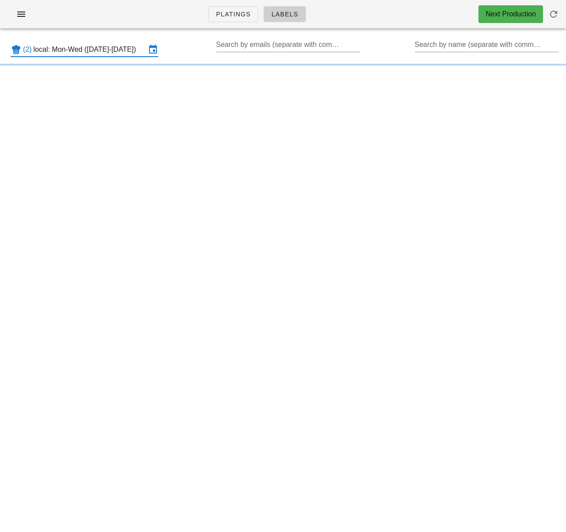
click at [122, 52] on input "local: Mon-Wed (Oct 6-Oct 8)" at bounding box center [90, 49] width 112 height 14
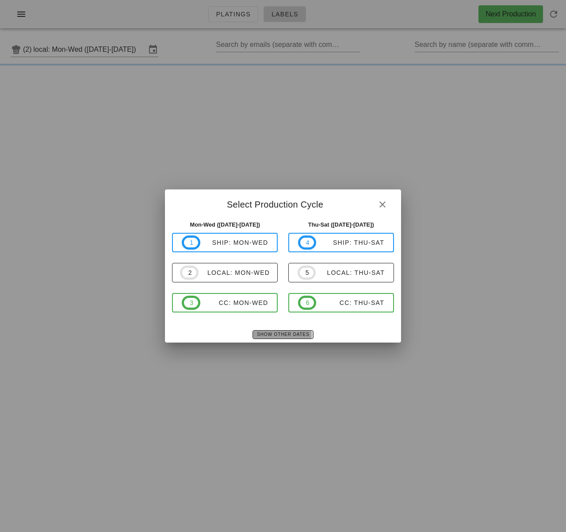
click at [282, 335] on span "Show Other Dates" at bounding box center [283, 334] width 53 height 5
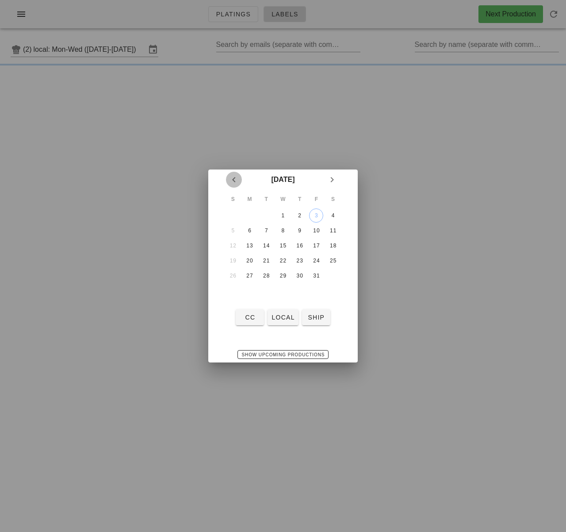
click at [234, 180] on icon "Previous month" at bounding box center [234, 179] width 11 height 11
click at [334, 179] on icon "Next month" at bounding box center [332, 179] width 11 height 11
click at [299, 214] on div "2" at bounding box center [300, 215] width 14 height 6
click at [253, 320] on span "CC" at bounding box center [249, 317] width 21 height 7
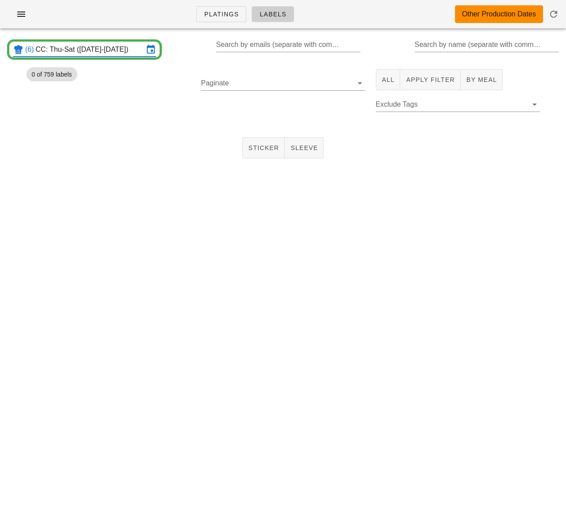
click at [102, 54] on input "CC: Thu-Sat (Oct 2-Oct 4)" at bounding box center [90, 49] width 108 height 14
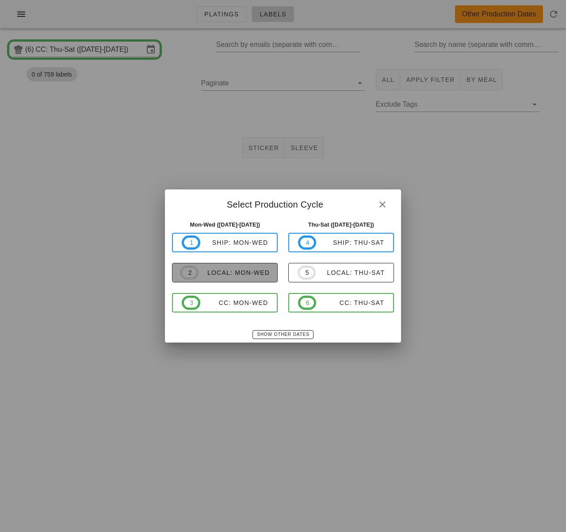
drag, startPoint x: 250, startPoint y: 269, endPoint x: 269, endPoint y: 255, distance: 23.7
click at [250, 269] on div "local: Mon-Wed" at bounding box center [234, 272] width 71 height 7
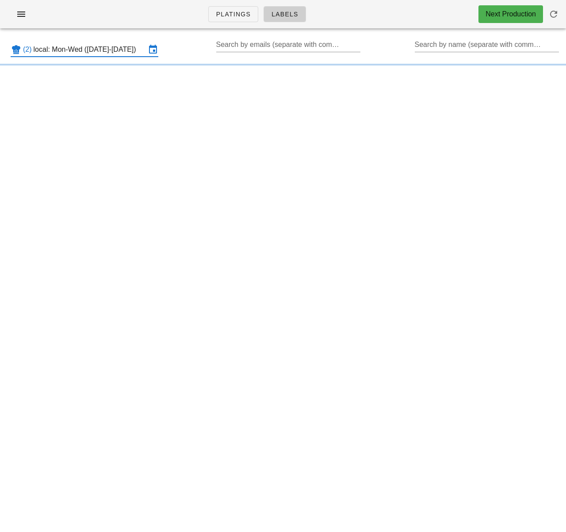
click at [127, 47] on input "local: Mon-Wed (Oct 6-Oct 8)" at bounding box center [90, 49] width 112 height 14
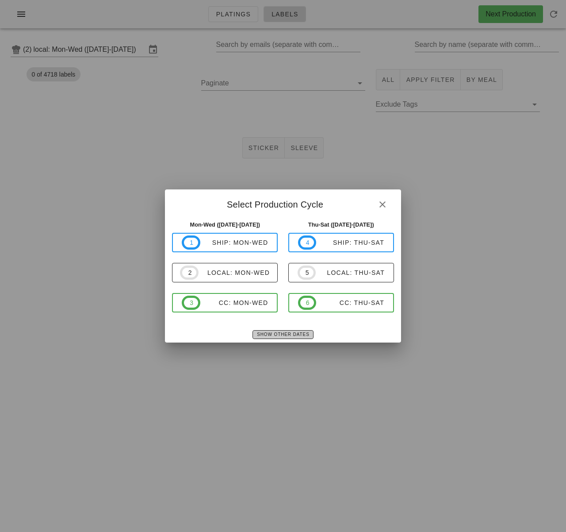
click at [293, 330] on button "Show Other Dates" at bounding box center [283, 334] width 61 height 9
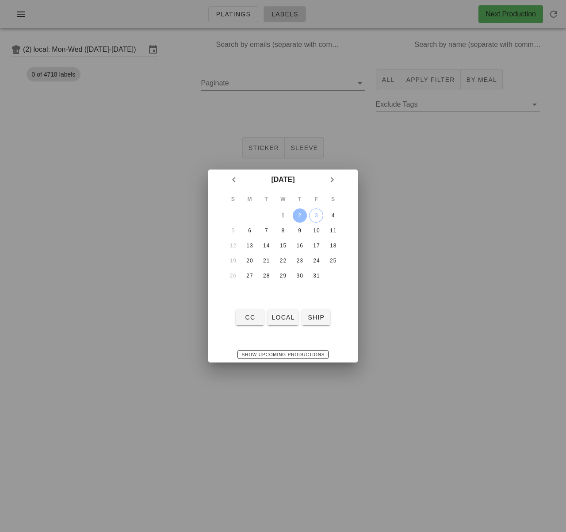
drag, startPoint x: 300, startPoint y: 213, endPoint x: 303, endPoint y: 268, distance: 55.4
click at [300, 213] on div "2" at bounding box center [300, 215] width 14 height 6
drag, startPoint x: 284, startPoint y: 315, endPoint x: 276, endPoint y: 300, distance: 17.6
click at [284, 315] on span "local" at bounding box center [282, 317] width 23 height 7
type input "local: Thu-Sat (Oct 2-Oct 4)"
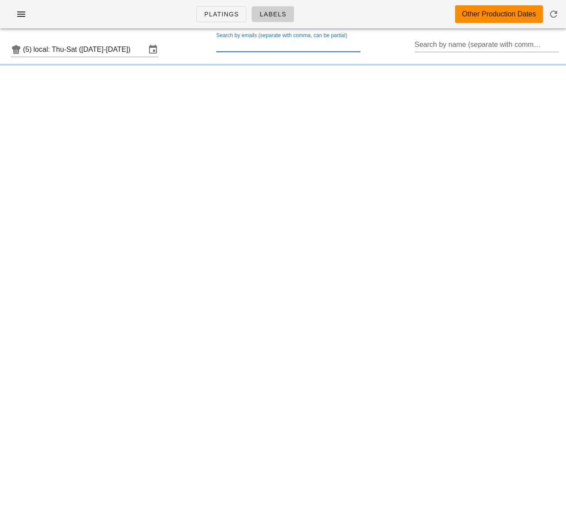
click at [261, 46] on input "Search by emails (separate with comma, can be partial)" at bounding box center [287, 45] width 143 height 14
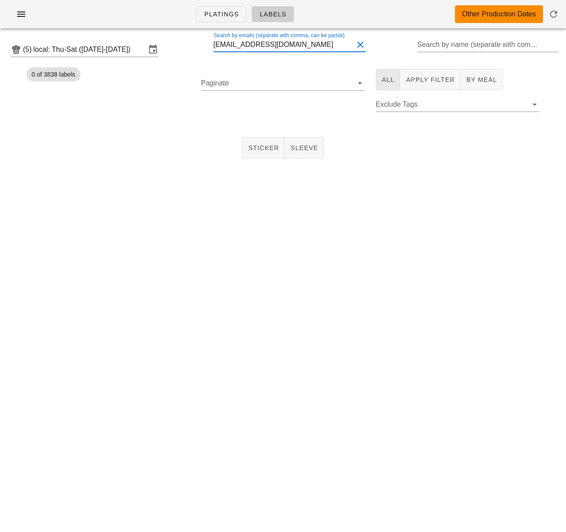
type input "ruthegill@hotmail.com"
click at [385, 76] on span "All" at bounding box center [388, 79] width 13 height 7
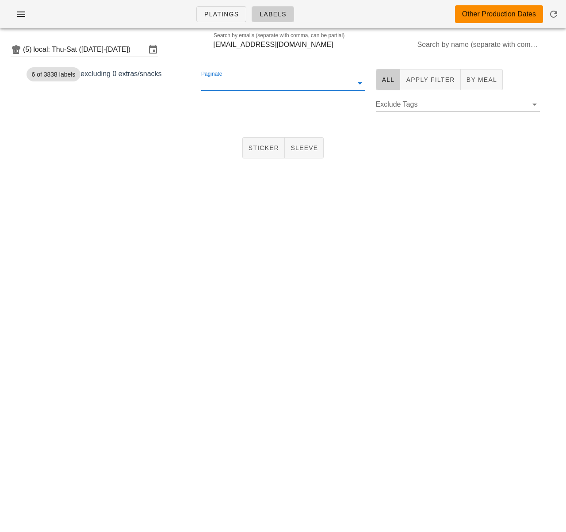
click at [275, 79] on input "Paginate" at bounding box center [276, 83] width 150 height 14
click at [227, 86] on div "250" at bounding box center [283, 90] width 150 height 8
drag, startPoint x: 213, startPoint y: 110, endPoint x: 232, endPoint y: 130, distance: 27.2
click at [215, 111] on span "1" at bounding box center [212, 110] width 10 height 7
click at [265, 152] on button "Sticker" at bounding box center [263, 147] width 43 height 21
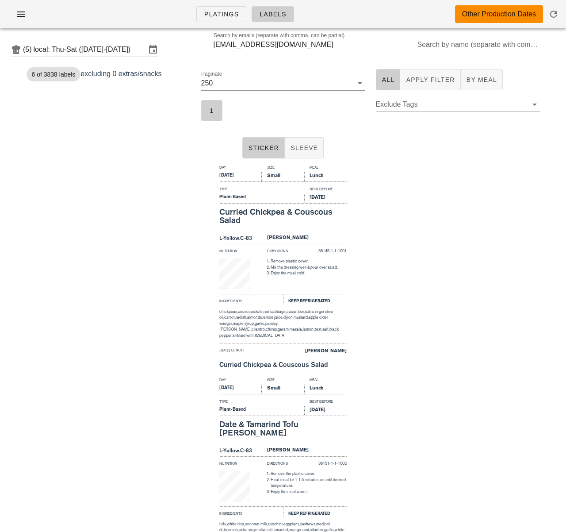
click at [162, 193] on div "Day Size Meal Thursday Small Lunch Type Best Before Plant-Based Oct 4, 2025 Cur…" at bounding box center [283, 268] width 566 height 212
click at [126, 157] on div "Sticker Sleeve" at bounding box center [283, 148] width 566 height 28
click at [102, 49] on input "local: Thu-Sat (Oct 2-Oct 4)" at bounding box center [90, 49] width 112 height 14
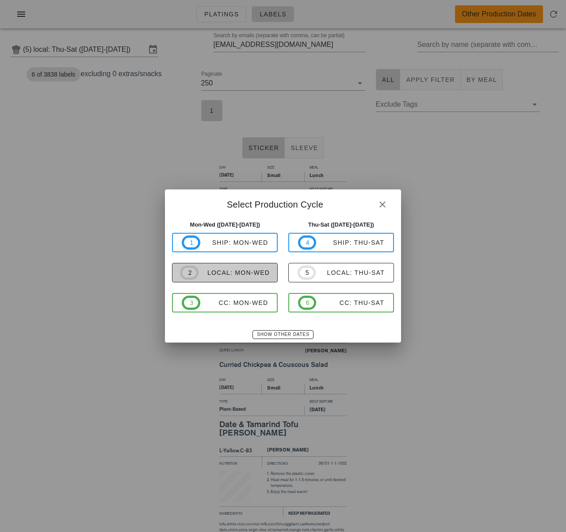
click at [238, 270] on div "local: Mon-Wed" at bounding box center [234, 272] width 71 height 7
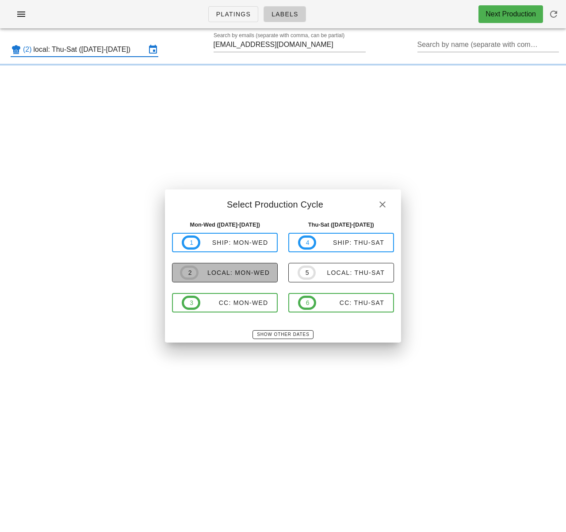
type input "local: Mon-Wed (Oct 6-Oct 8)"
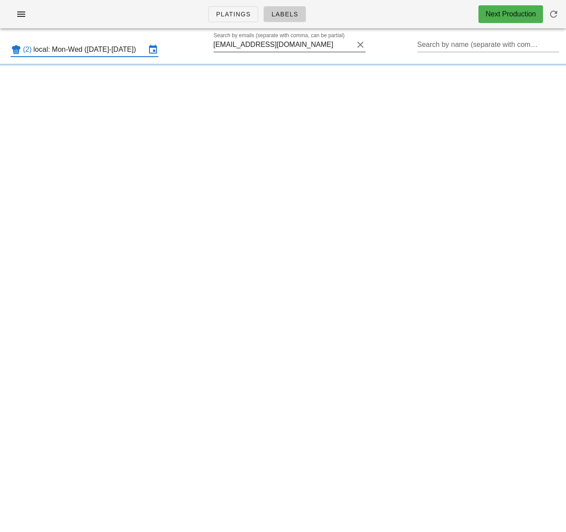
click at [342, 45] on input "ruthegill@hotmail.com" at bounding box center [284, 45] width 140 height 14
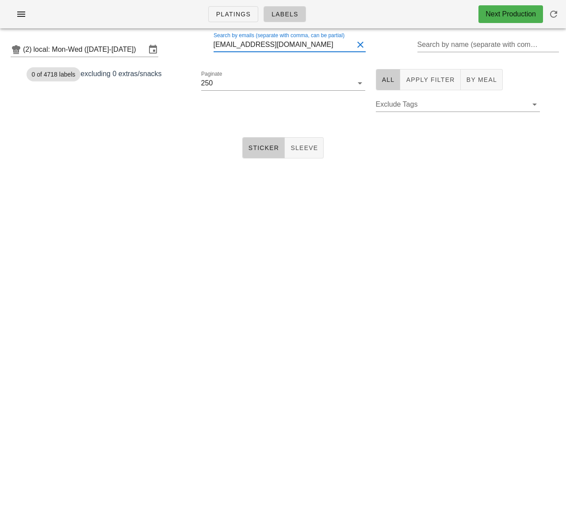
click at [360, 43] on button "Clear Search by emails (separate with comma, can be partial)" at bounding box center [360, 44] width 11 height 11
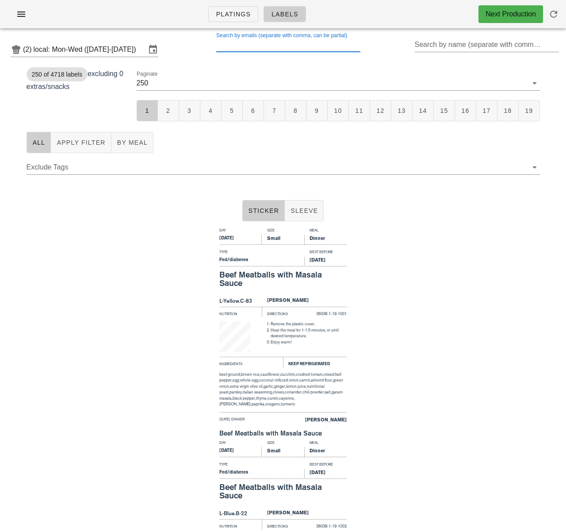
click at [100, 88] on div "250 of 4718 labels excluding 0 extras/snacks" at bounding box center [76, 95] width 110 height 63
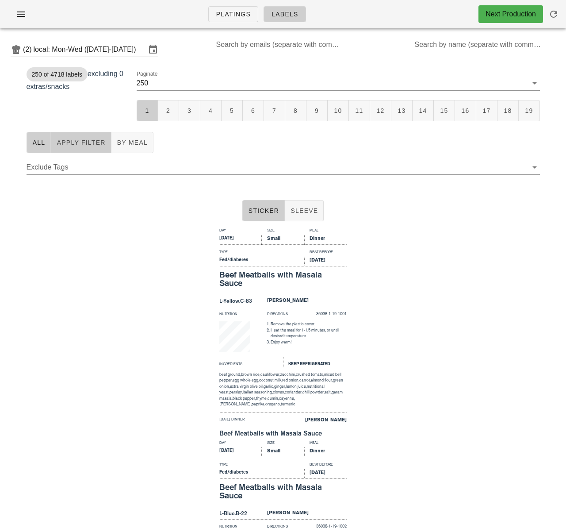
click at [79, 136] on button "Apply Filter" at bounding box center [81, 142] width 60 height 21
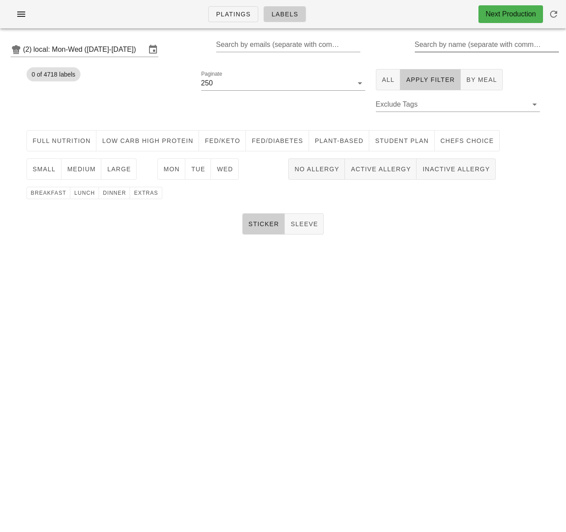
click at [447, 45] on input "Search by name (separate with comma, can be partial)" at bounding box center [486, 45] width 143 height 14
click at [463, 231] on div "Sticker Sleeve" at bounding box center [283, 224] width 566 height 28
click at [169, 169] on span "Mon" at bounding box center [171, 168] width 17 height 7
drag, startPoint x: 198, startPoint y: 169, endPoint x: 227, endPoint y: 171, distance: 29.3
click at [198, 169] on span "Tue" at bounding box center [198, 168] width 15 height 7
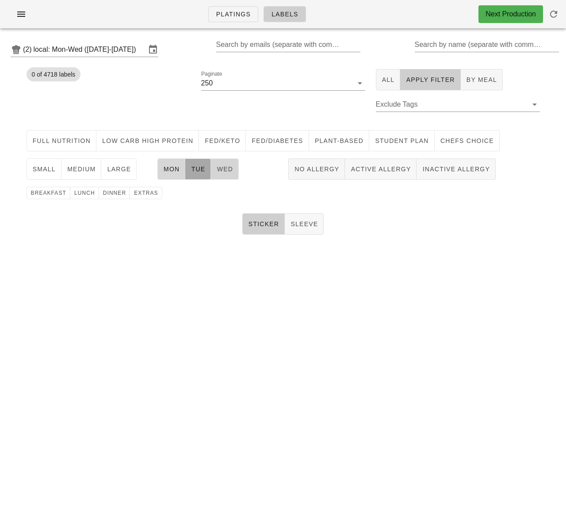
click at [229, 171] on span "Wed" at bounding box center [224, 168] width 17 height 7
drag, startPoint x: 47, startPoint y: 168, endPoint x: 73, endPoint y: 169, distance: 26.1
click at [49, 168] on span "small" at bounding box center [43, 168] width 23 height 7
click at [74, 169] on span "medium" at bounding box center [81, 168] width 29 height 7
click at [127, 169] on span "large" at bounding box center [119, 168] width 24 height 7
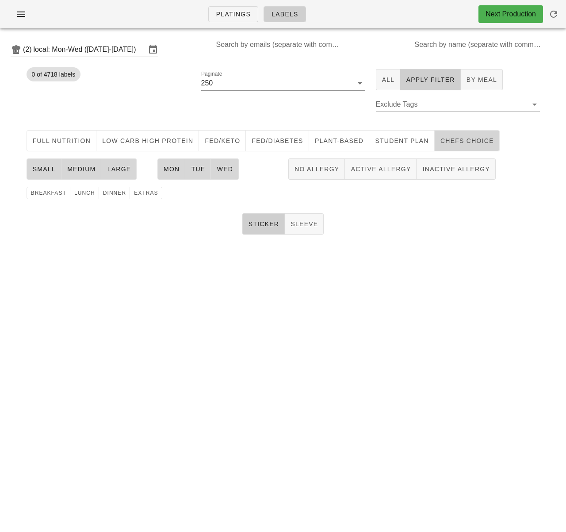
click at [442, 142] on span "chefs choice" at bounding box center [467, 140] width 54 height 7
drag, startPoint x: 129, startPoint y: 100, endPoint x: 110, endPoint y: 88, distance: 22.2
click at [129, 100] on div "0 of 4718 labels" at bounding box center [108, 95] width 175 height 63
click at [104, 47] on input "local: Mon-Wed (Oct 6-Oct 8)" at bounding box center [90, 49] width 112 height 14
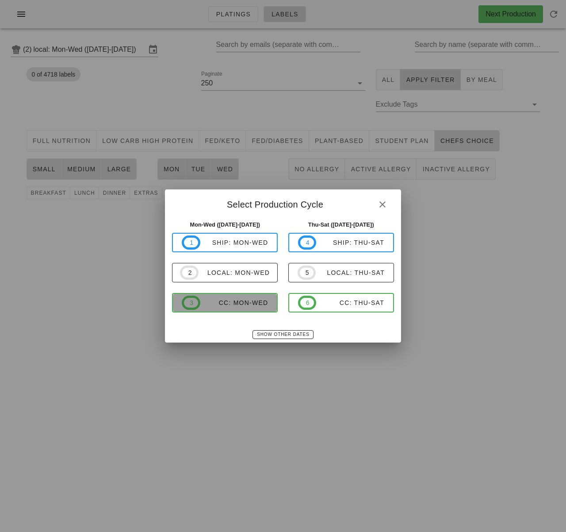
drag, startPoint x: 250, startPoint y: 305, endPoint x: 154, endPoint y: 224, distance: 124.6
click at [250, 305] on div "CC: Mon-Wed" at bounding box center [234, 302] width 68 height 7
type input "CC: Mon-Wed ([DATE]-[DATE])"
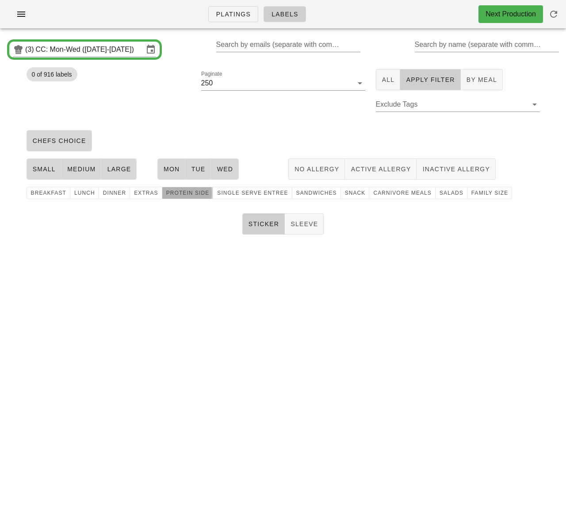
click at [200, 195] on span "protein side" at bounding box center [188, 193] width 44 height 6
click at [211, 115] on button "1" at bounding box center [211, 110] width 21 height 21
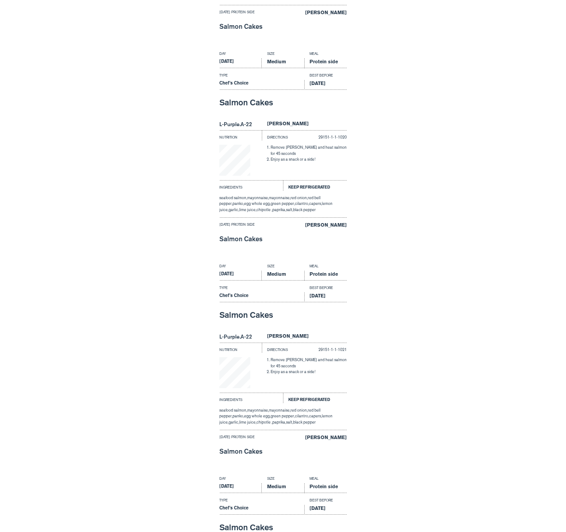
scroll to position [4414, 0]
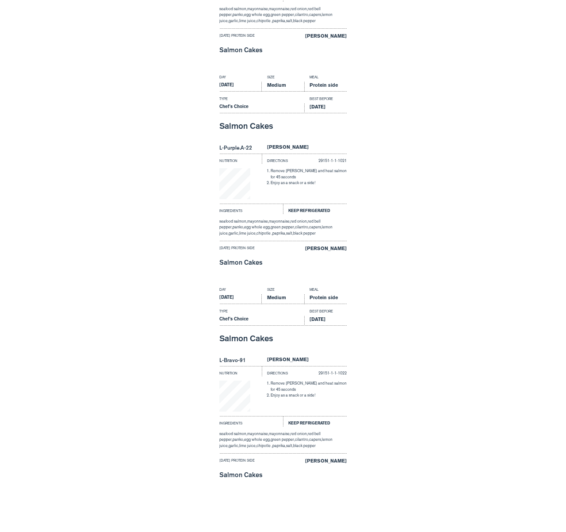
click at [113, 226] on div "Day Size Meal Monday Medium Protein side Type Best Before Chef's Choice Oct 8, …" at bounding box center [283, 178] width 566 height 212
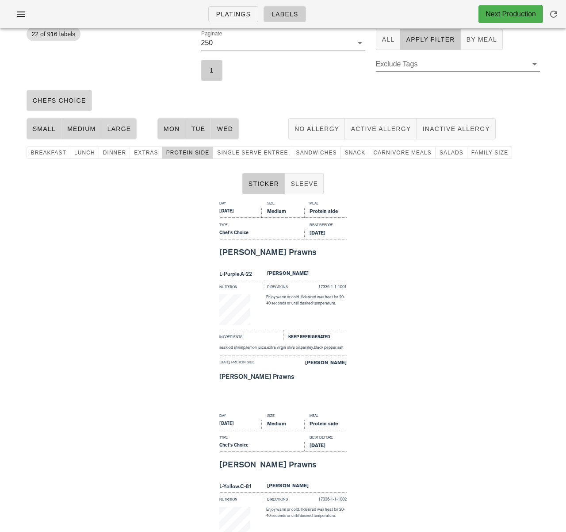
scroll to position [0, 0]
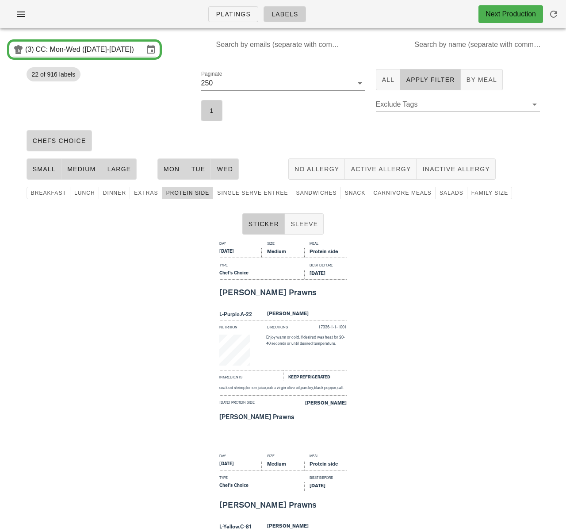
drag, startPoint x: 119, startPoint y: 253, endPoint x: 202, endPoint y: 241, distance: 83.6
click at [119, 253] on div "Day Size Meal Monday Medium Protein side Type Best Before Chef's Choice Oct 8, …" at bounding box center [283, 344] width 566 height 212
drag, startPoint x: 192, startPoint y: 194, endPoint x: 198, endPoint y: 194, distance: 5.3
click at [192, 194] on span "protein side" at bounding box center [188, 193] width 44 height 6
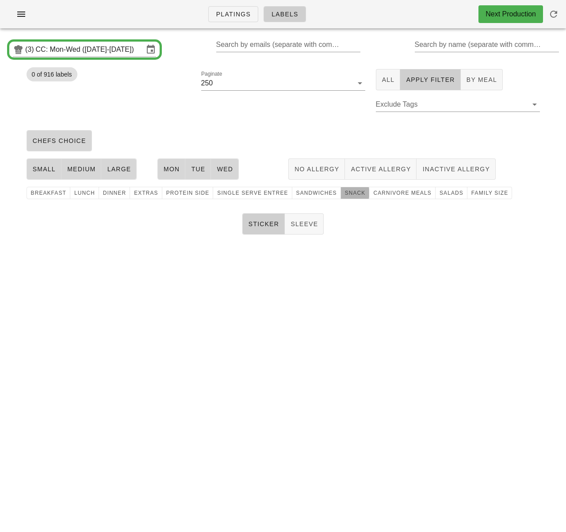
click at [345, 193] on span "snack" at bounding box center [355, 193] width 21 height 6
click at [213, 117] on button "1" at bounding box center [211, 110] width 21 height 21
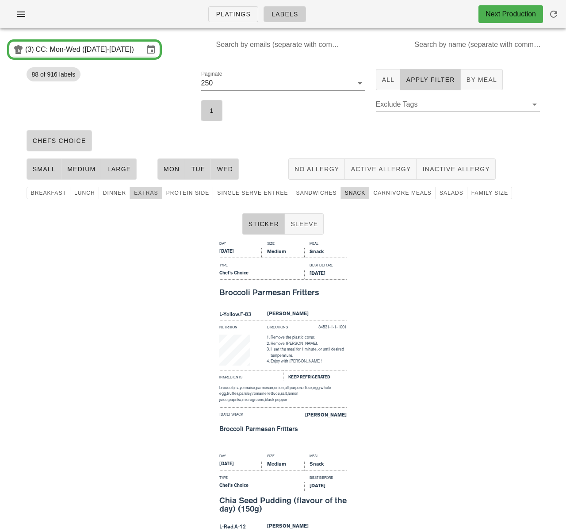
click at [147, 190] on span "extras" at bounding box center [146, 193] width 25 height 6
drag, startPoint x: 346, startPoint y: 193, endPoint x: 213, endPoint y: 215, distance: 134.9
click at [347, 193] on span "snack" at bounding box center [355, 193] width 21 height 6
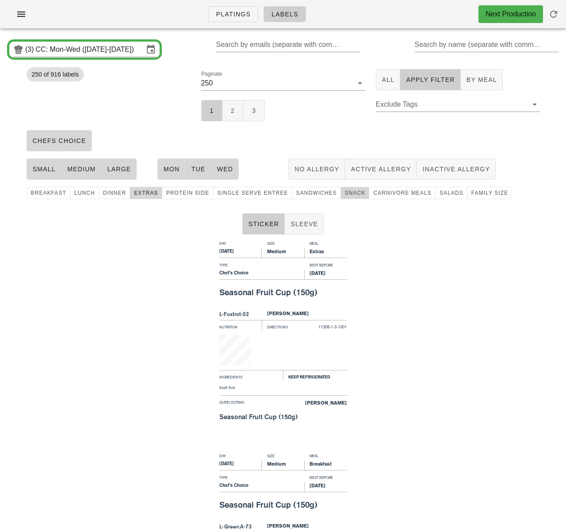
drag, startPoint x: 344, startPoint y: 195, endPoint x: 146, endPoint y: 202, distance: 197.4
click at [345, 195] on span "snack" at bounding box center [355, 193] width 21 height 6
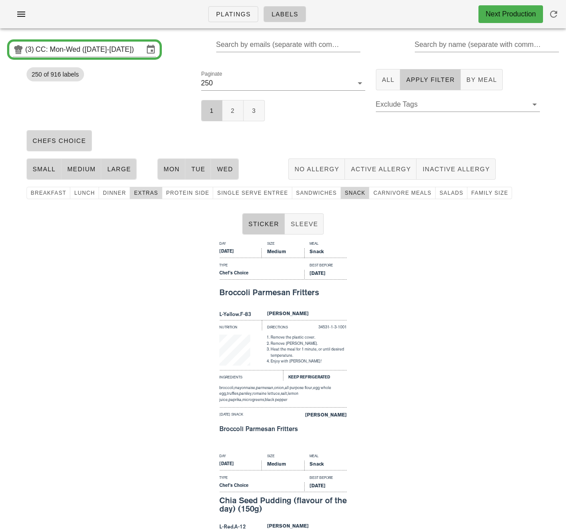
click at [146, 192] on span "extras" at bounding box center [146, 193] width 25 height 6
click at [177, 258] on div "Day Size Meal Monday Medium Snack Type Best Before Chef's Choice Oct 8, 2025 Br…" at bounding box center [283, 344] width 566 height 212
click at [181, 251] on div "Day Size Meal Monday Medium Snack Type Best Before Chef's Choice Oct 8, 2025 Br…" at bounding box center [283, 344] width 566 height 212
drag, startPoint x: 119, startPoint y: 278, endPoint x: 136, endPoint y: 252, distance: 31.3
click at [122, 273] on div "Day Size Meal Monday Medium Snack Type Best Before Chef's Choice Oct 8, 2025 Br…" at bounding box center [283, 344] width 566 height 212
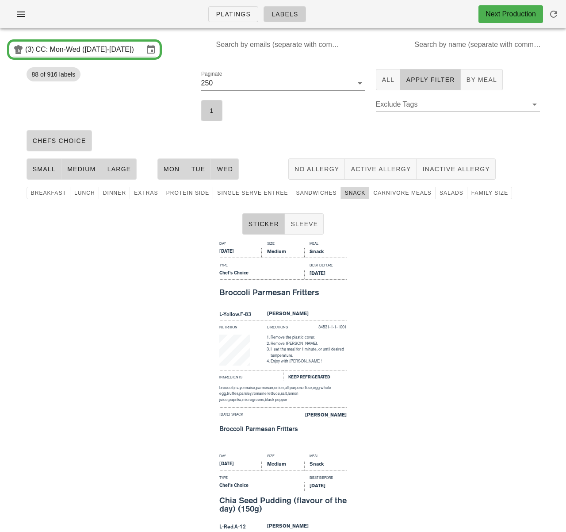
click at [443, 43] on input "Search by name (separate with comma, can be partial)" at bounding box center [486, 45] width 143 height 14
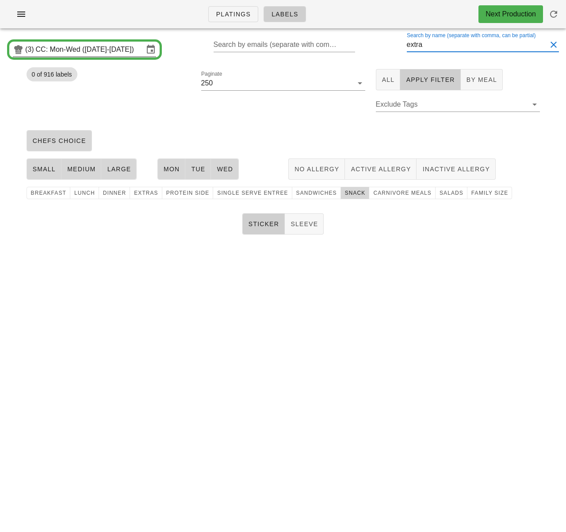
type input "extra"
click at [108, 52] on input "CC: Mon-Wed ([DATE]-[DATE])" at bounding box center [90, 49] width 108 height 14
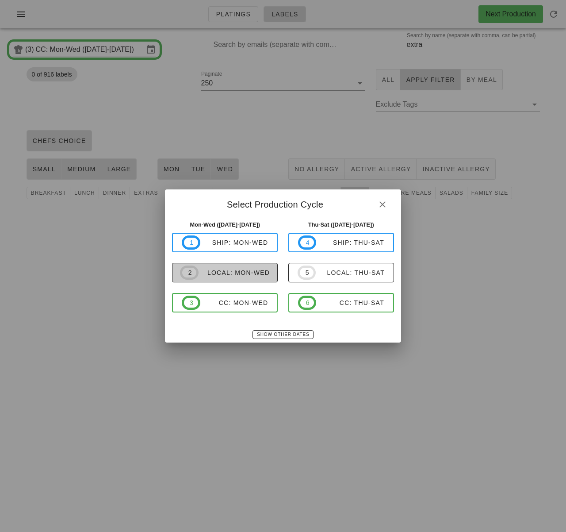
click at [256, 267] on span "2 local: Mon-Wed" at bounding box center [225, 272] width 90 height 14
type input "local: Mon-Wed (Oct 6-Oct 8)"
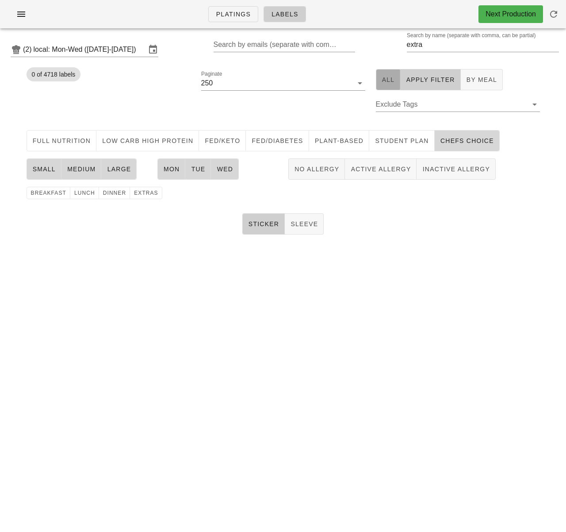
click at [390, 81] on span "All" at bounding box center [388, 79] width 13 height 7
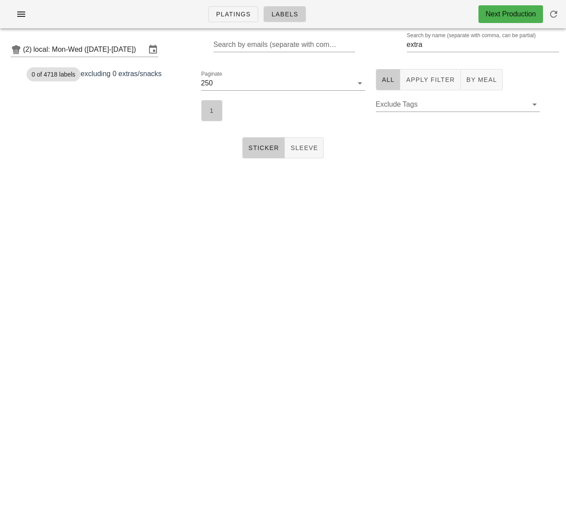
drag, startPoint x: 204, startPoint y: 110, endPoint x: 191, endPoint y: 113, distance: 13.7
click at [204, 110] on button "1" at bounding box center [211, 110] width 21 height 21
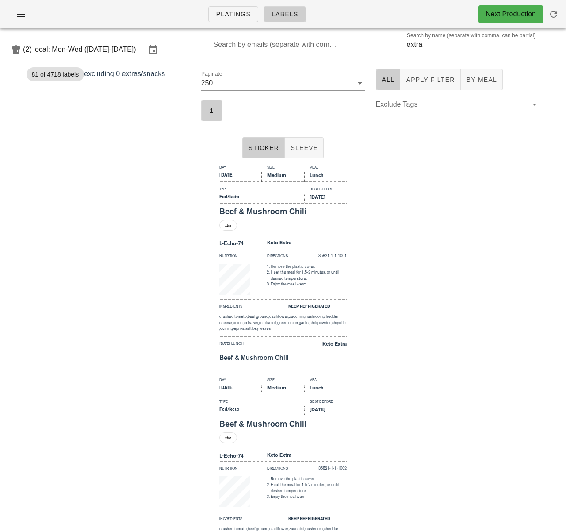
click at [137, 167] on div "Day Size Meal Tuesday Medium Lunch Type Best Before Fed/keto Oct 9, 2025 Beef &…" at bounding box center [283, 268] width 566 height 212
